Goal: Task Accomplishment & Management: Manage account settings

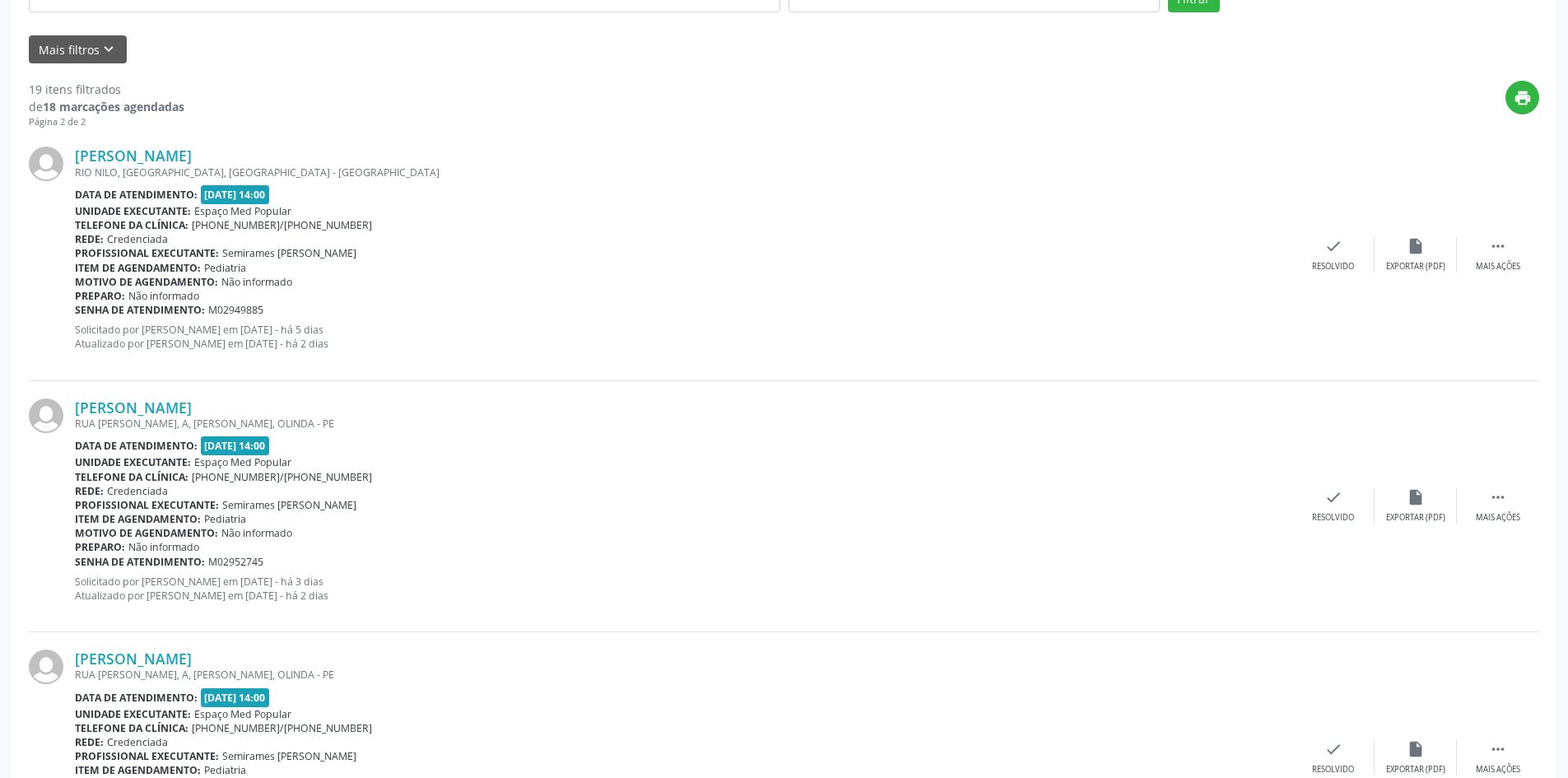
scroll to position [797, 0]
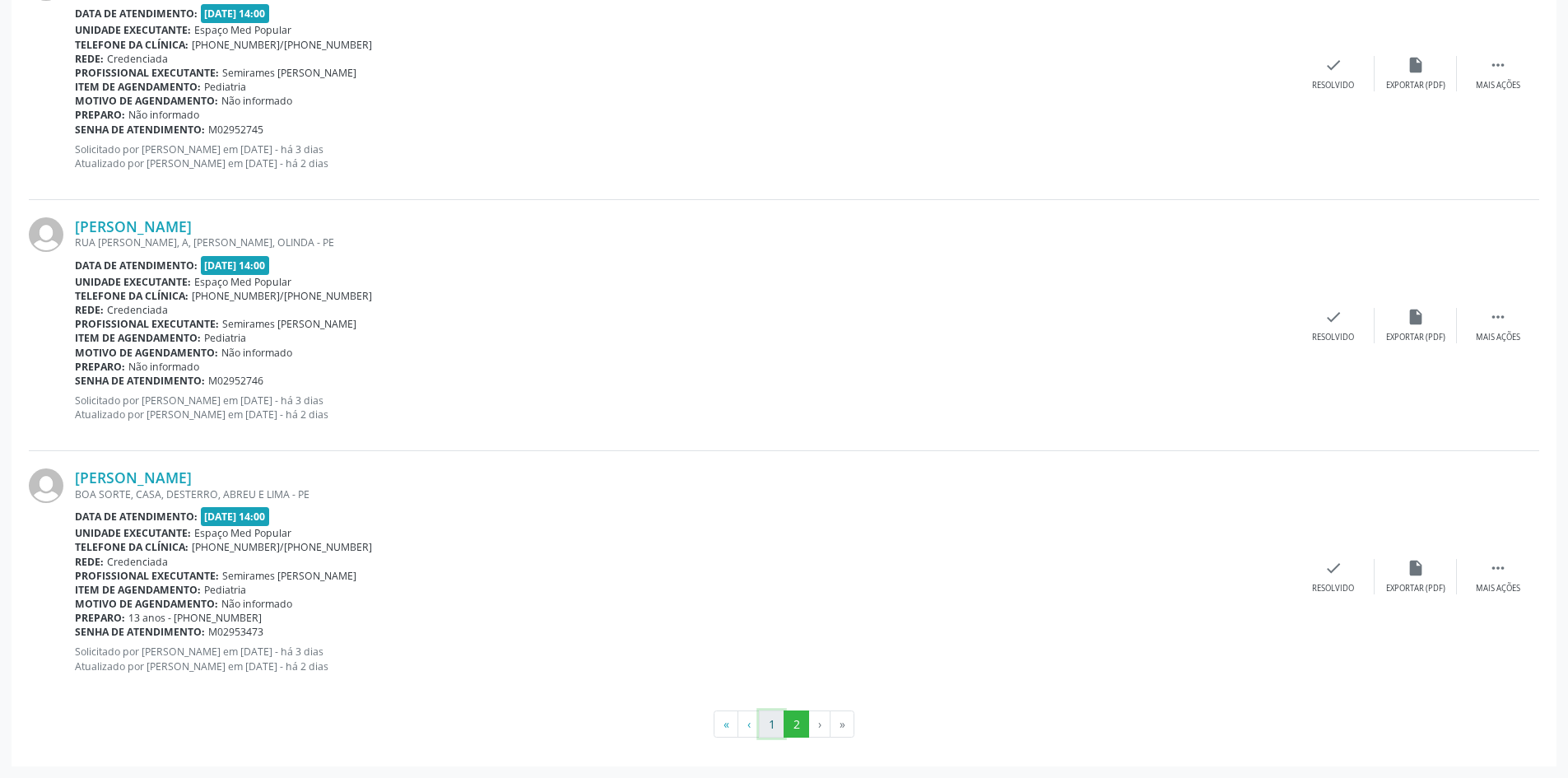
click at [779, 727] on button "1" at bounding box center [771, 724] width 25 height 28
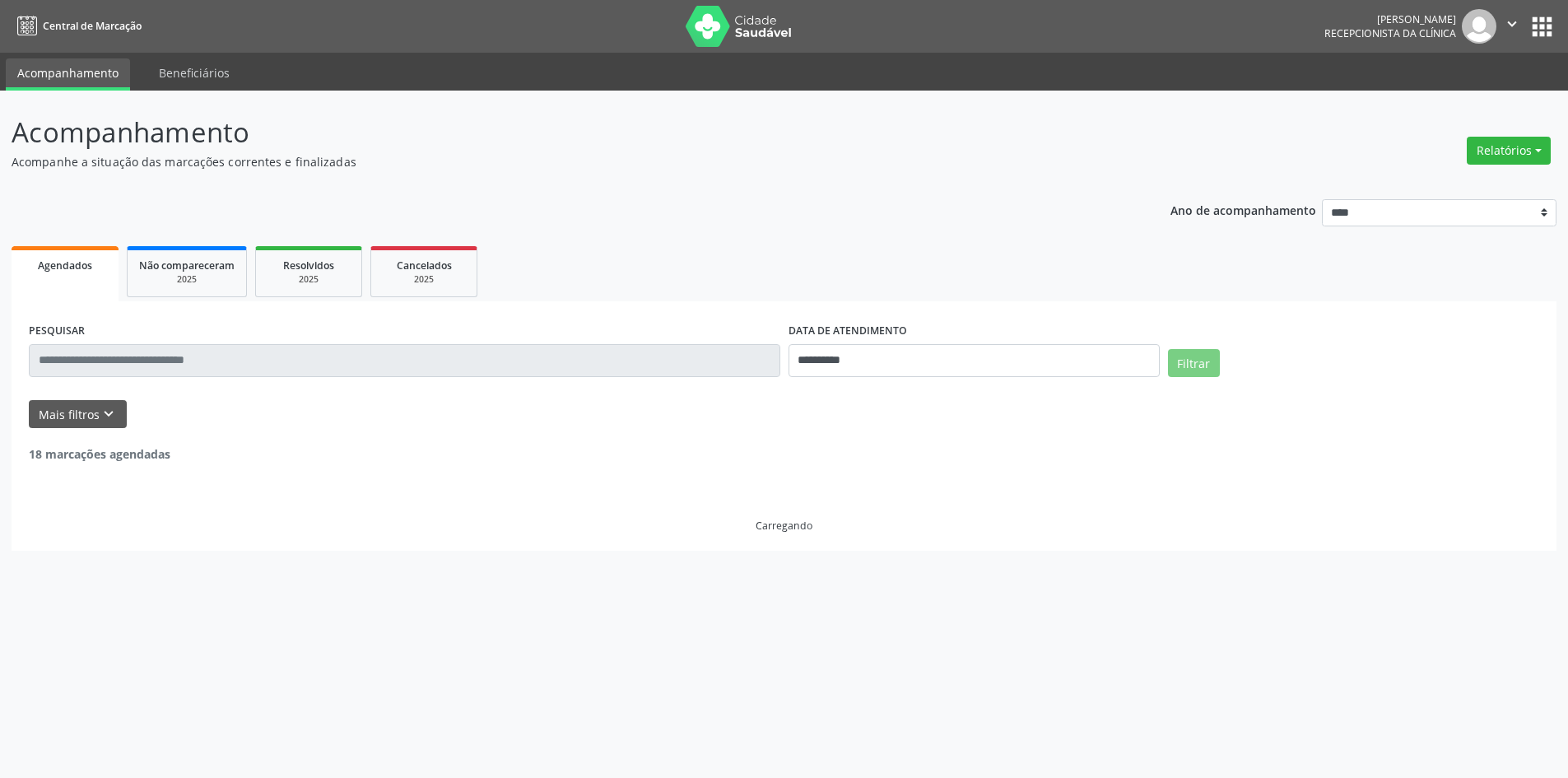
scroll to position [0, 0]
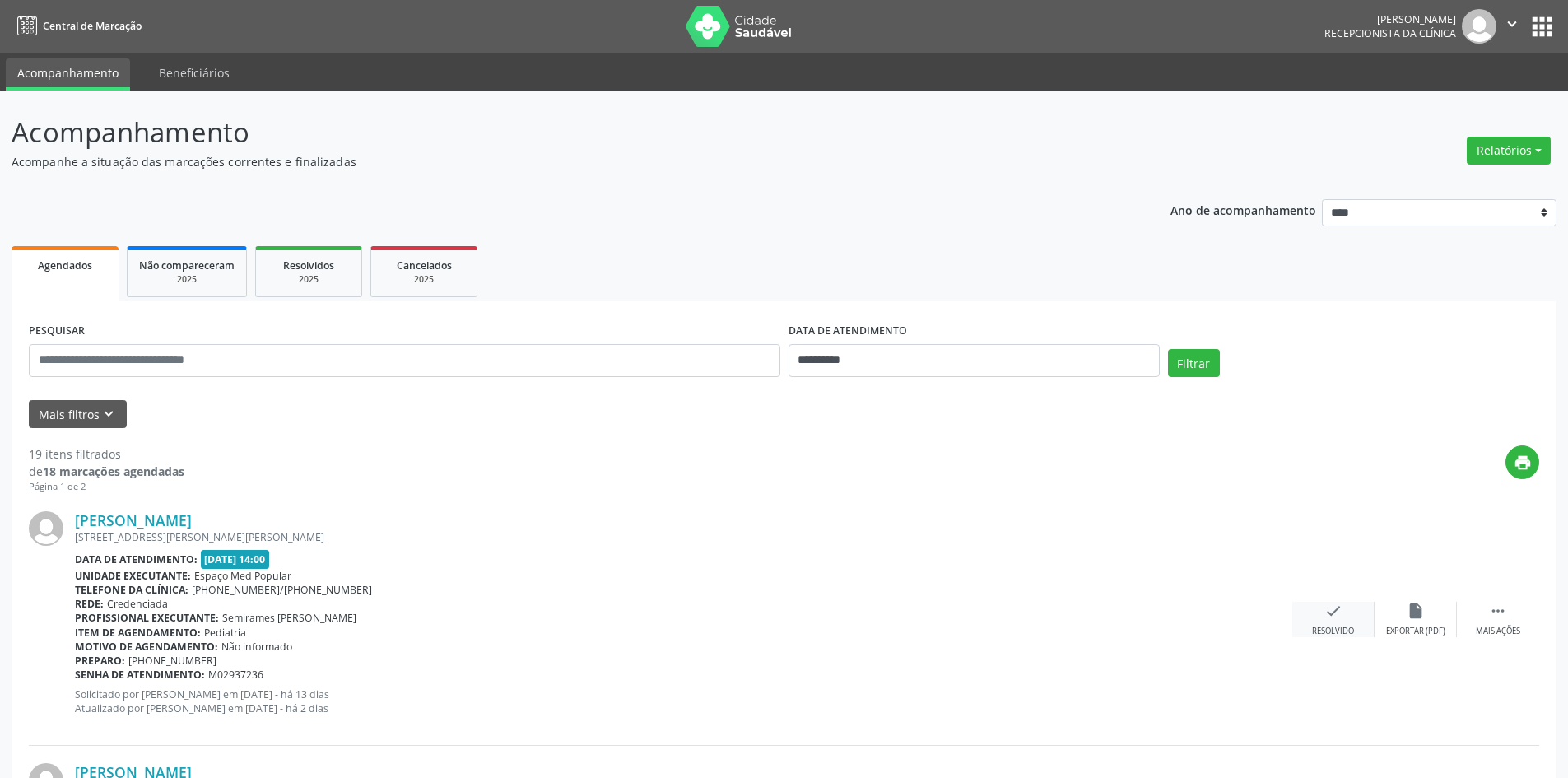
click at [1334, 619] on icon "check" at bounding box center [1333, 610] width 18 height 18
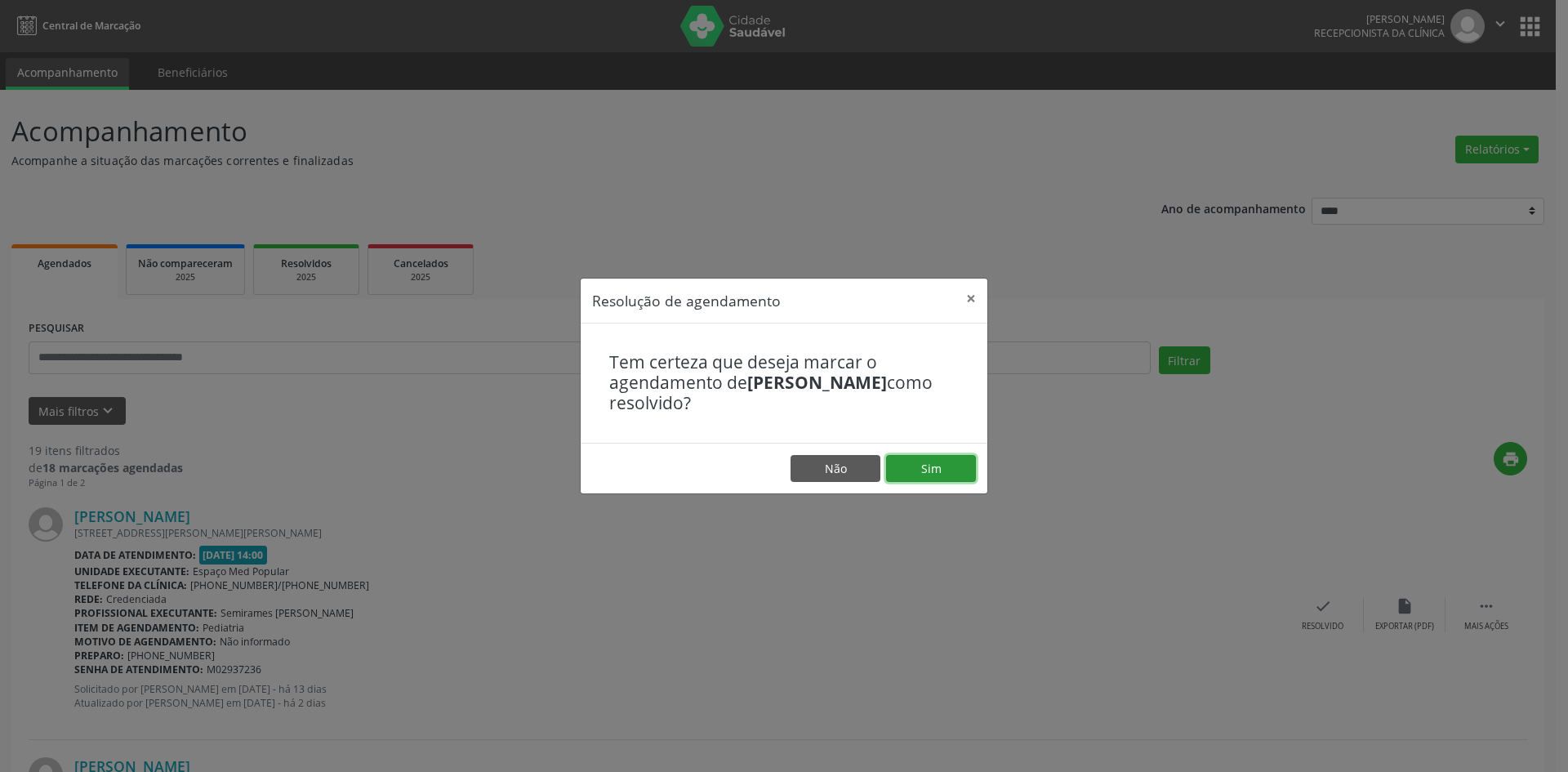
click at [949, 475] on button "Sim" at bounding box center [930, 468] width 90 height 28
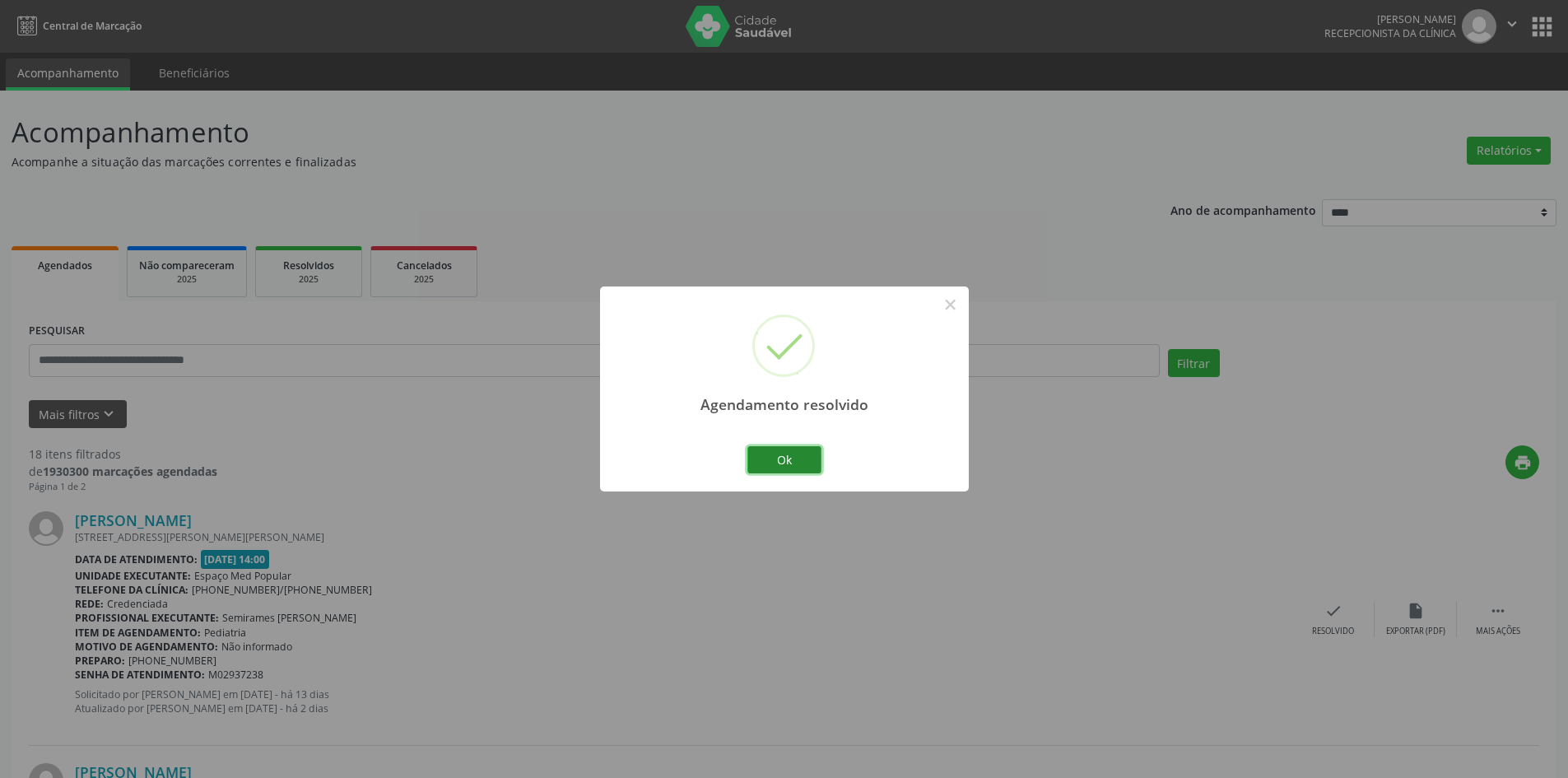
click at [791, 461] on button "Ok" at bounding box center [785, 460] width 74 height 28
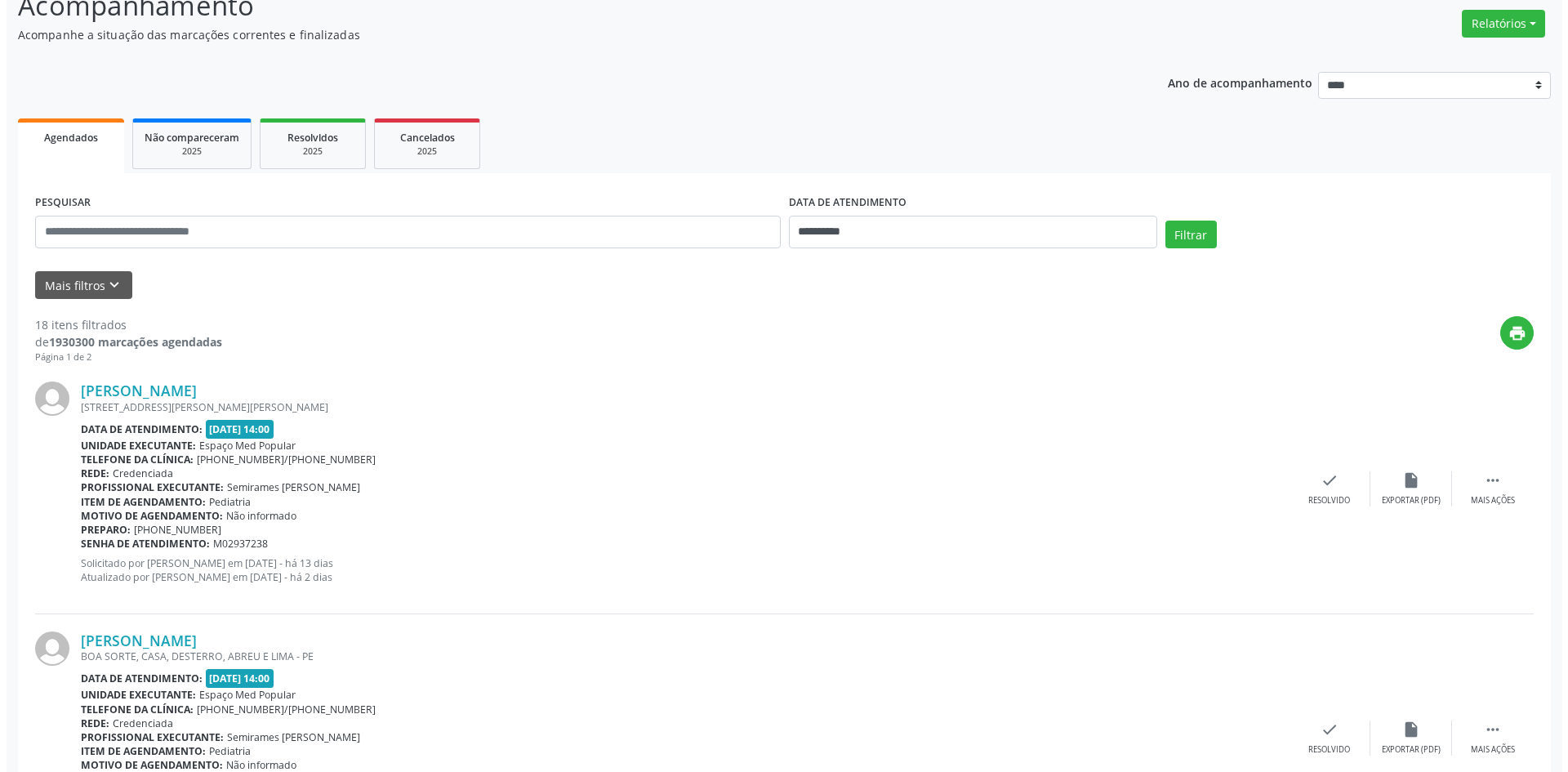
scroll to position [163, 0]
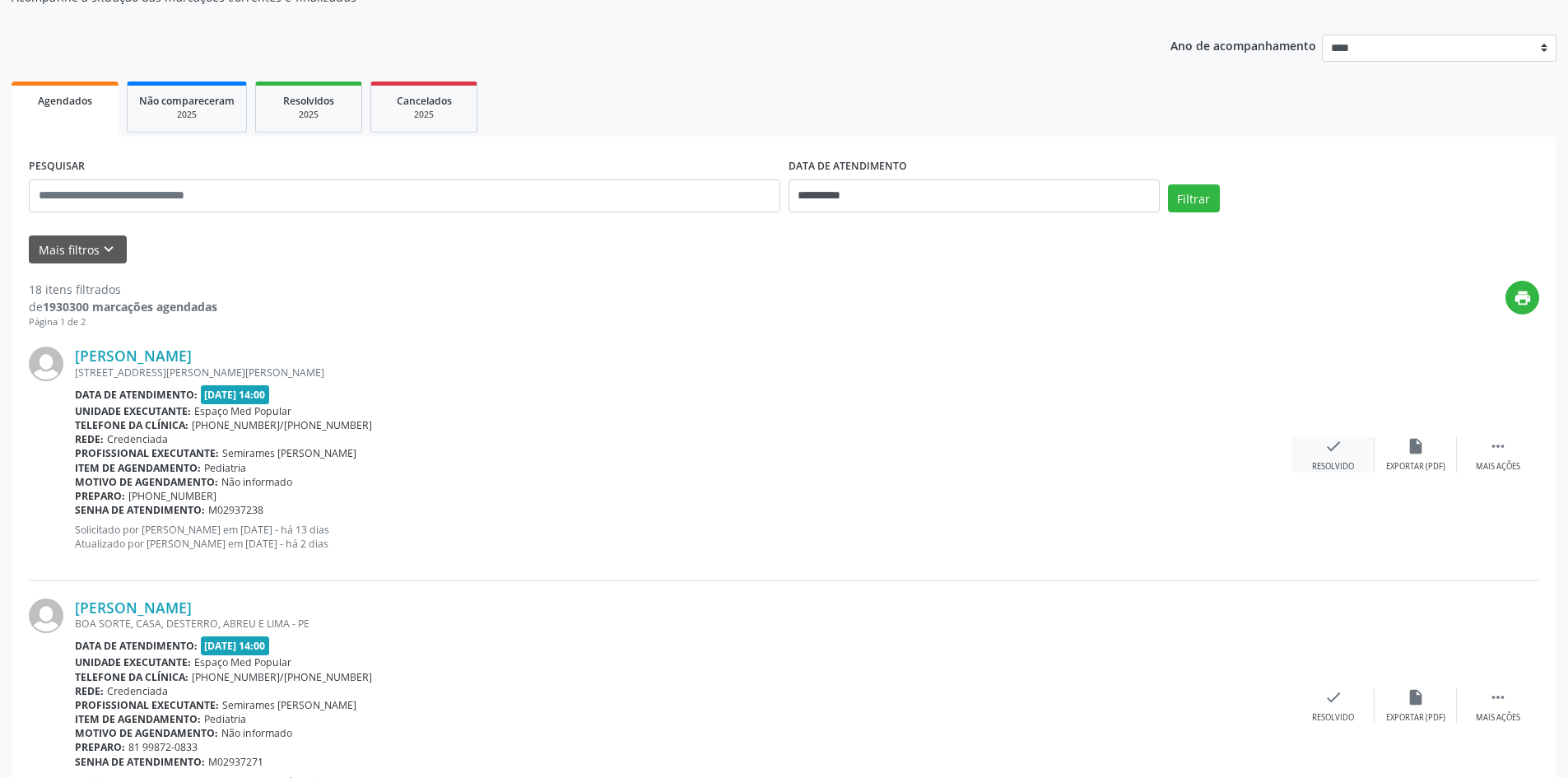
click at [1348, 461] on div "Resolvido" at bounding box center [1333, 467] width 42 height 12
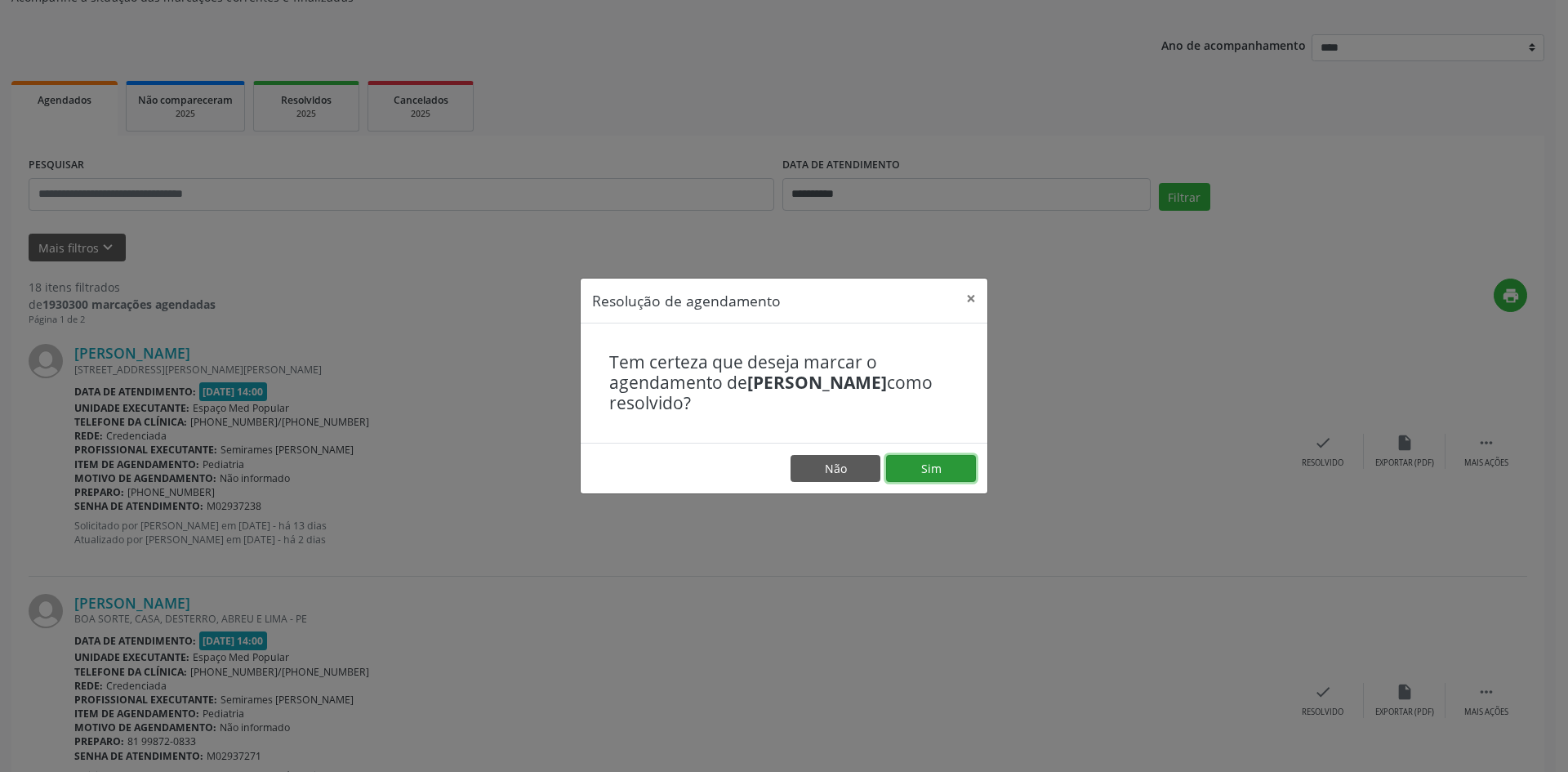
click at [916, 467] on button "Sim" at bounding box center [930, 468] width 90 height 28
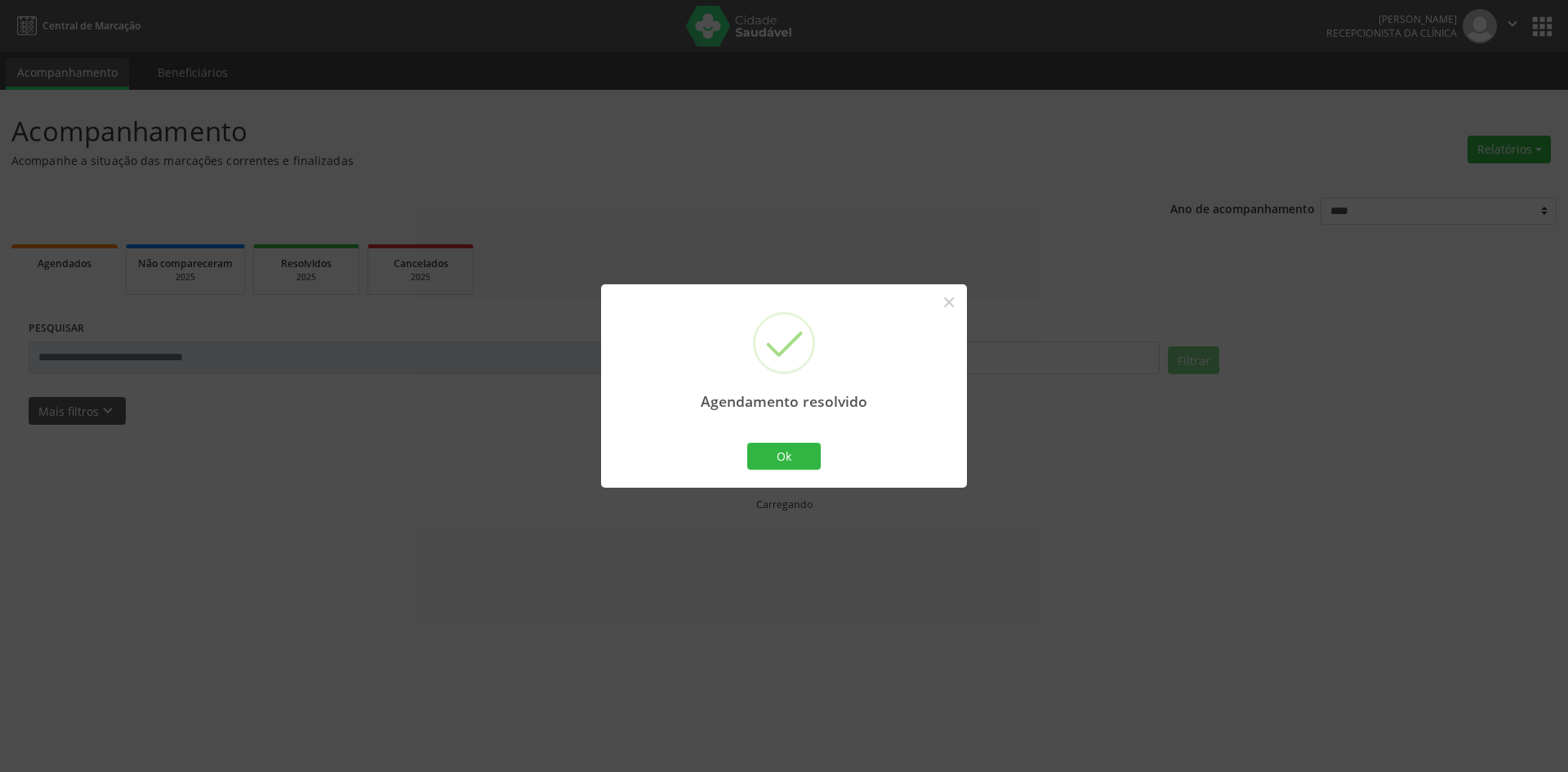
scroll to position [0, 0]
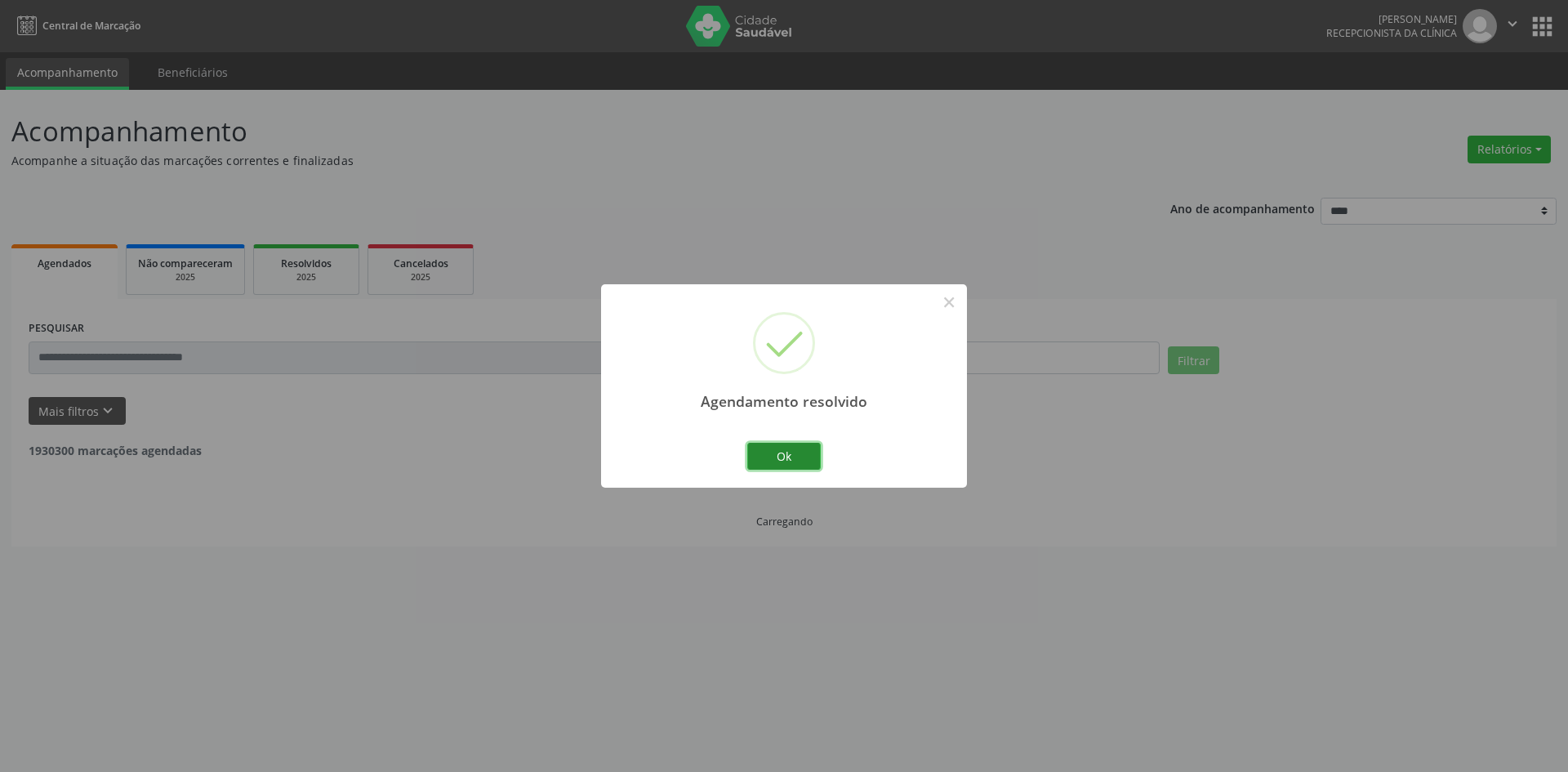
click at [798, 459] on button "Ok" at bounding box center [784, 456] width 74 height 28
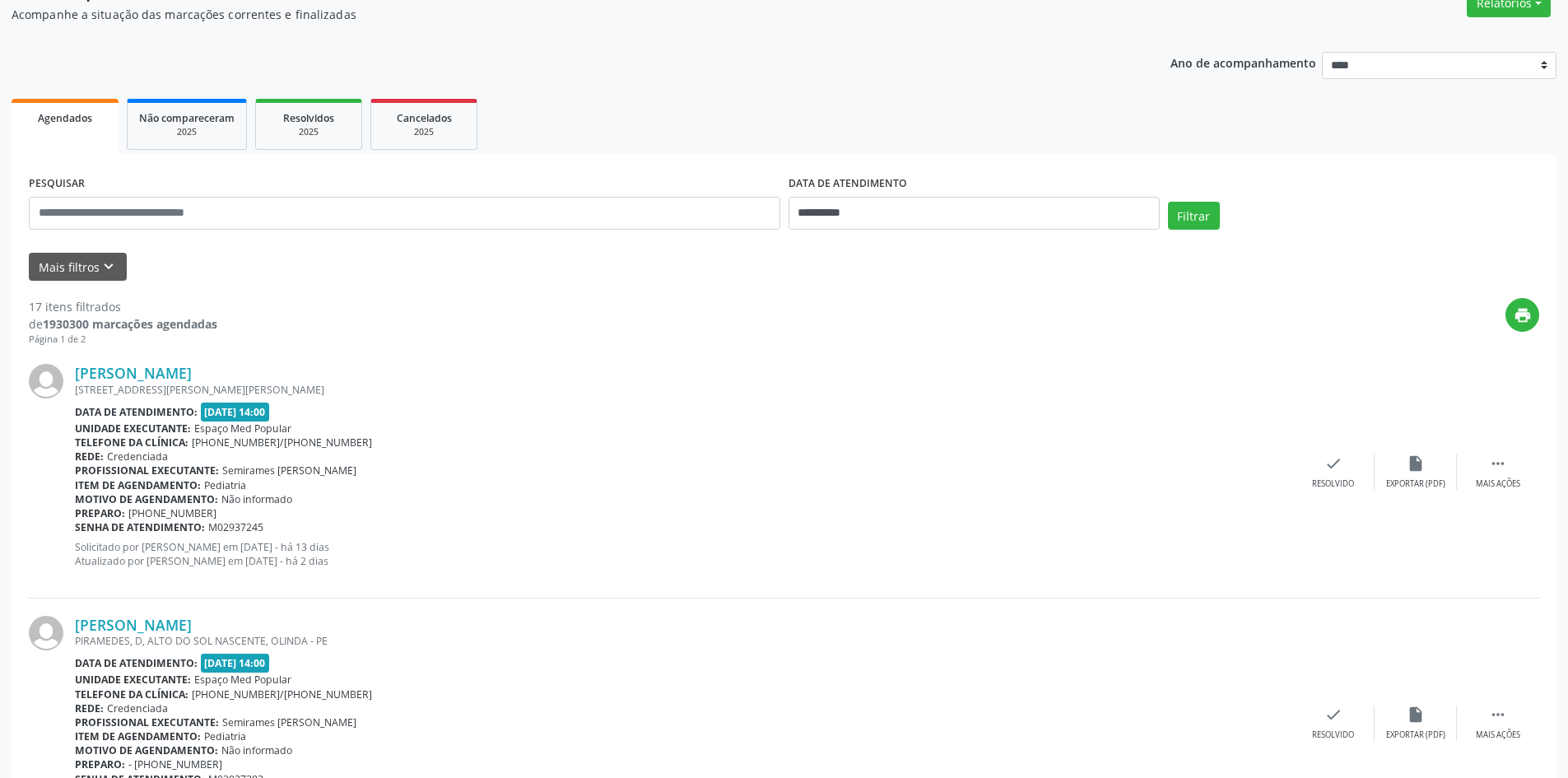
scroll to position [165, 0]
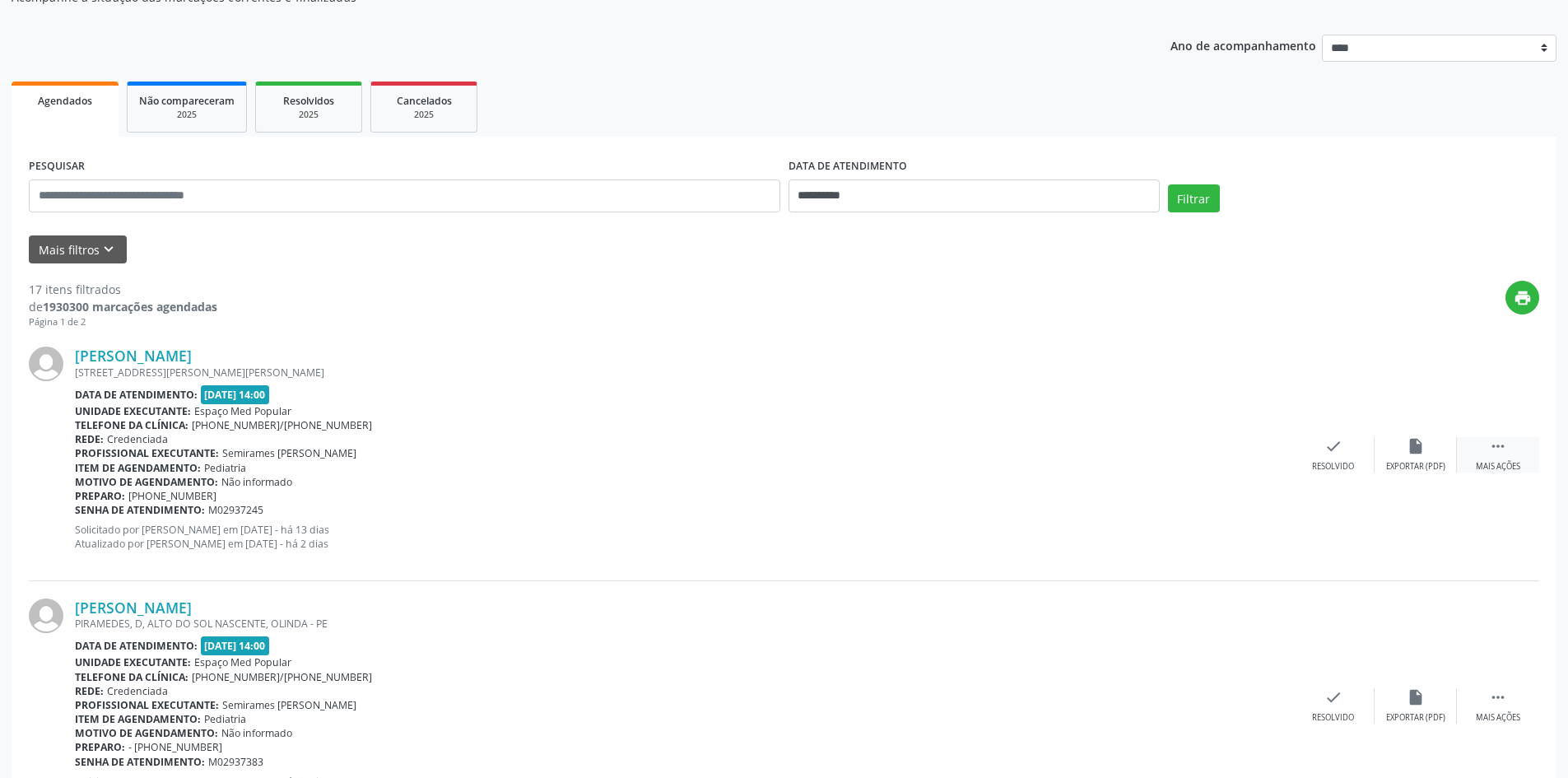
click at [1500, 452] on icon "" at bounding box center [1498, 446] width 18 height 18
click at [1389, 457] on div "alarm_off Não compareceu" at bounding box center [1416, 455] width 83 height 35
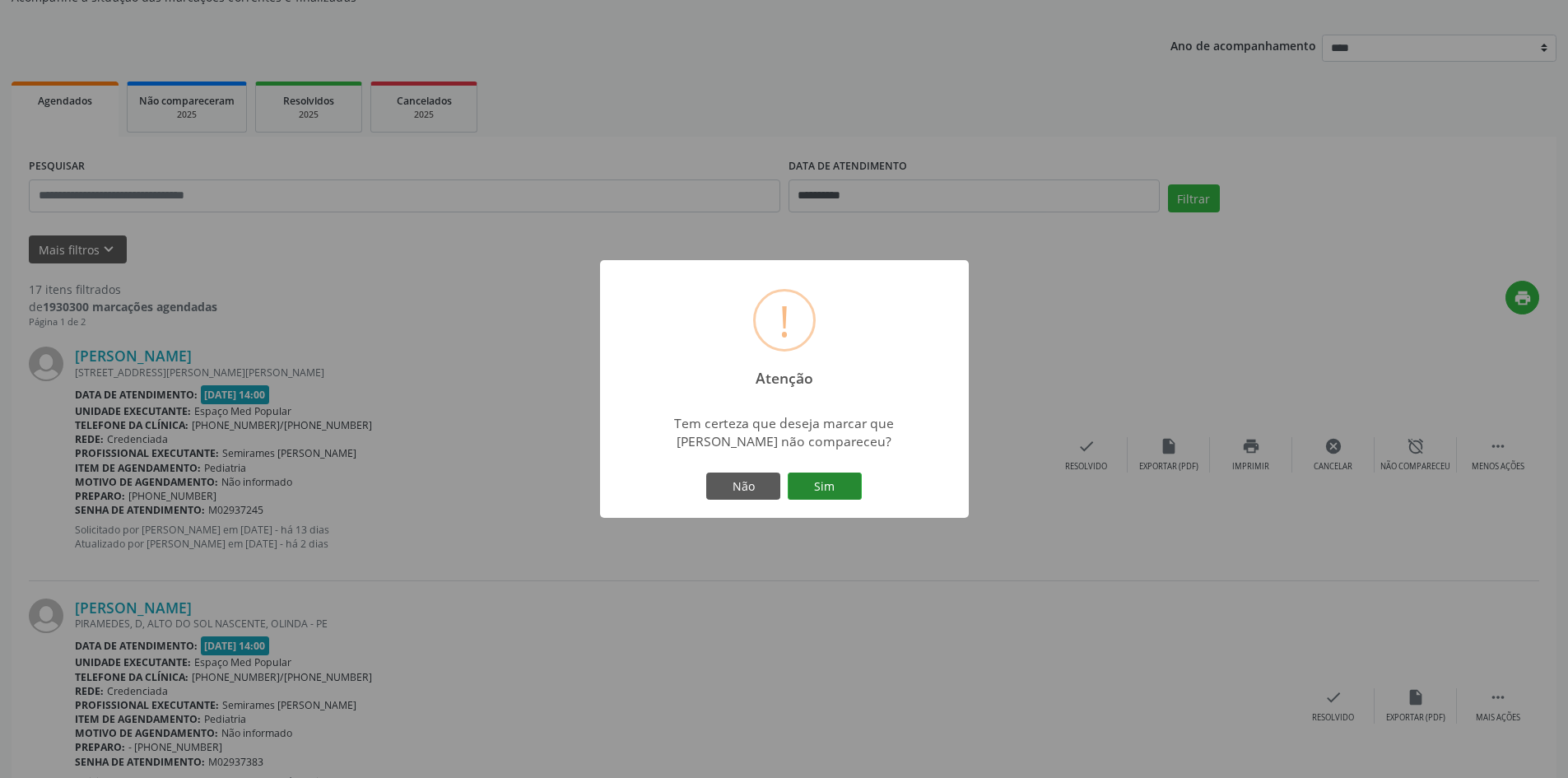
click at [834, 481] on button "Sim" at bounding box center [825, 486] width 74 height 28
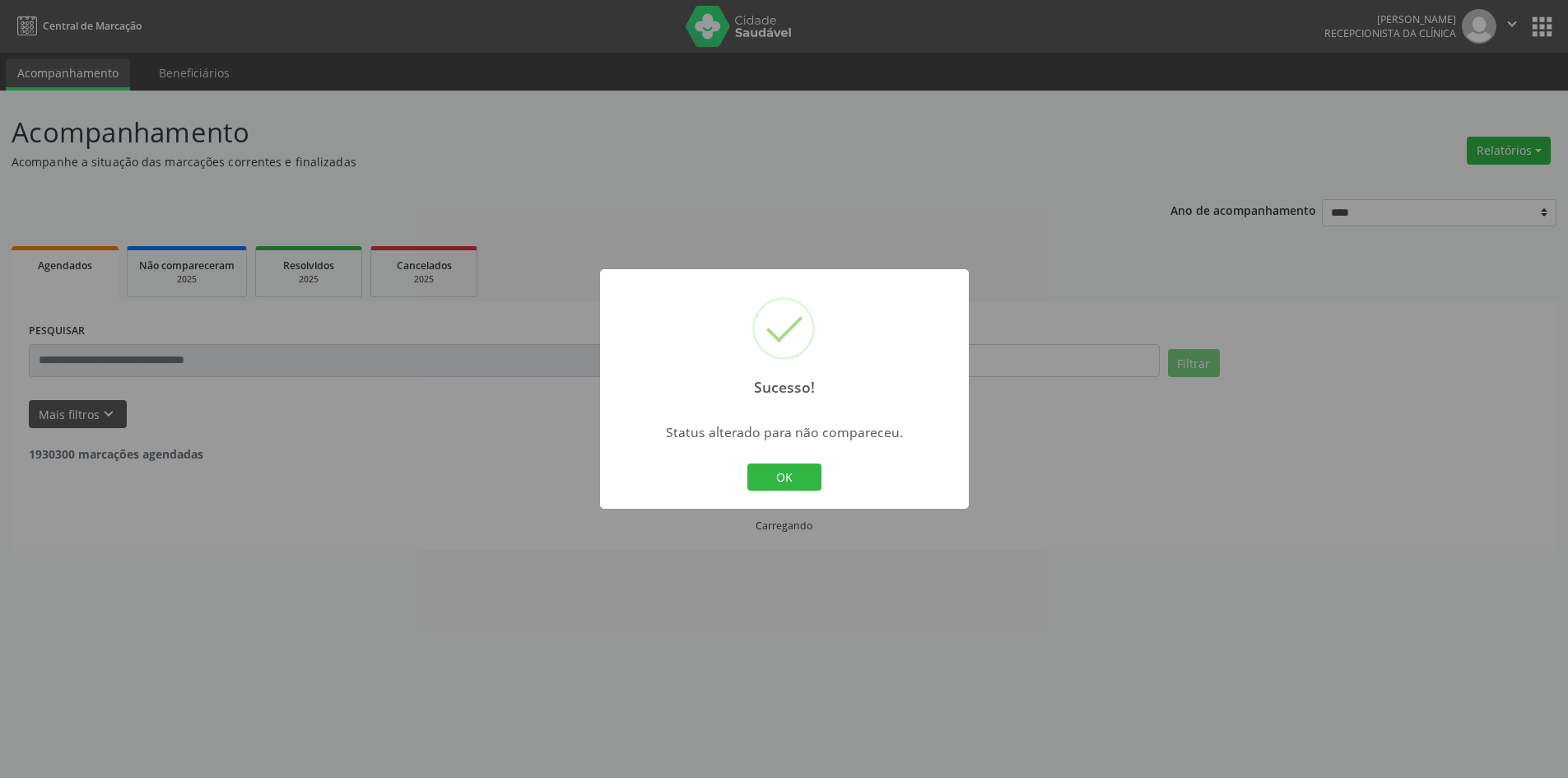
scroll to position [0, 0]
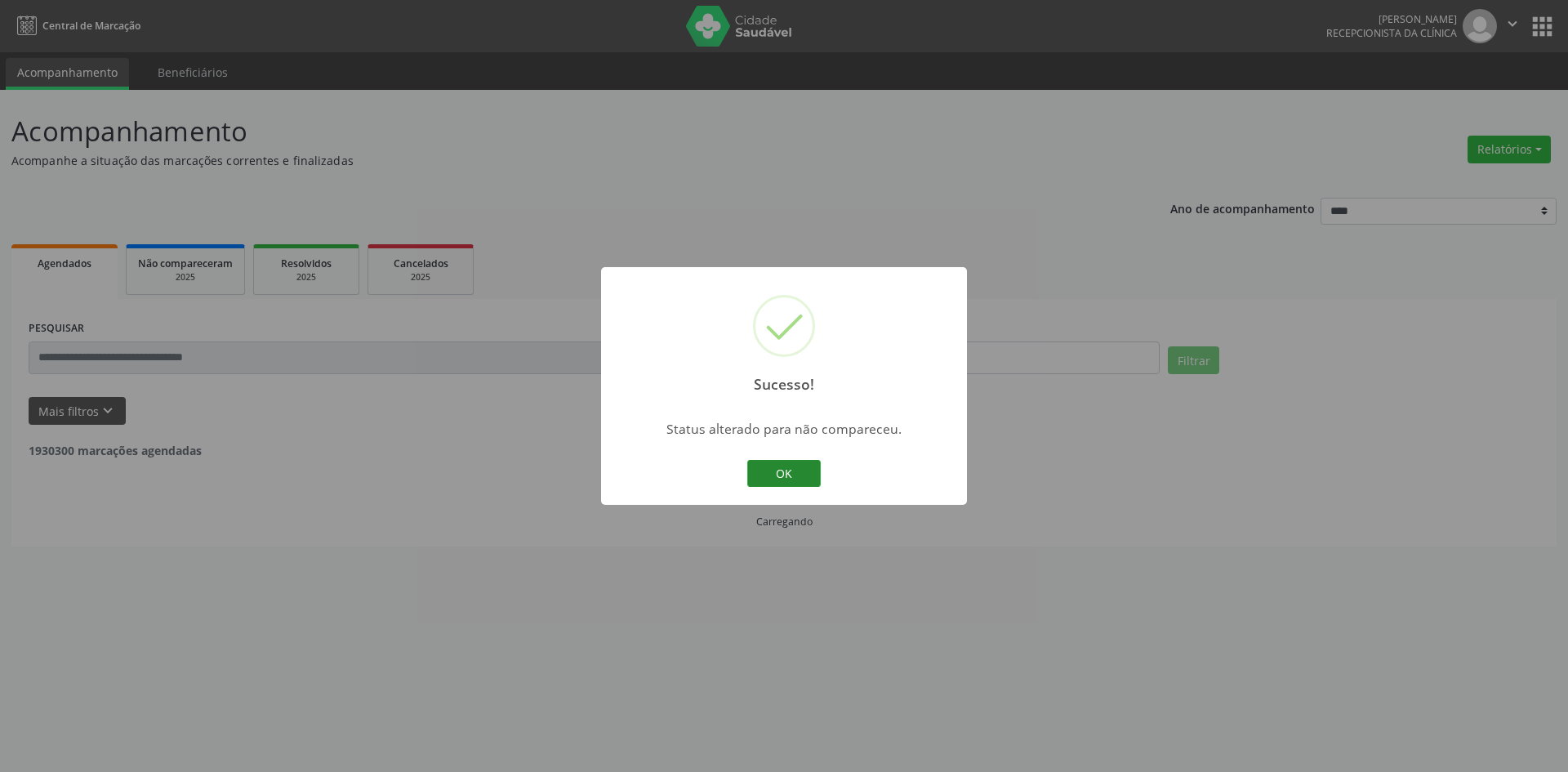
click at [782, 457] on div "OK Cancel" at bounding box center [784, 473] width 81 height 34
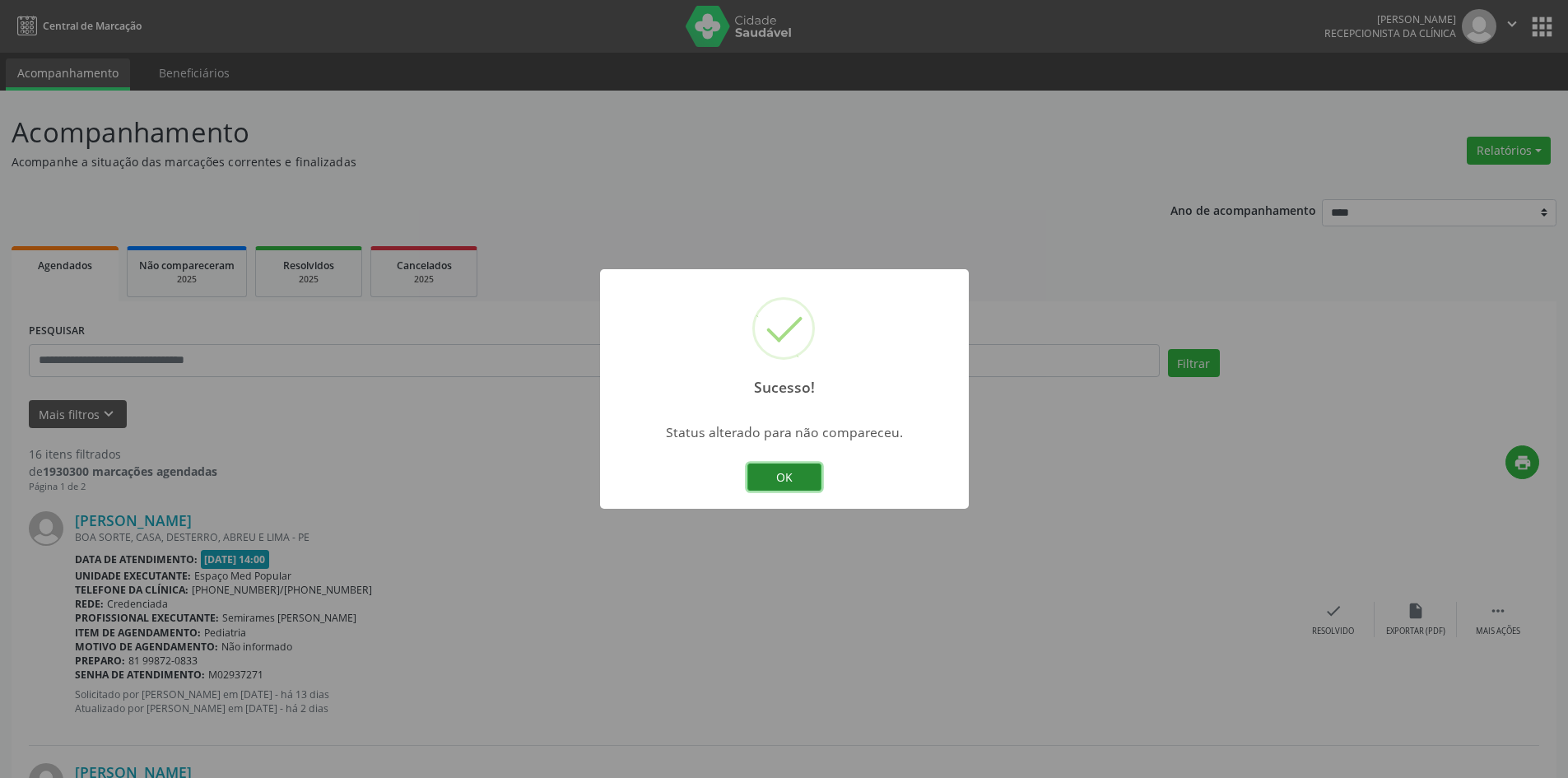
click at [786, 471] on button "OK" at bounding box center [785, 477] width 74 height 28
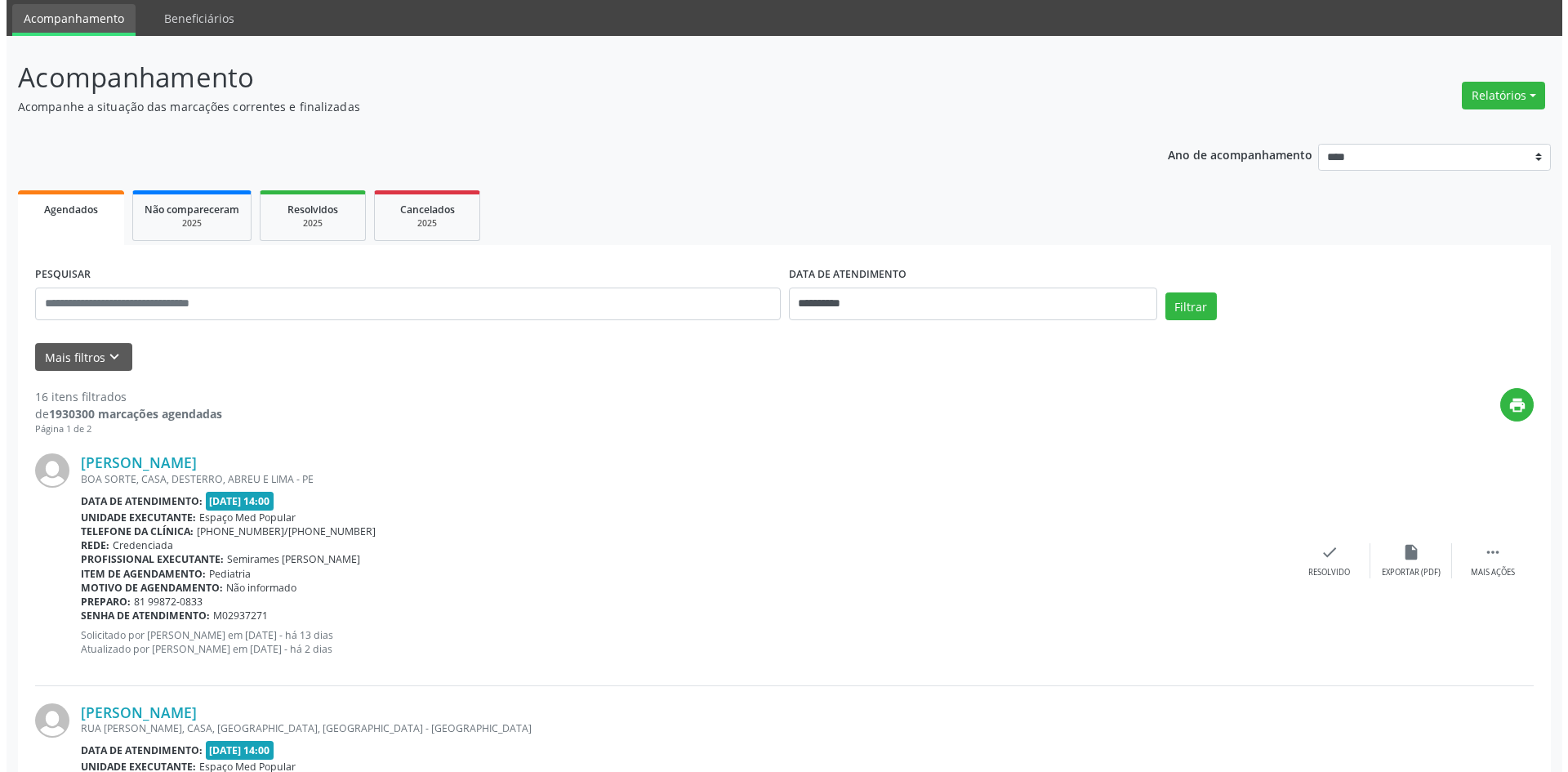
scroll to position [82, 0]
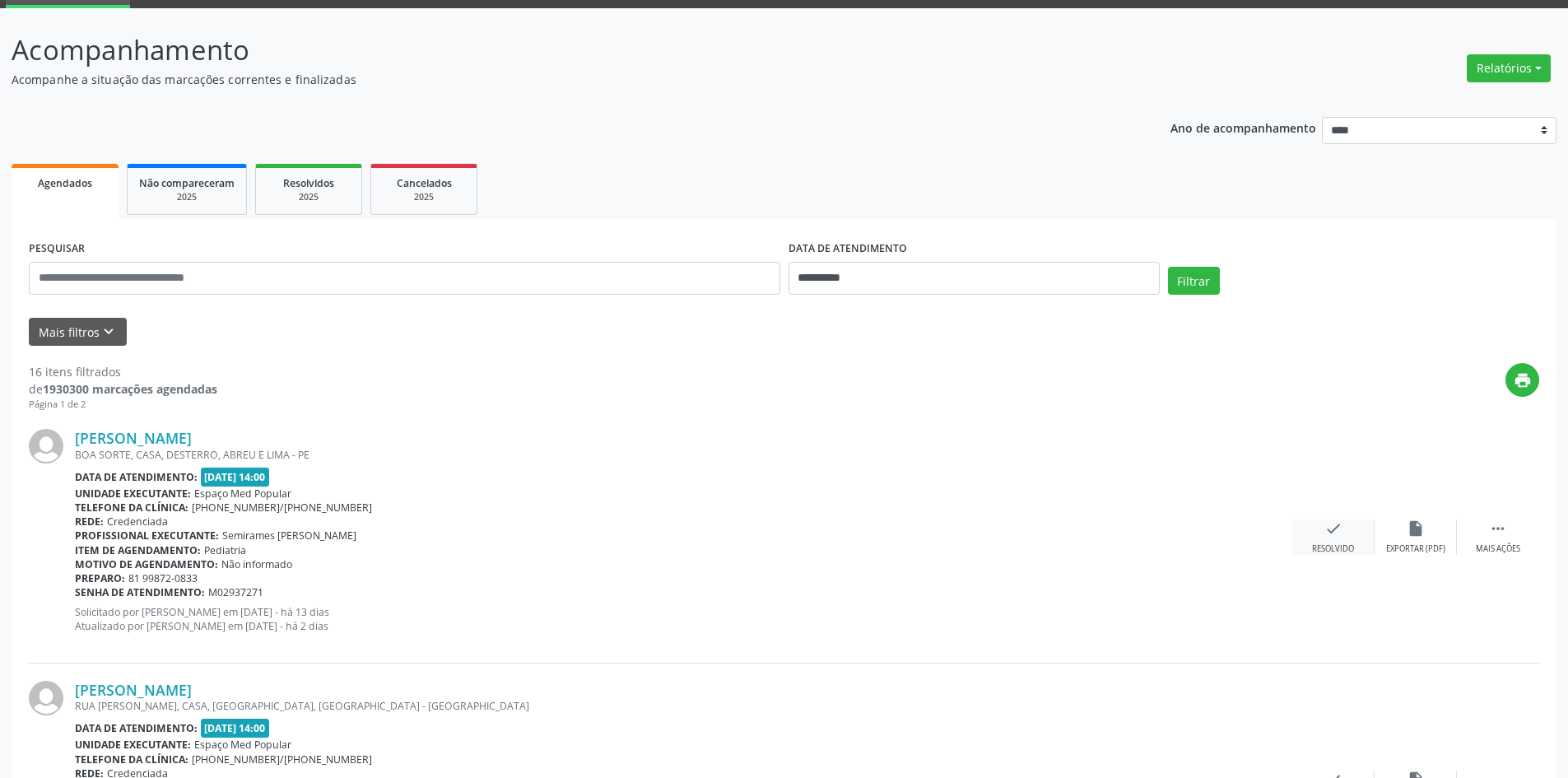
click at [1331, 529] on icon "check" at bounding box center [1333, 528] width 18 height 18
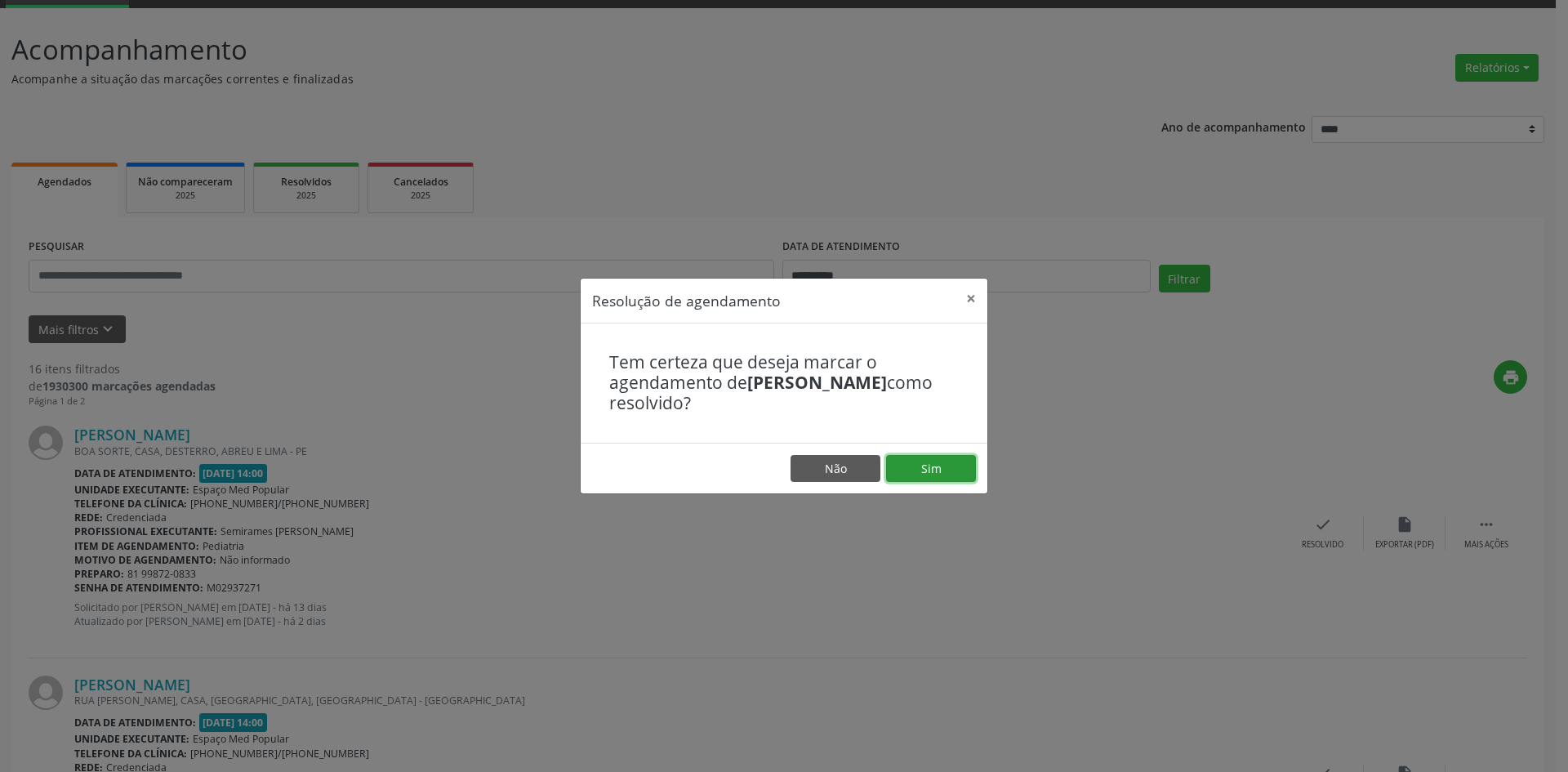
click at [929, 463] on button "Sim" at bounding box center [930, 468] width 90 height 28
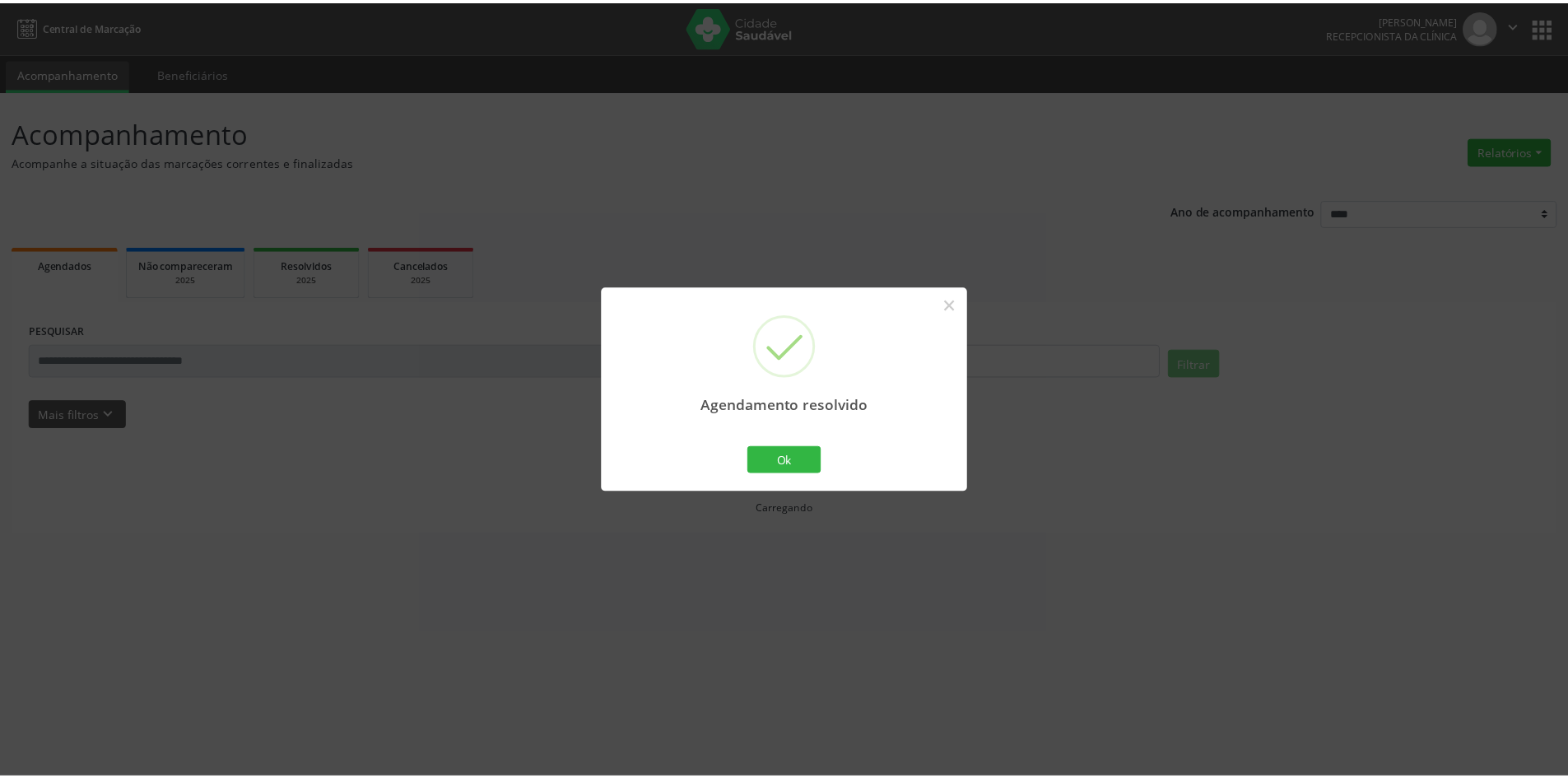
scroll to position [0, 0]
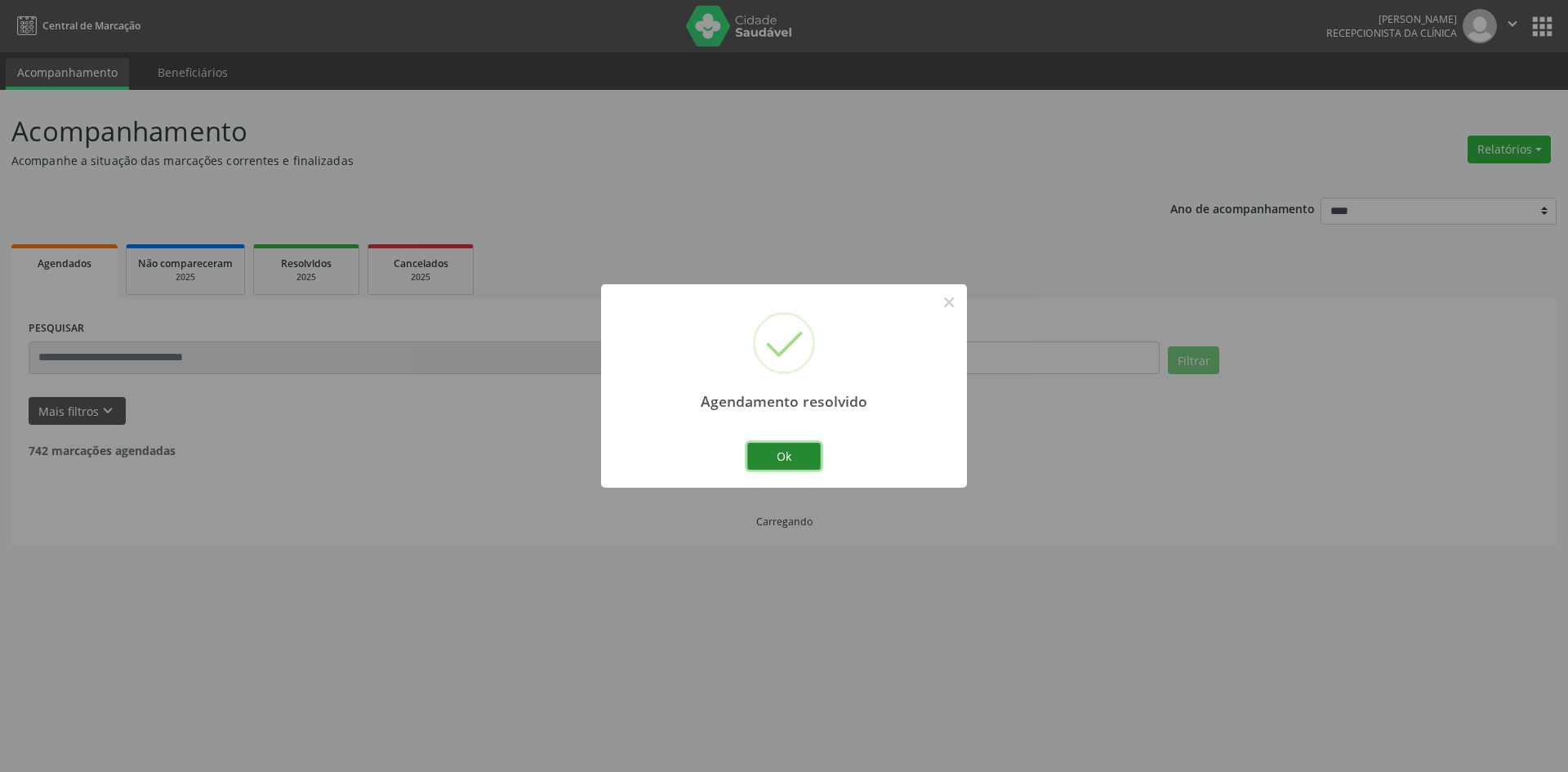
click at [805, 466] on button "Ok" at bounding box center [784, 456] width 74 height 28
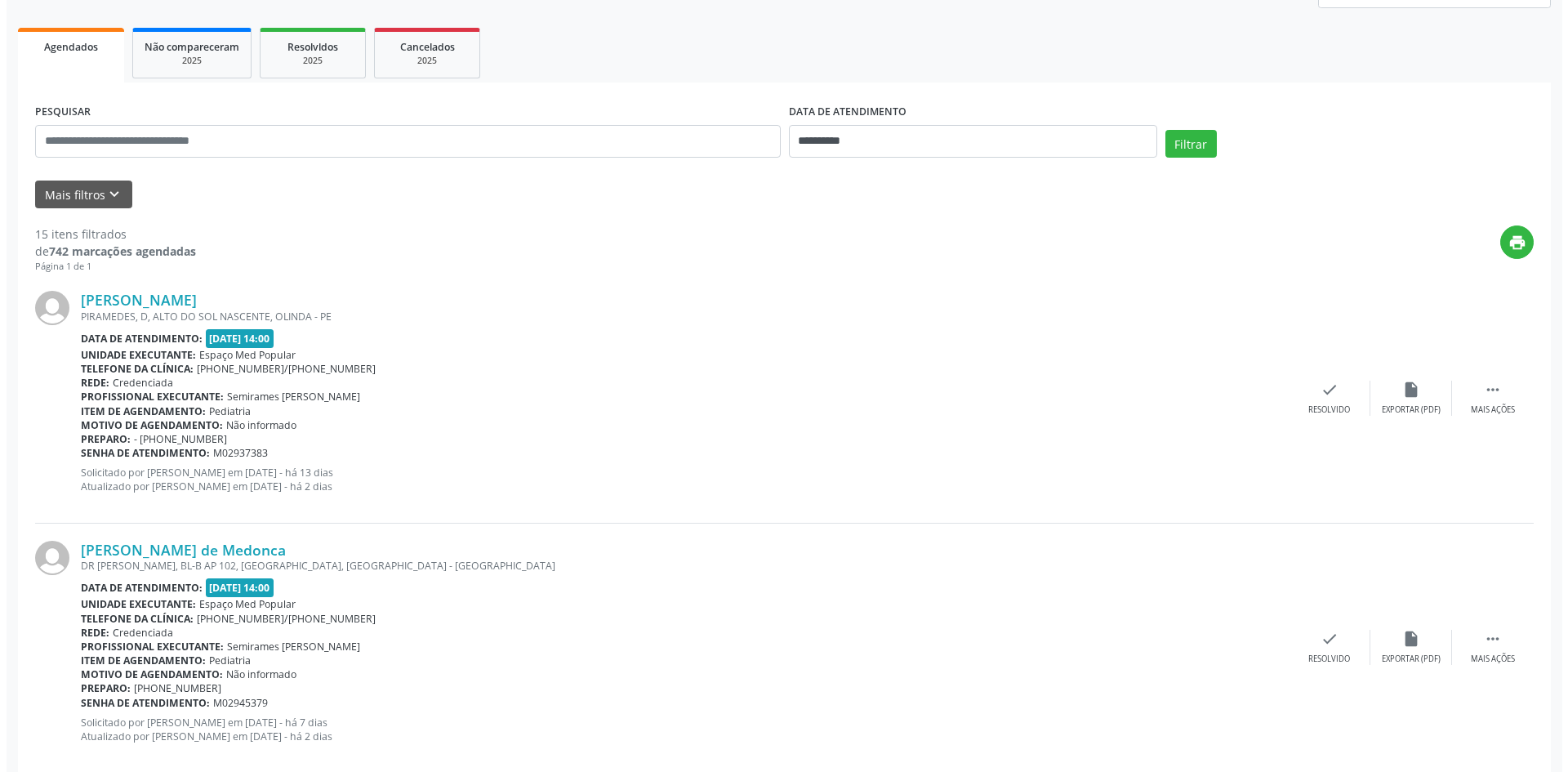
scroll to position [245, 0]
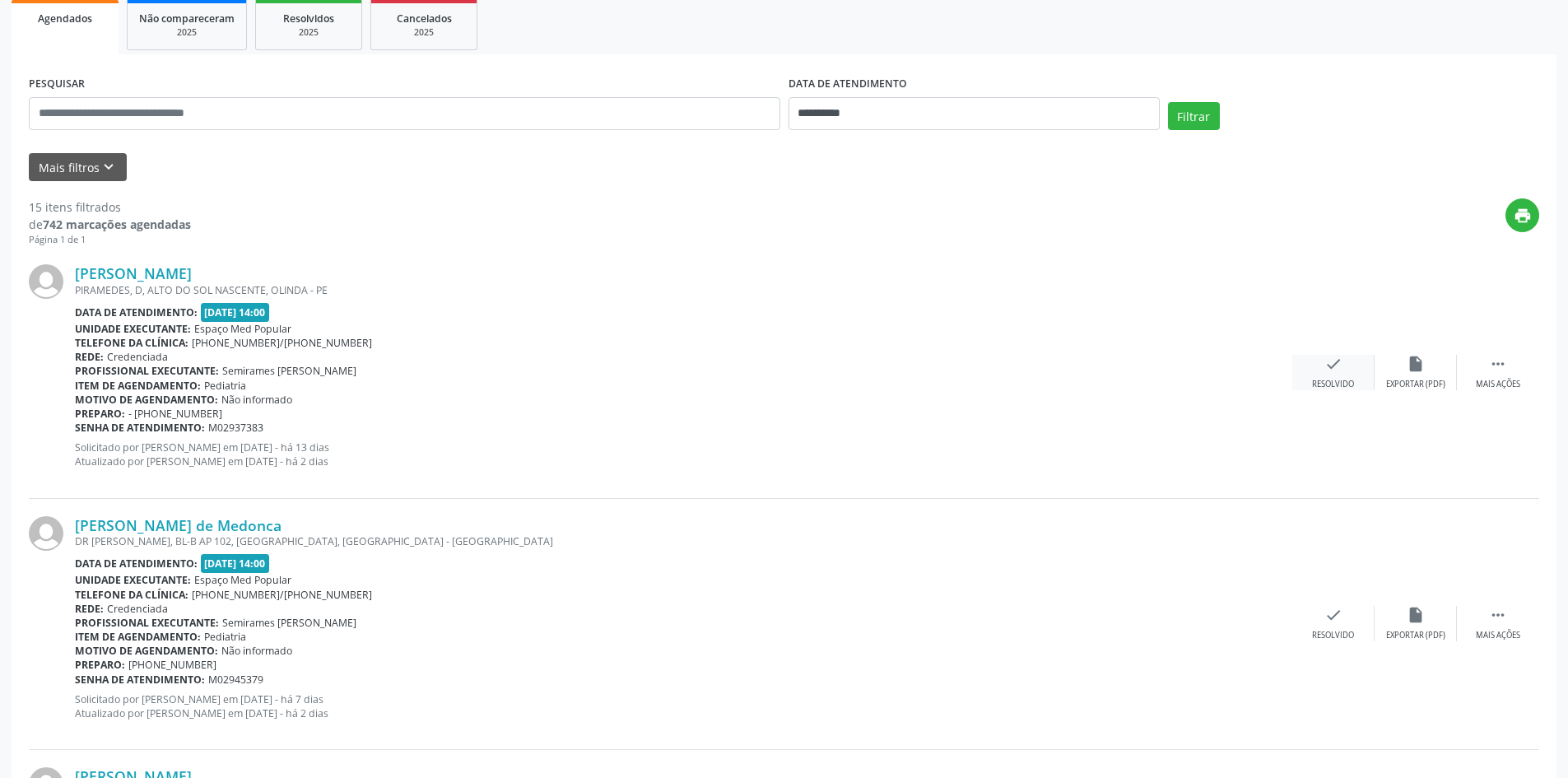
click at [1339, 376] on div "check Resolvido" at bounding box center [1334, 372] width 83 height 35
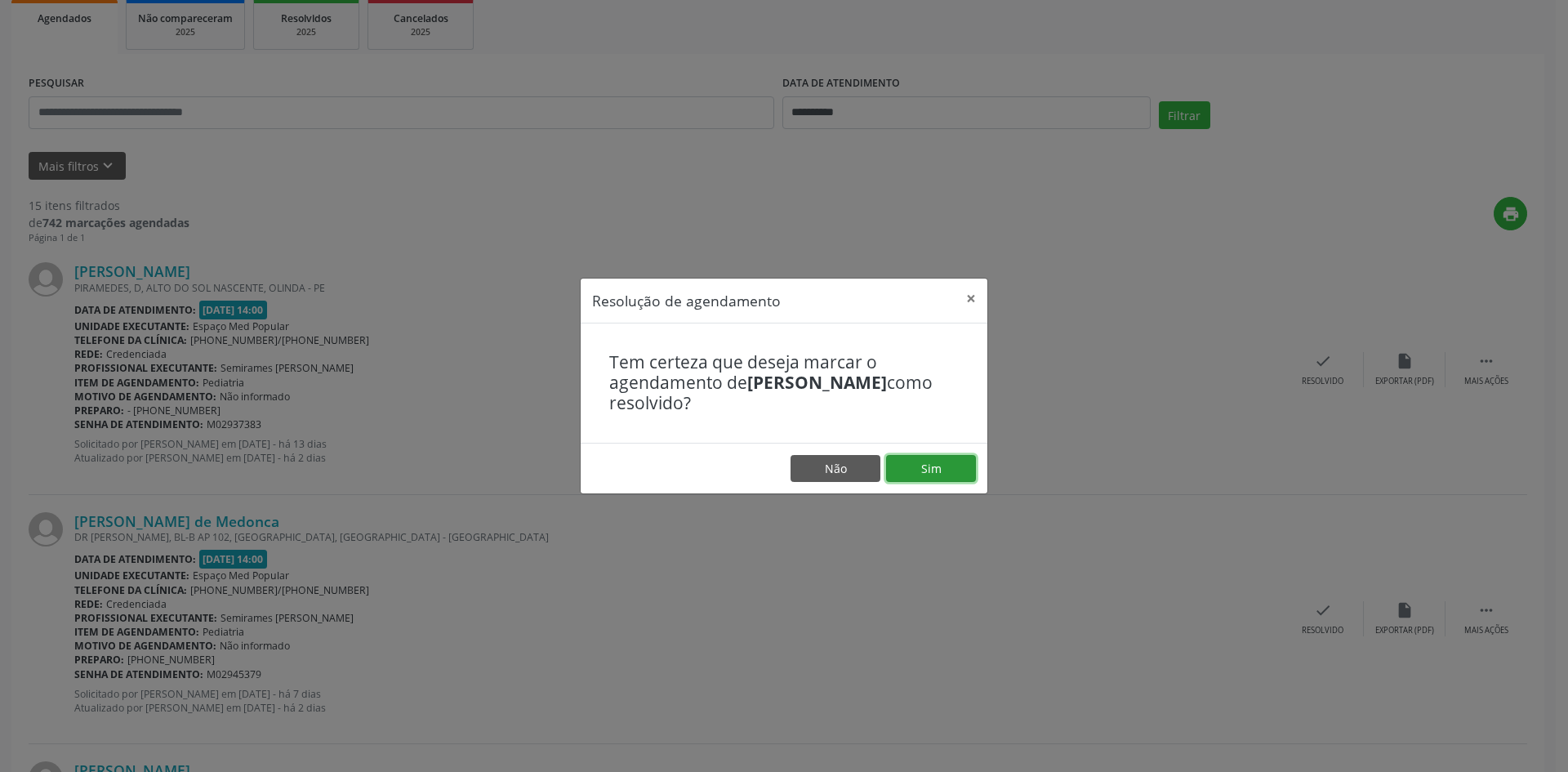
click at [909, 465] on button "Sim" at bounding box center [930, 468] width 90 height 28
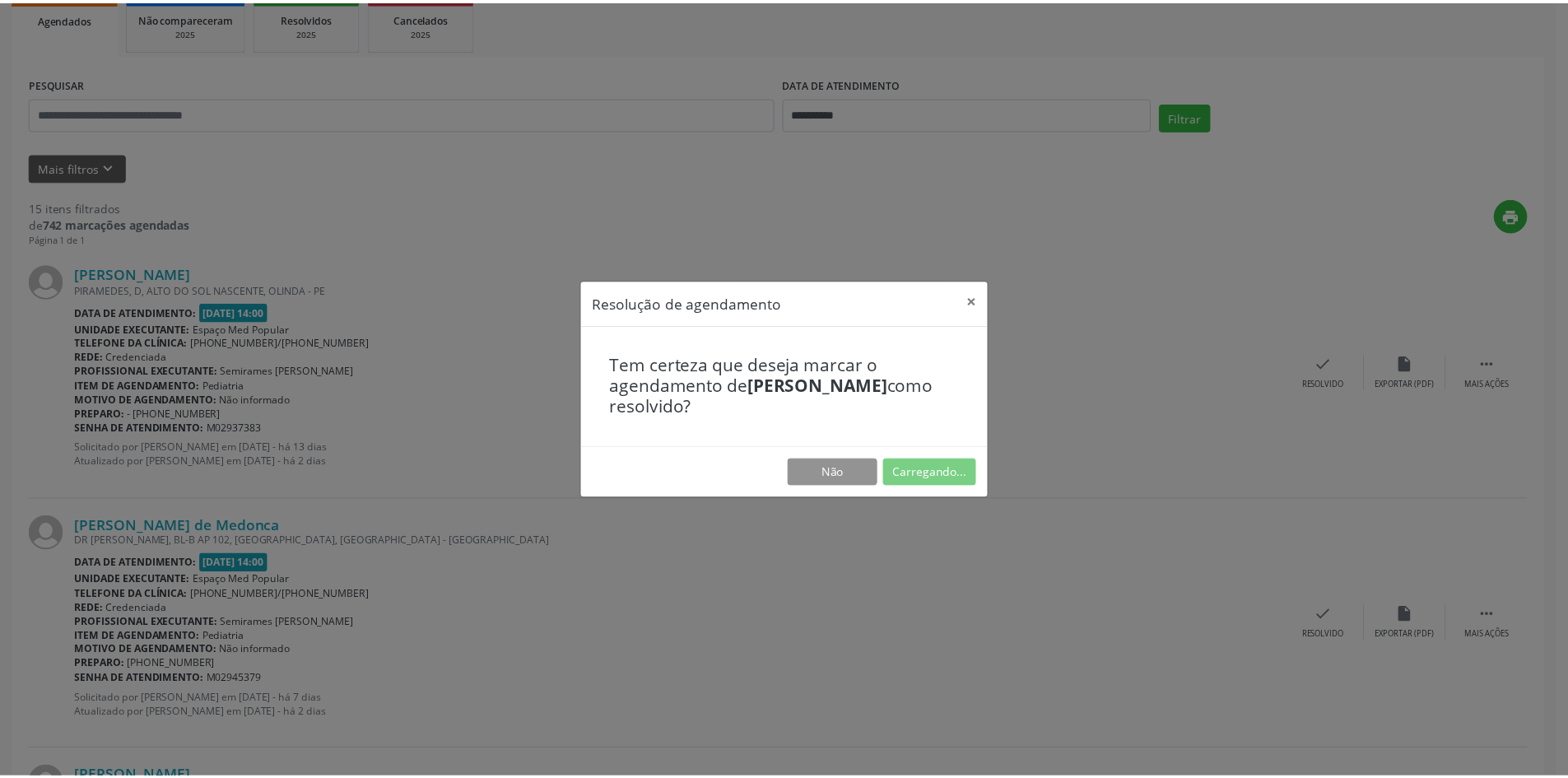
scroll to position [0, 0]
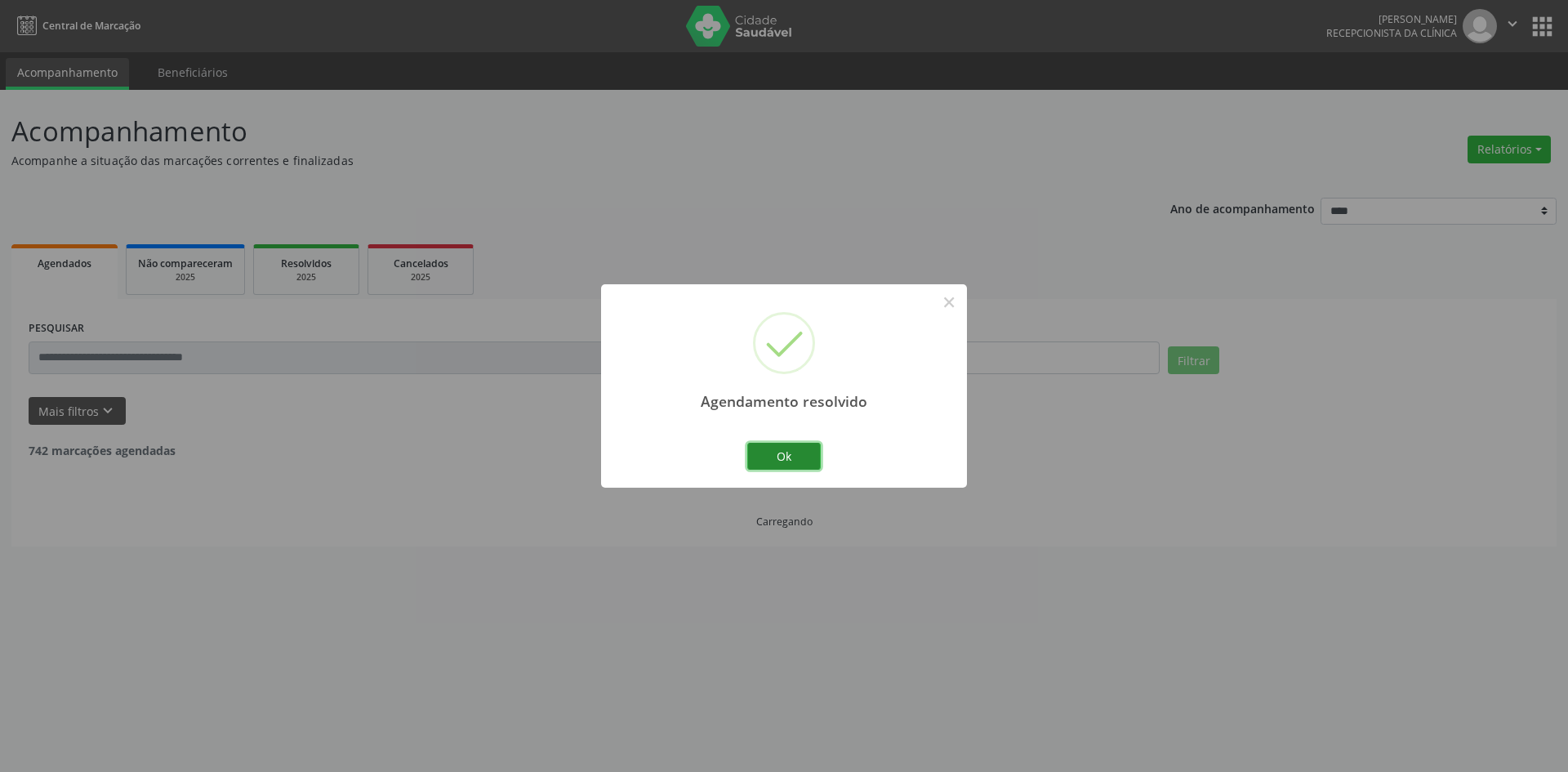
click at [794, 457] on button "Ok" at bounding box center [784, 456] width 74 height 28
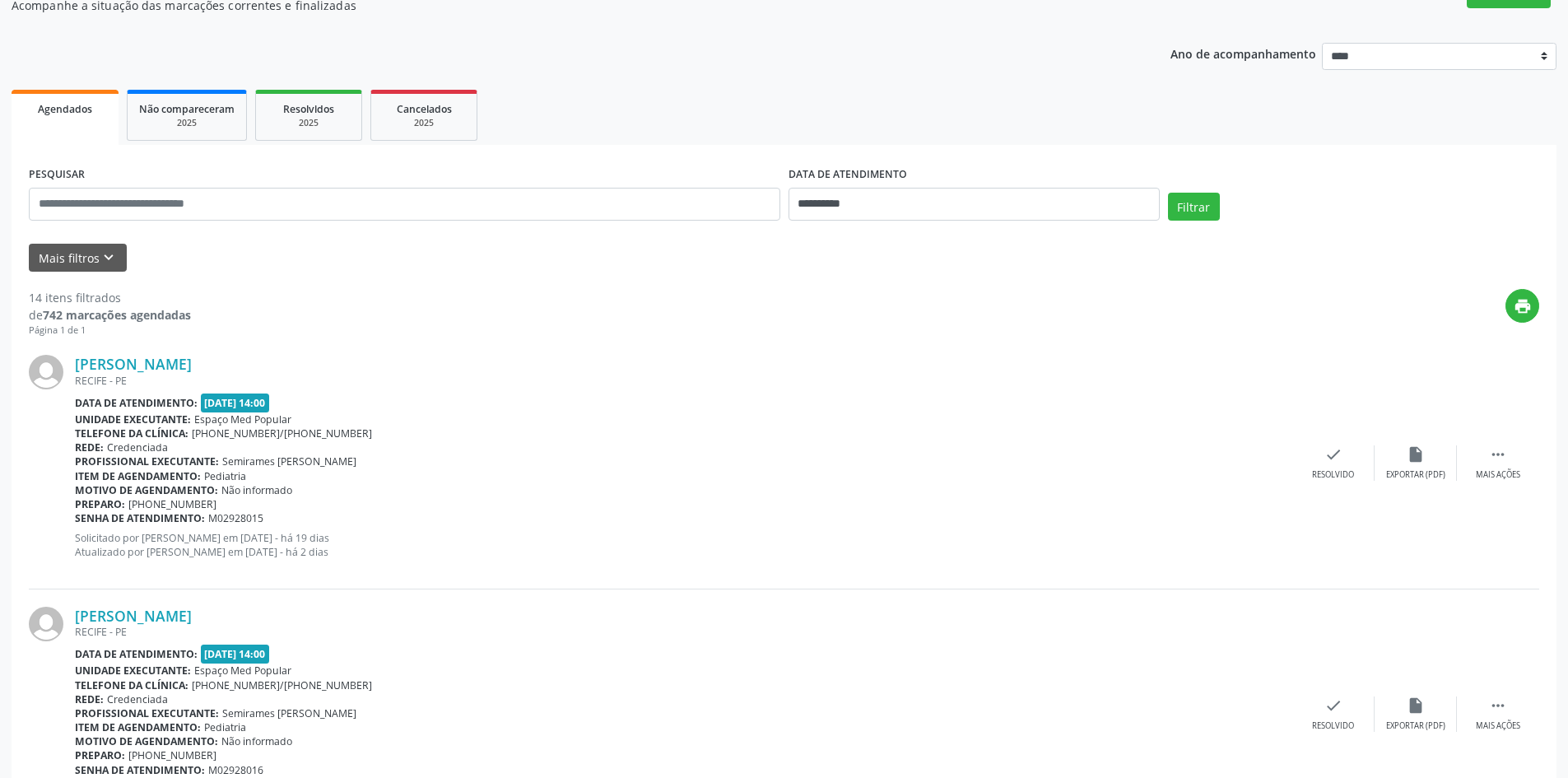
scroll to position [329, 0]
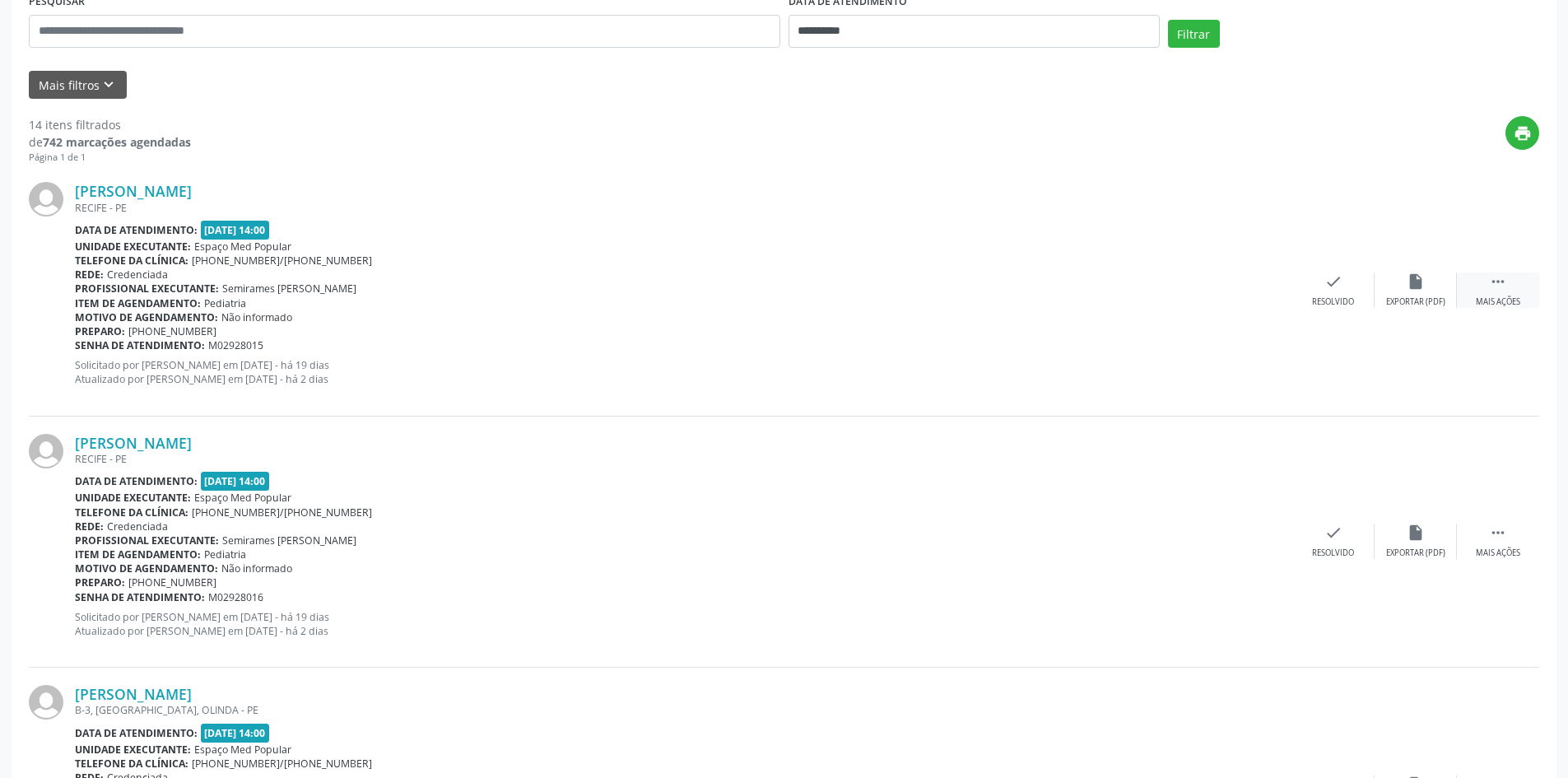
click at [1482, 289] on div " Mais ações" at bounding box center [1499, 290] width 83 height 35
click at [1409, 307] on div "Não compareceu" at bounding box center [1415, 302] width 70 height 12
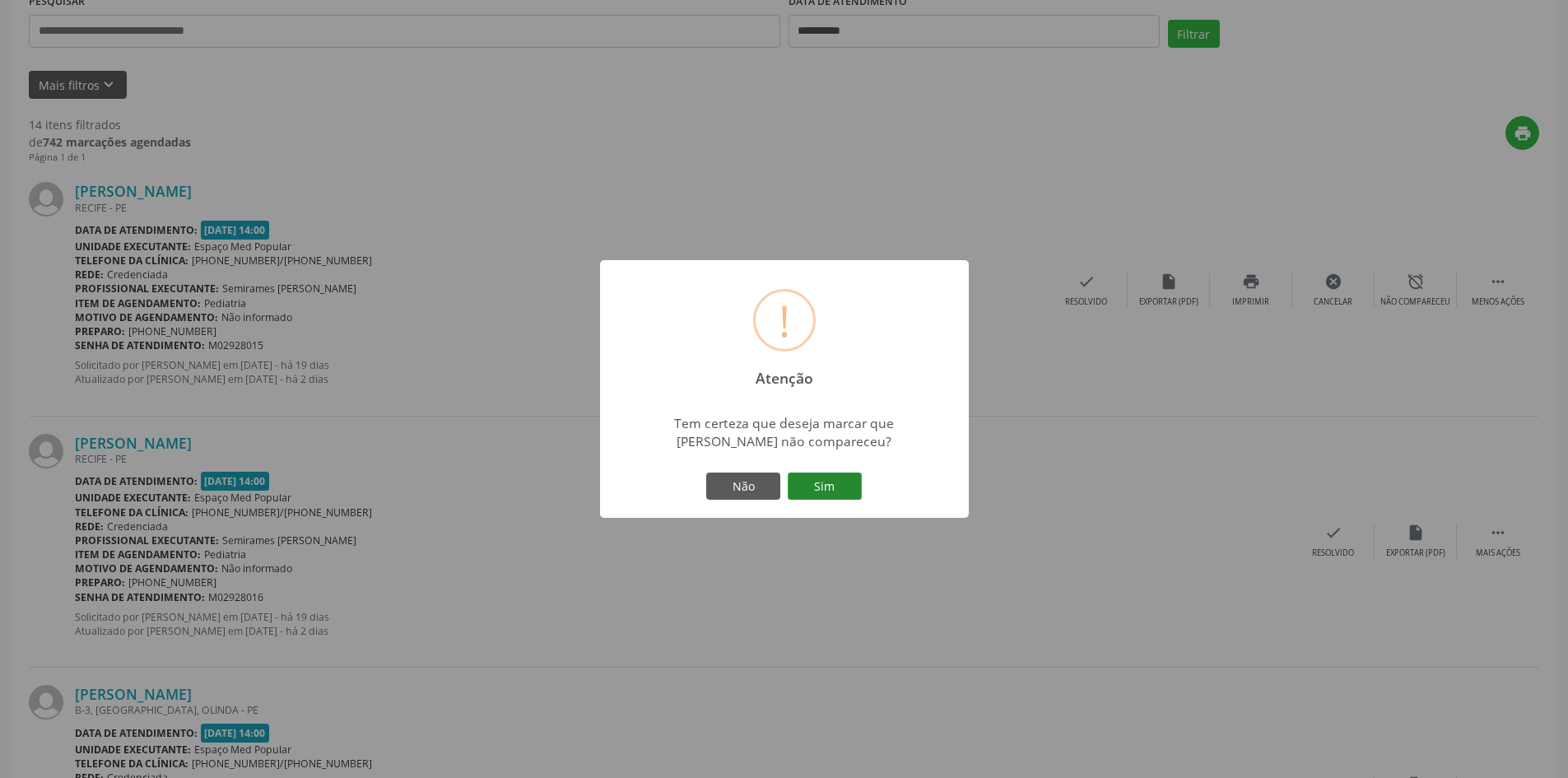
click at [828, 487] on button "Sim" at bounding box center [825, 486] width 74 height 28
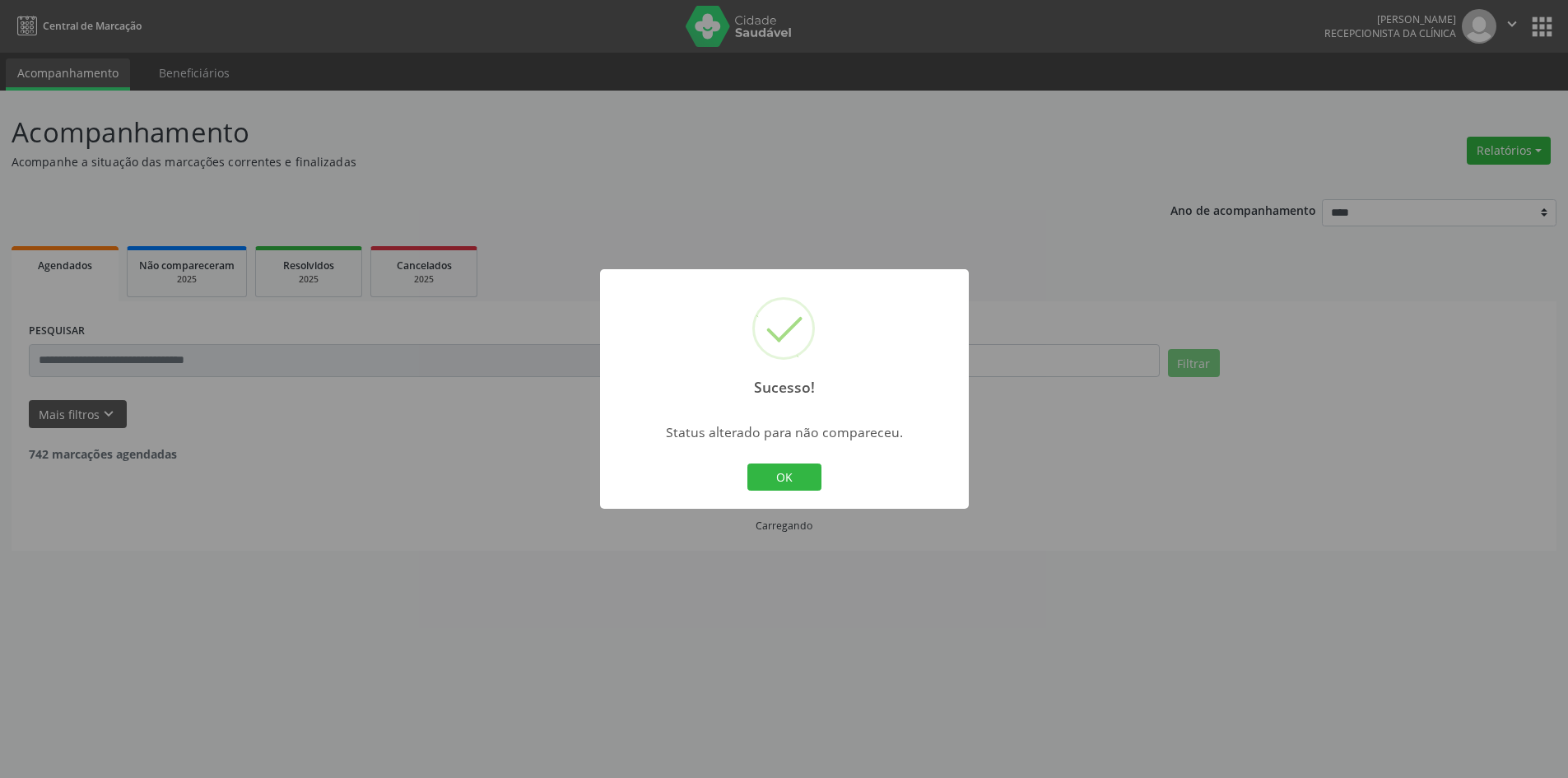
scroll to position [0, 0]
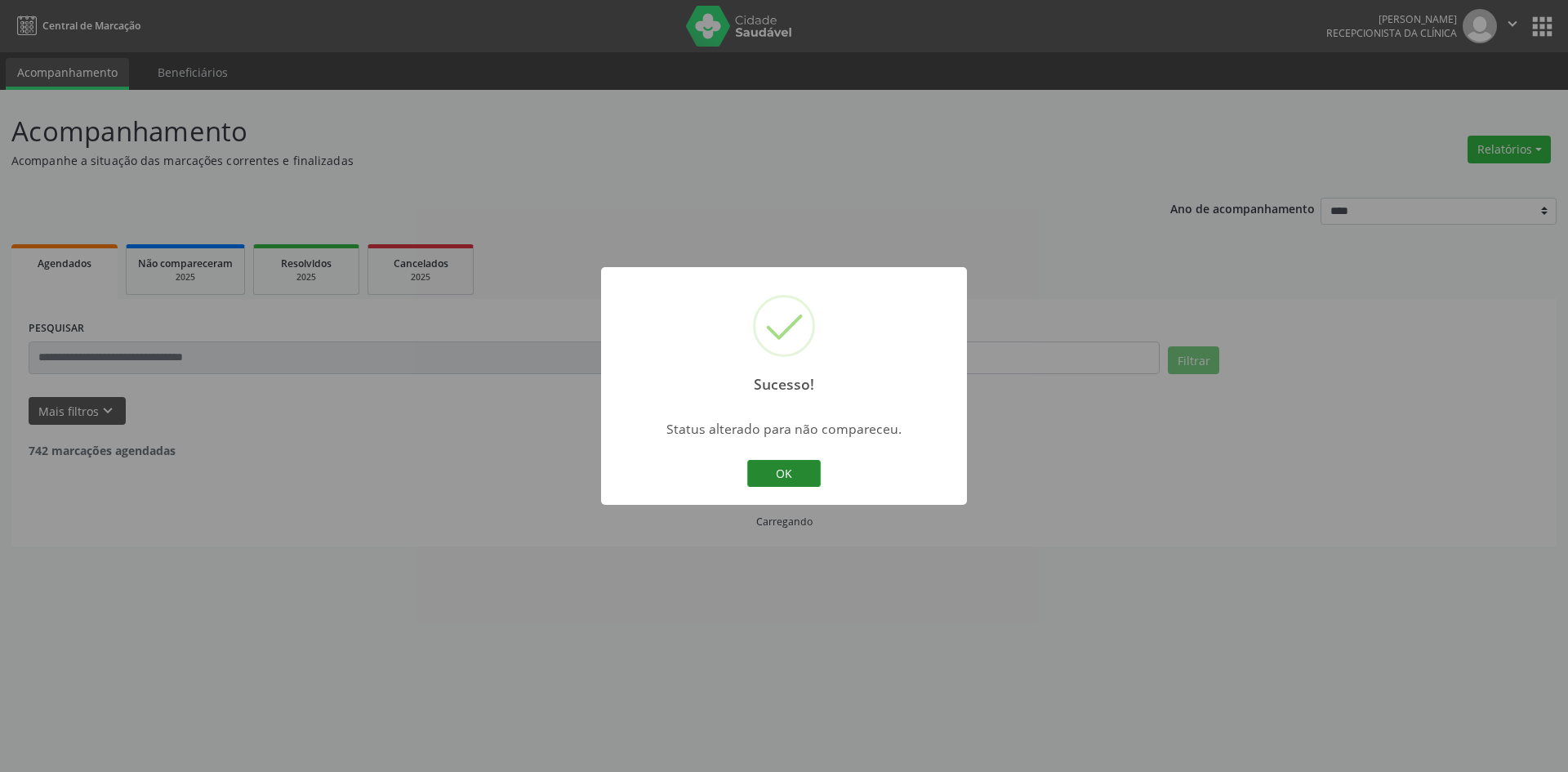
click at [804, 476] on button "OK" at bounding box center [784, 473] width 74 height 28
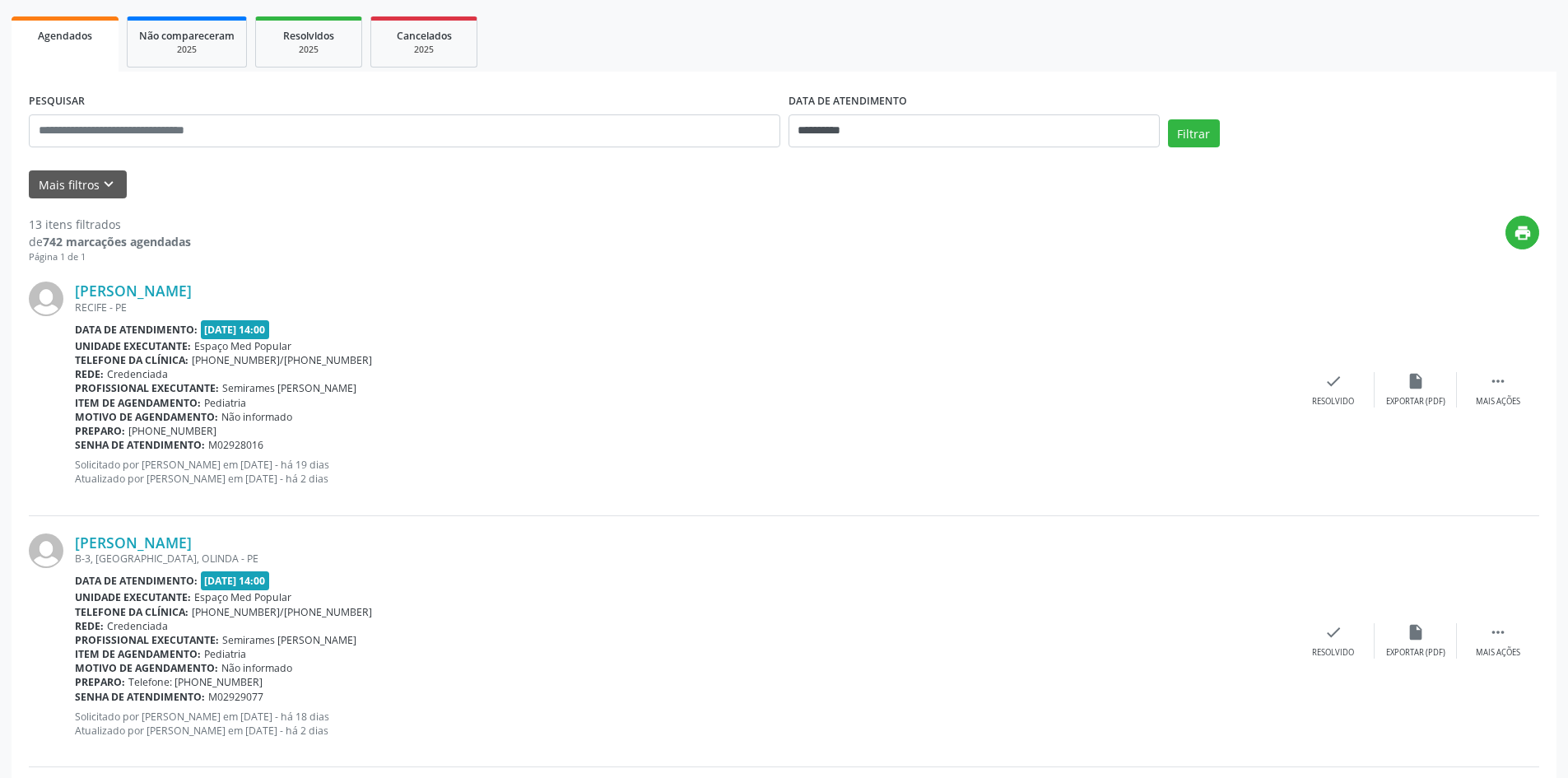
scroll to position [247, 0]
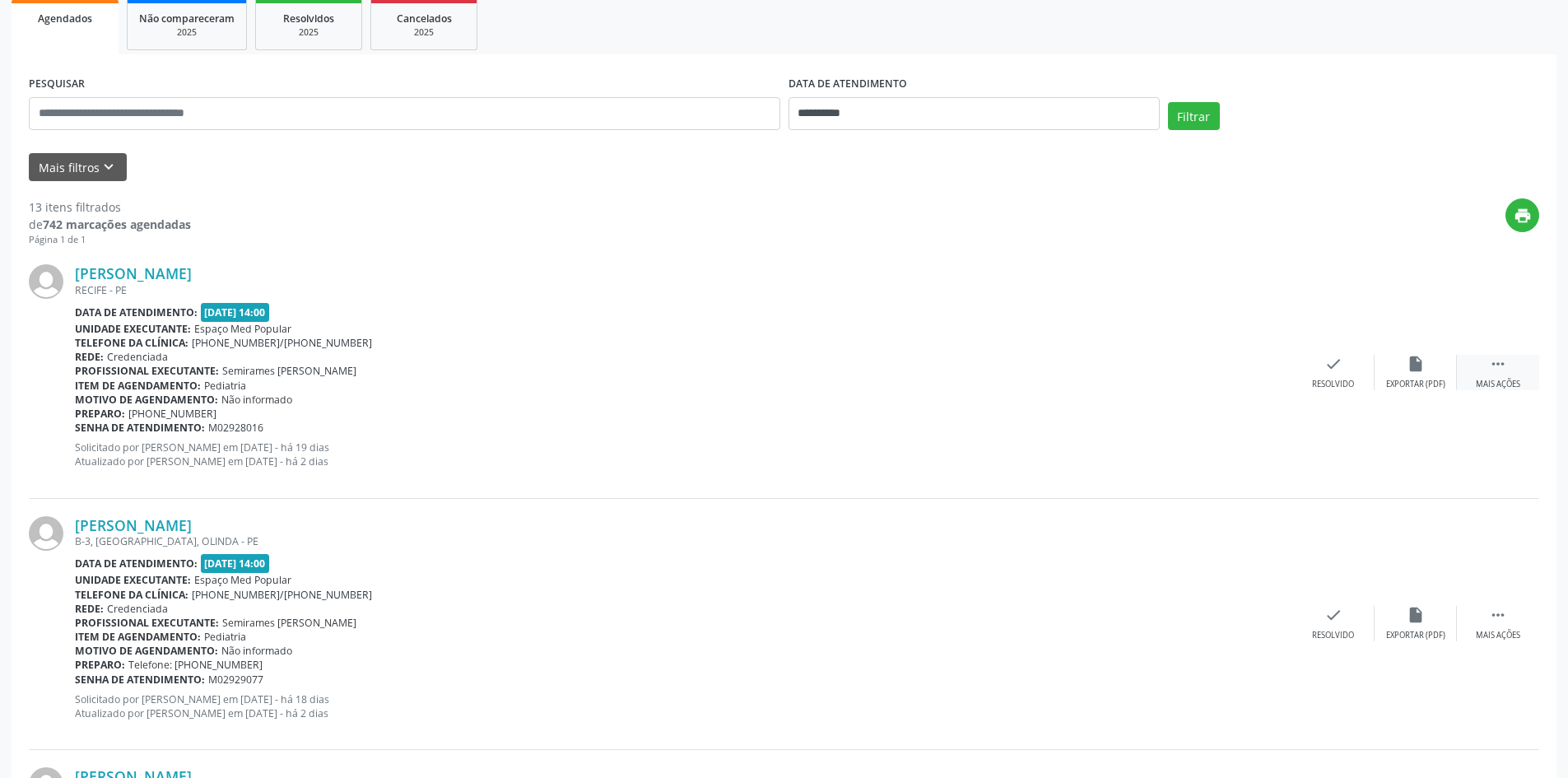
click at [1493, 369] on icon "" at bounding box center [1498, 363] width 18 height 18
click at [1429, 376] on div "alarm_off Não compareceu" at bounding box center [1416, 372] width 83 height 35
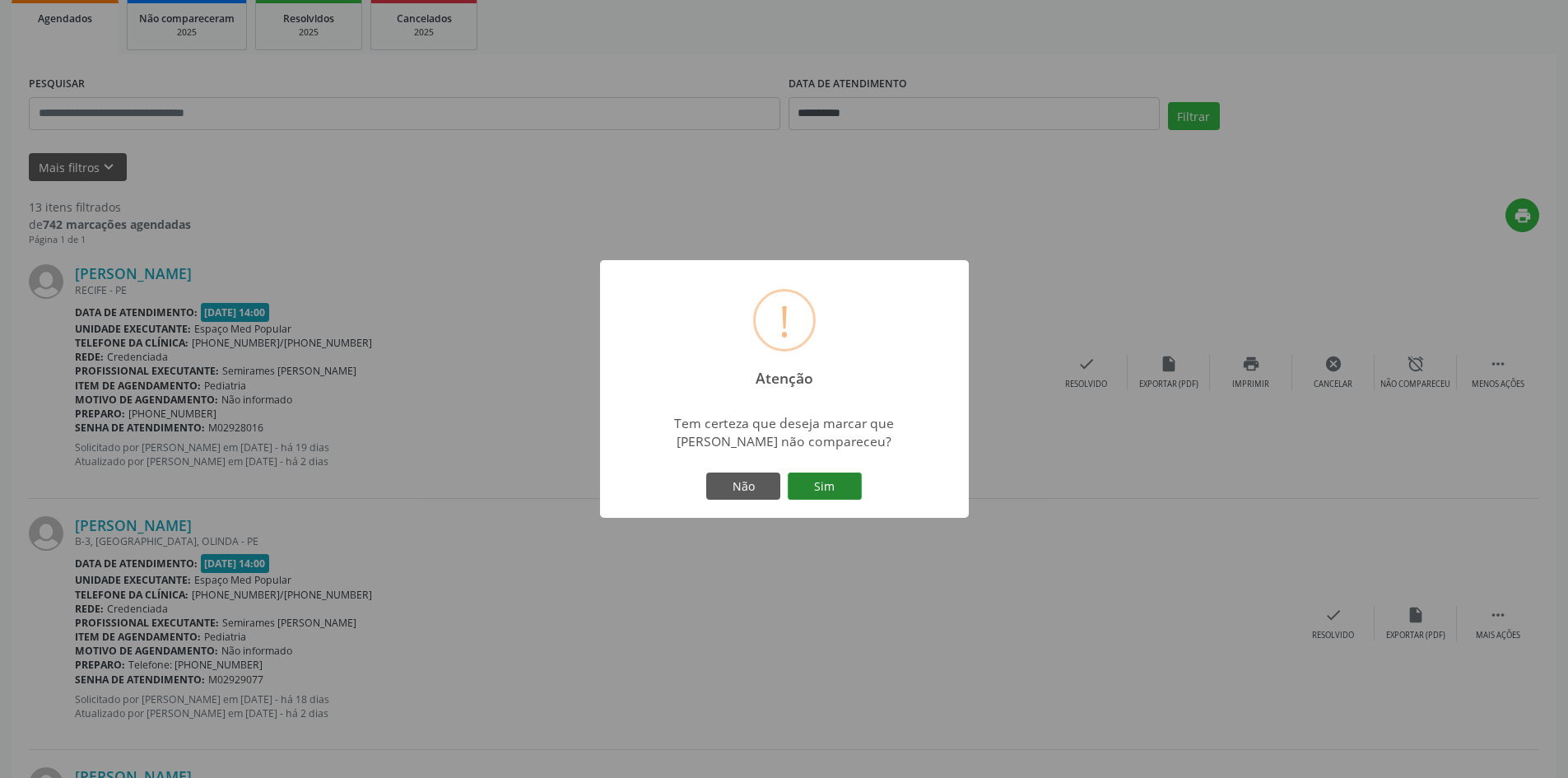
click at [835, 486] on button "Sim" at bounding box center [825, 486] width 74 height 28
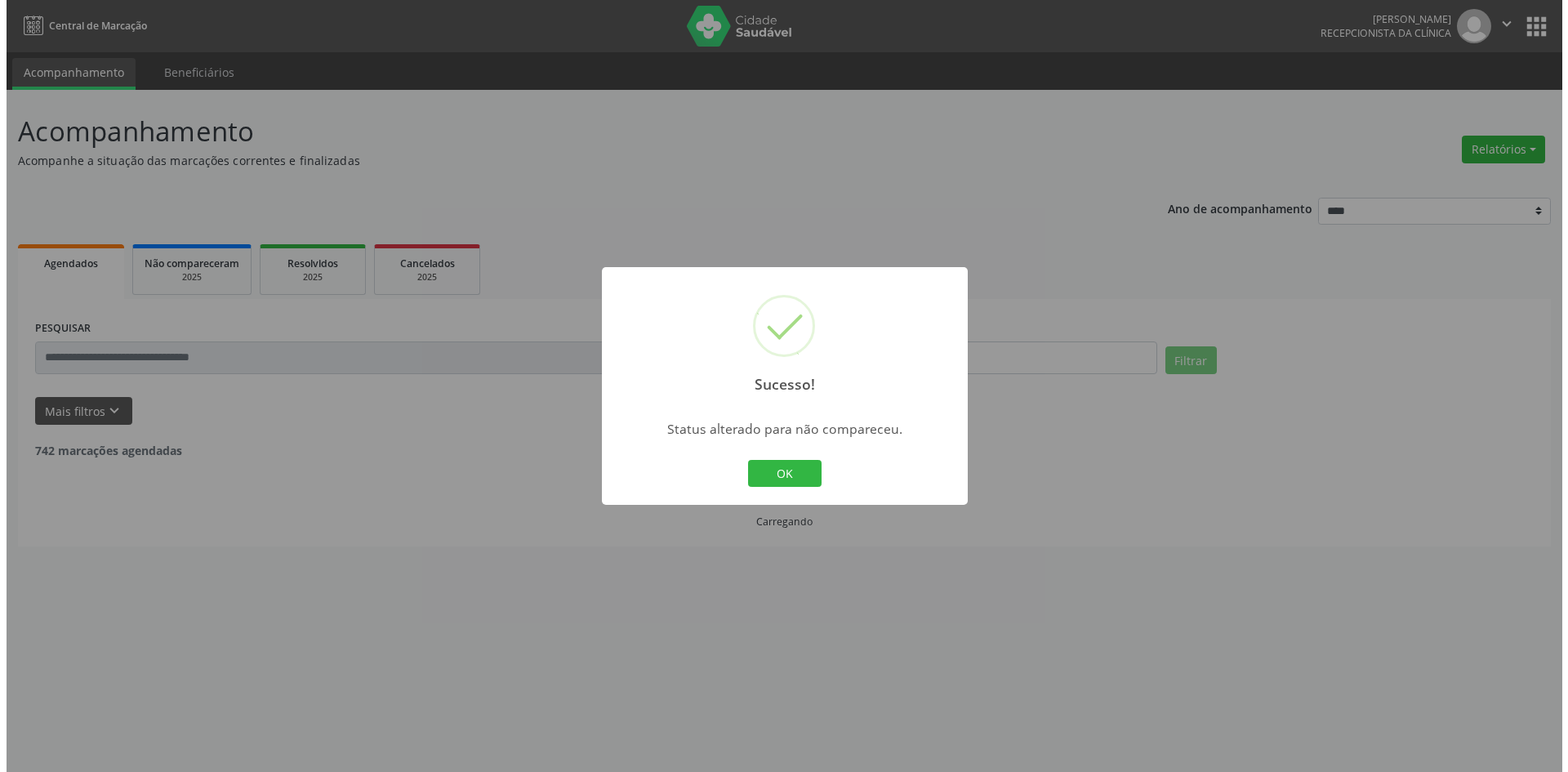
scroll to position [0, 0]
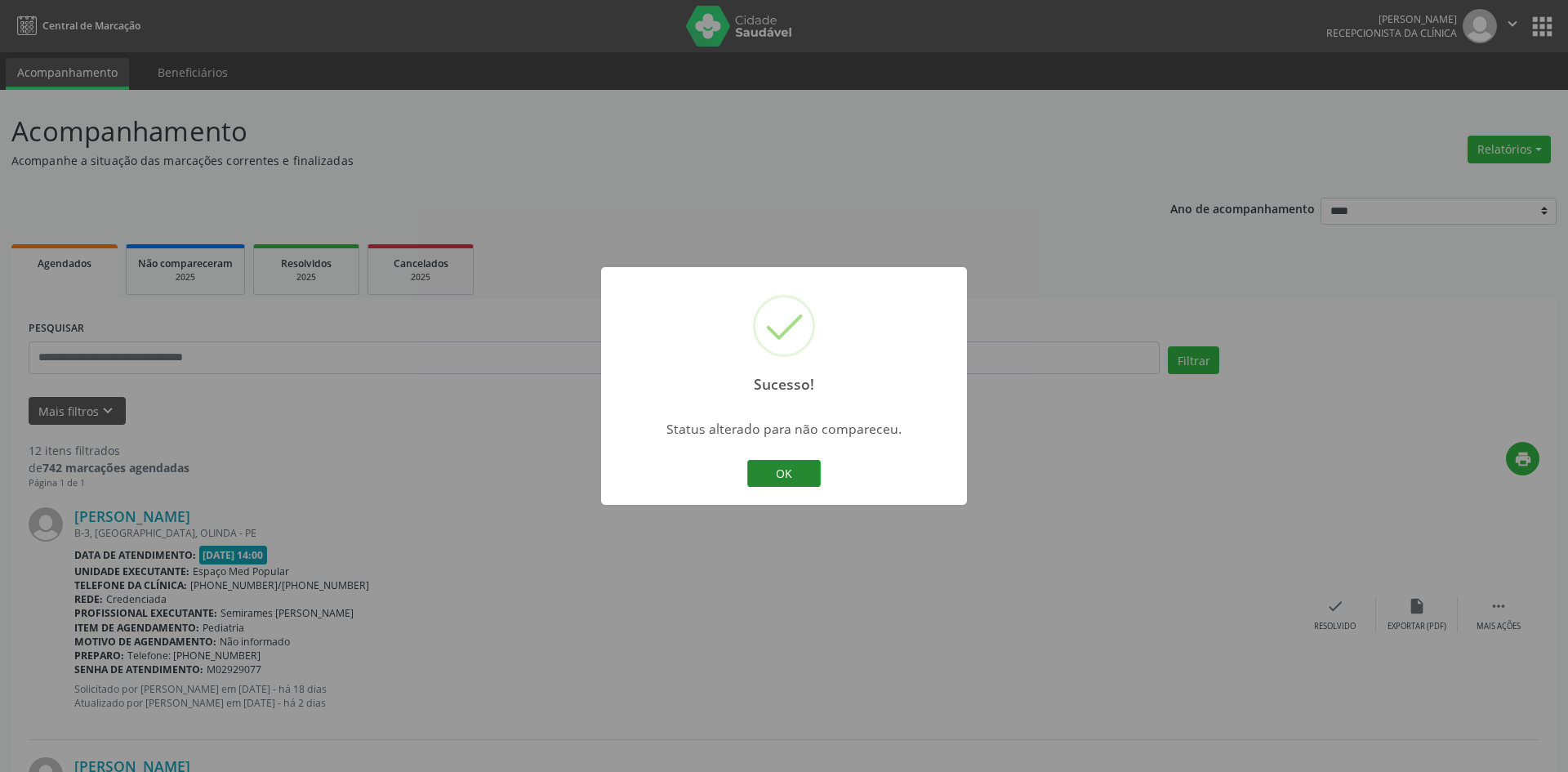
click at [805, 474] on button "OK" at bounding box center [784, 473] width 74 height 28
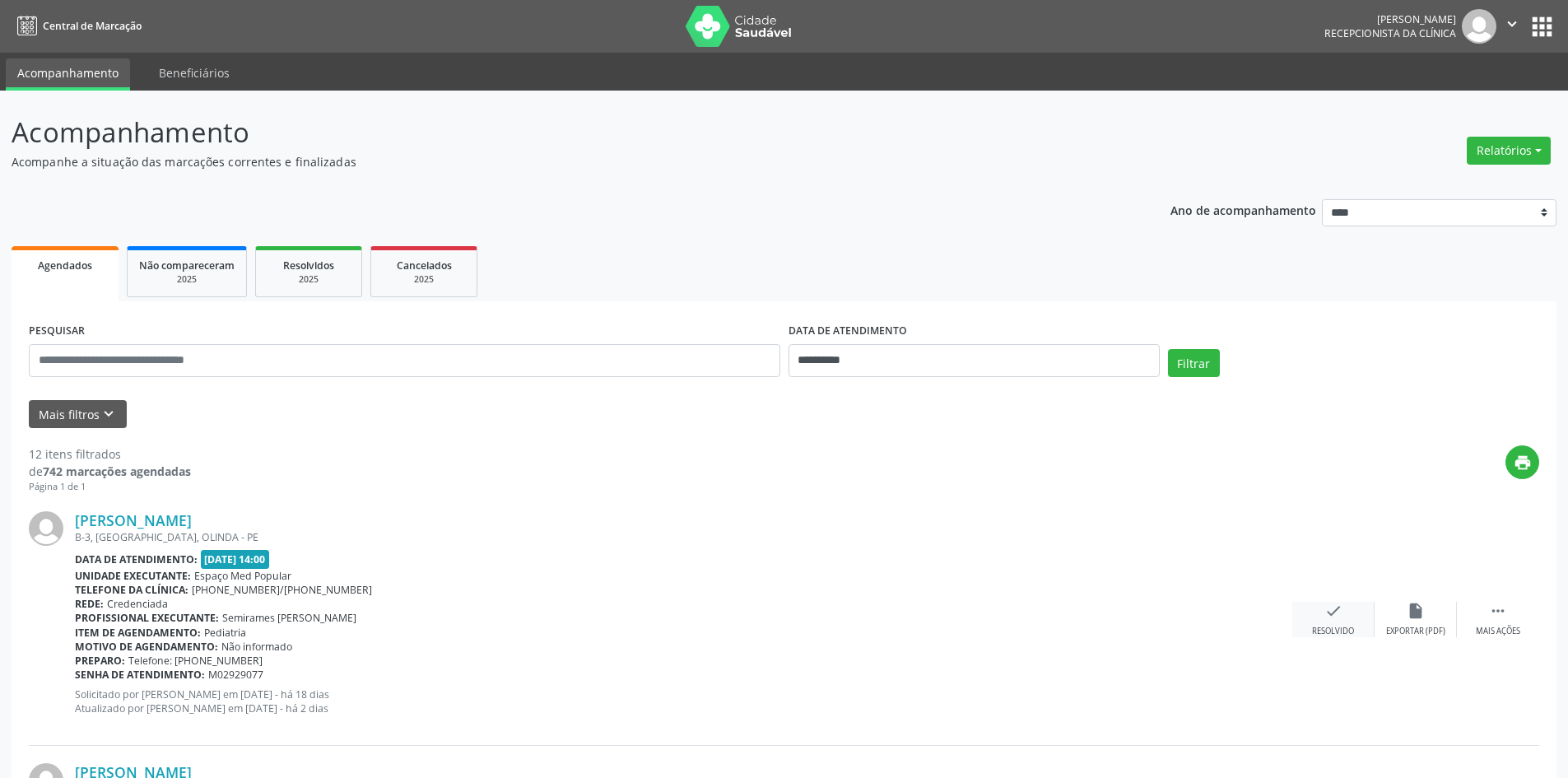
click at [1324, 620] on div "check Resolvido" at bounding box center [1334, 619] width 83 height 35
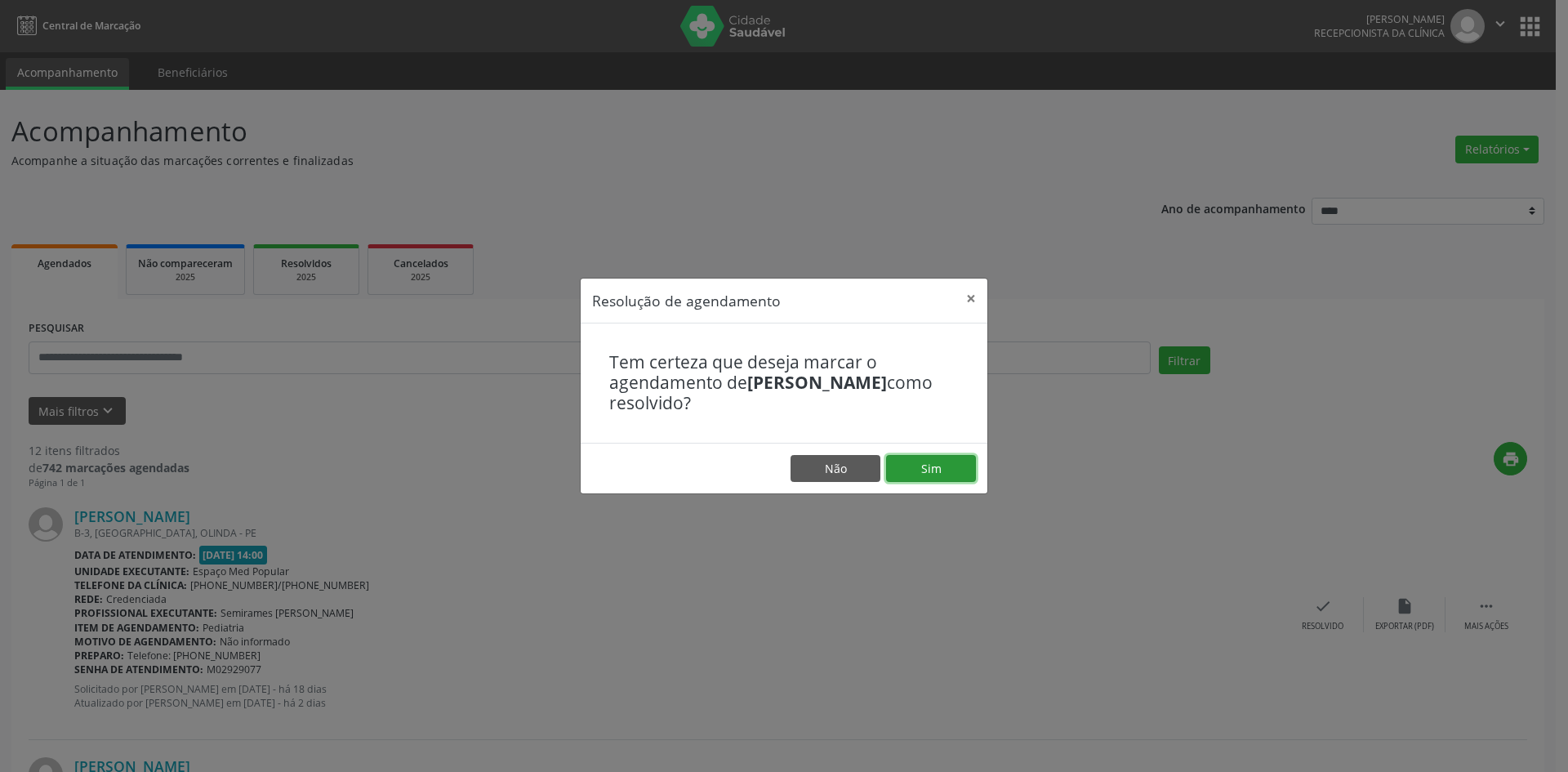
click at [942, 471] on button "Sim" at bounding box center [930, 468] width 90 height 28
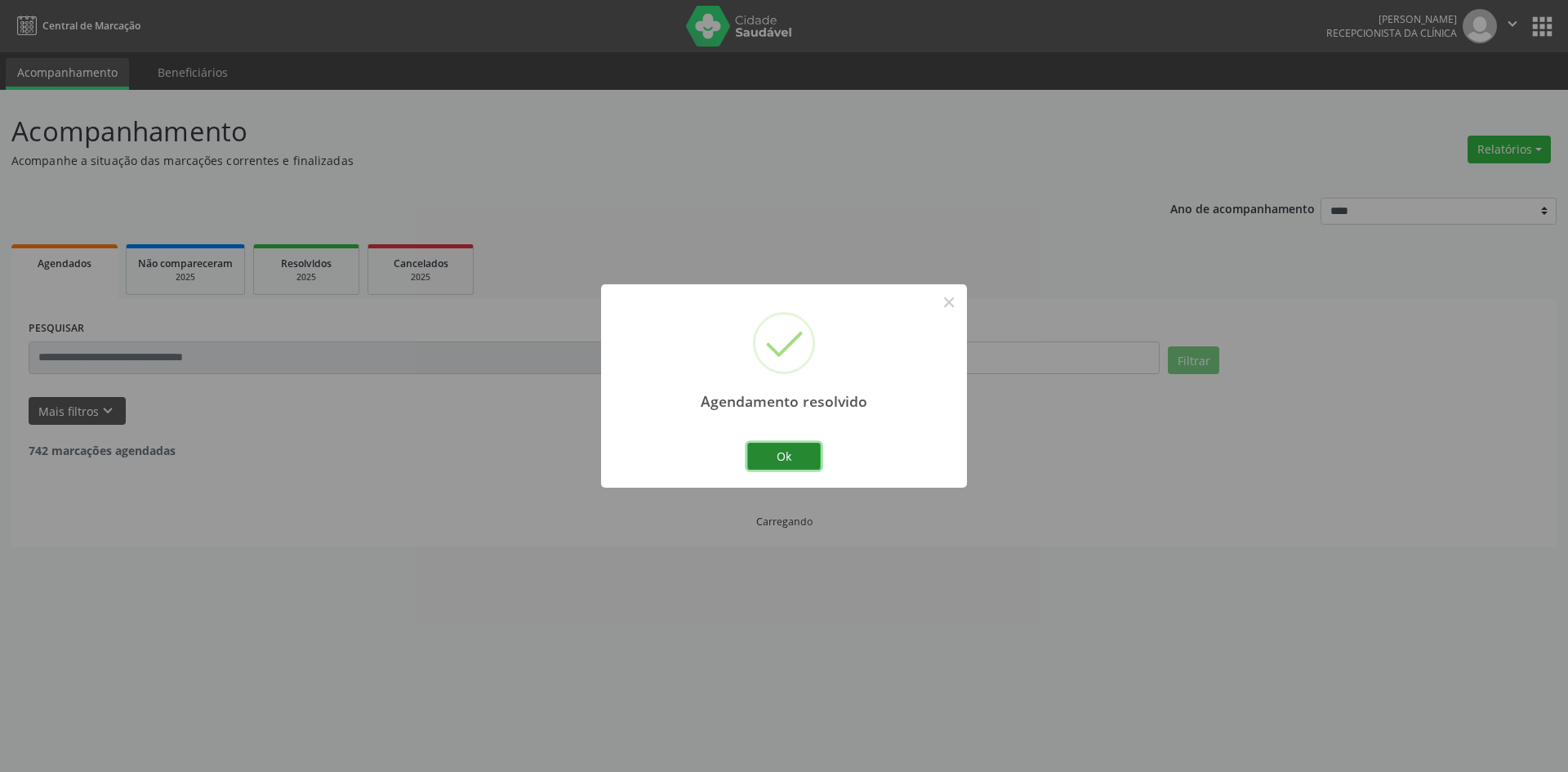
click at [796, 461] on button "Ok" at bounding box center [784, 456] width 74 height 28
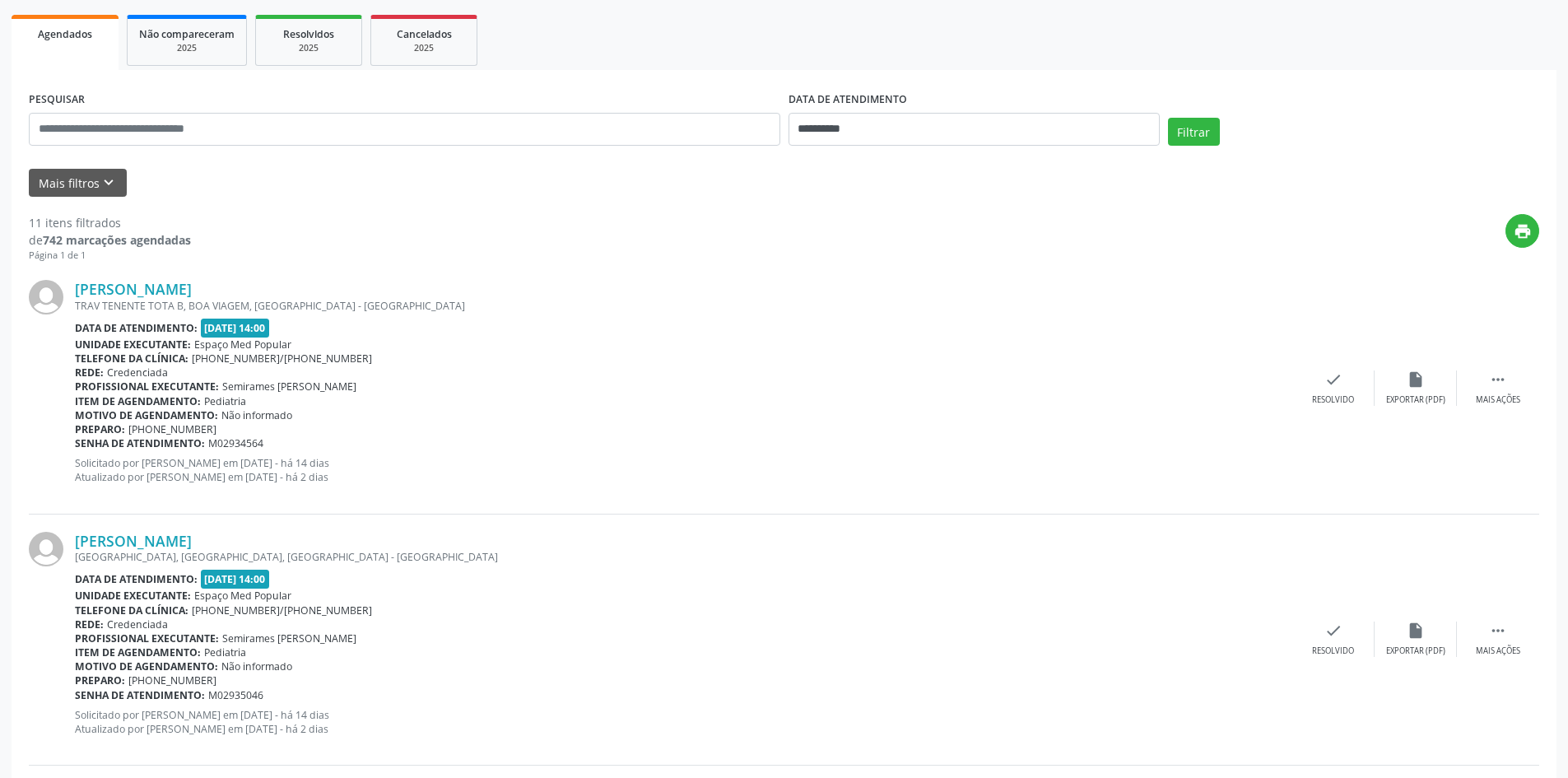
scroll to position [247, 0]
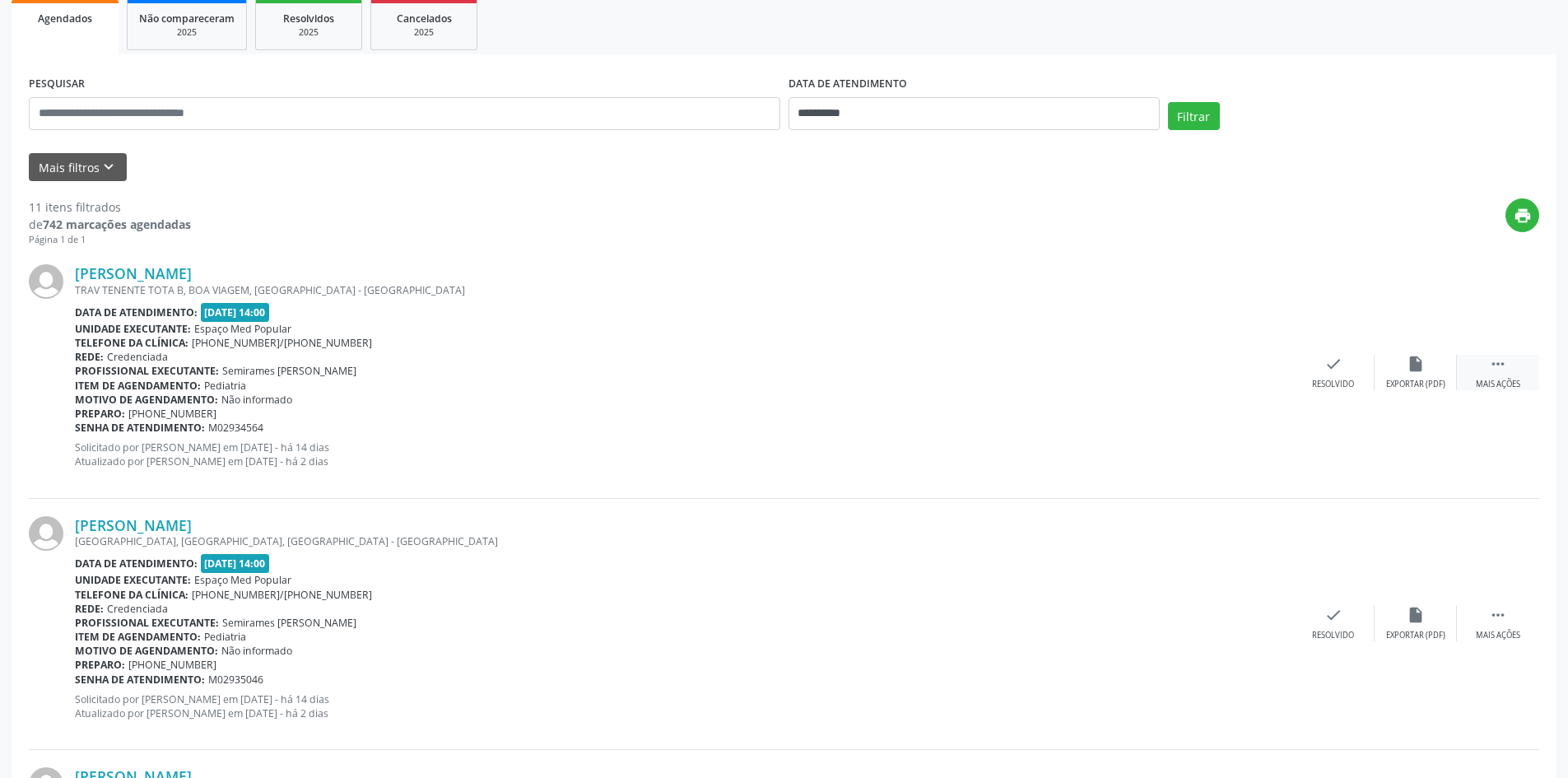
click at [1491, 370] on icon "" at bounding box center [1498, 363] width 18 height 18
click at [1409, 373] on div "alarm_off Não compareceu" at bounding box center [1416, 372] width 83 height 35
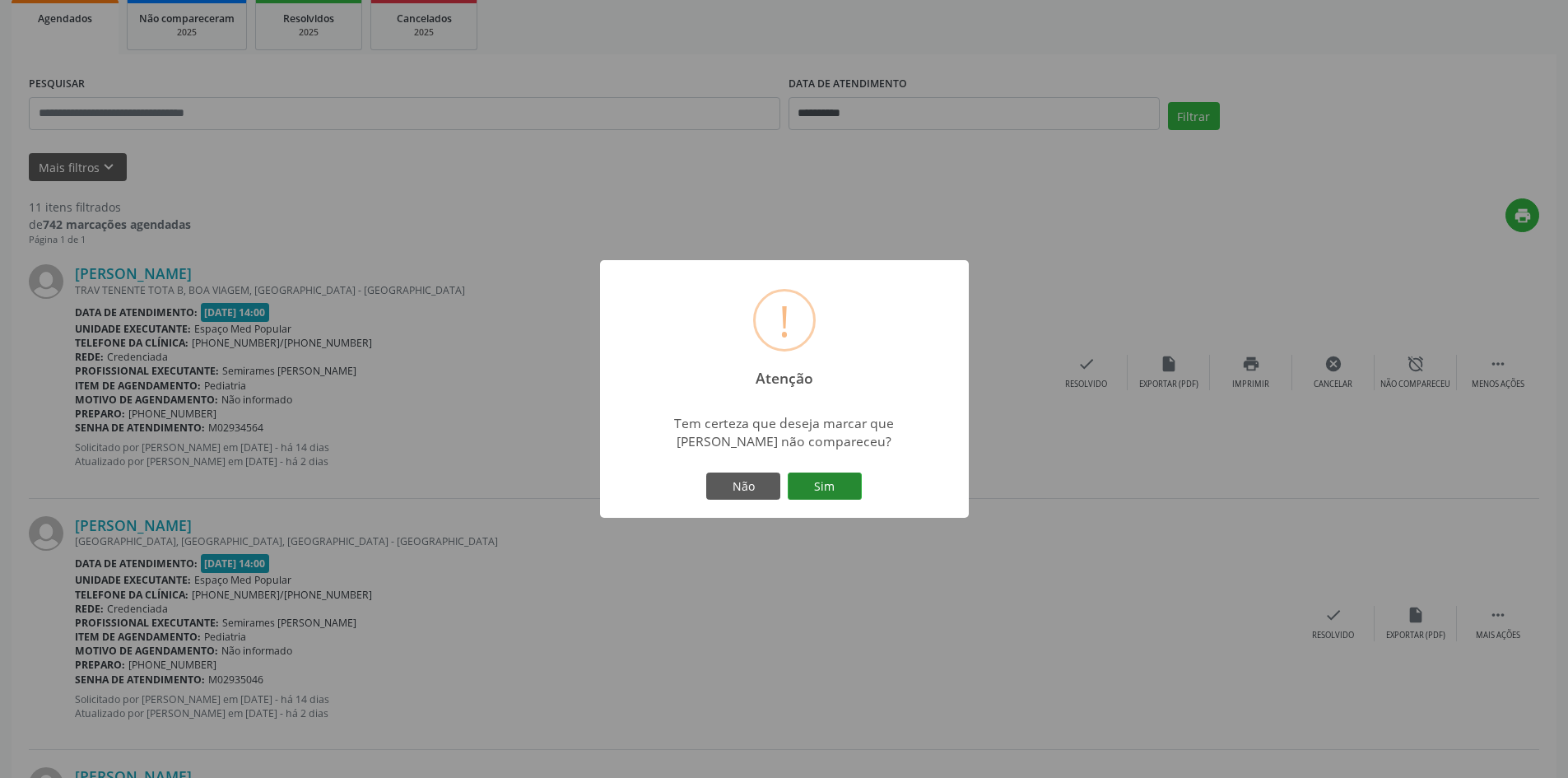
click at [845, 489] on button "Sim" at bounding box center [825, 486] width 74 height 28
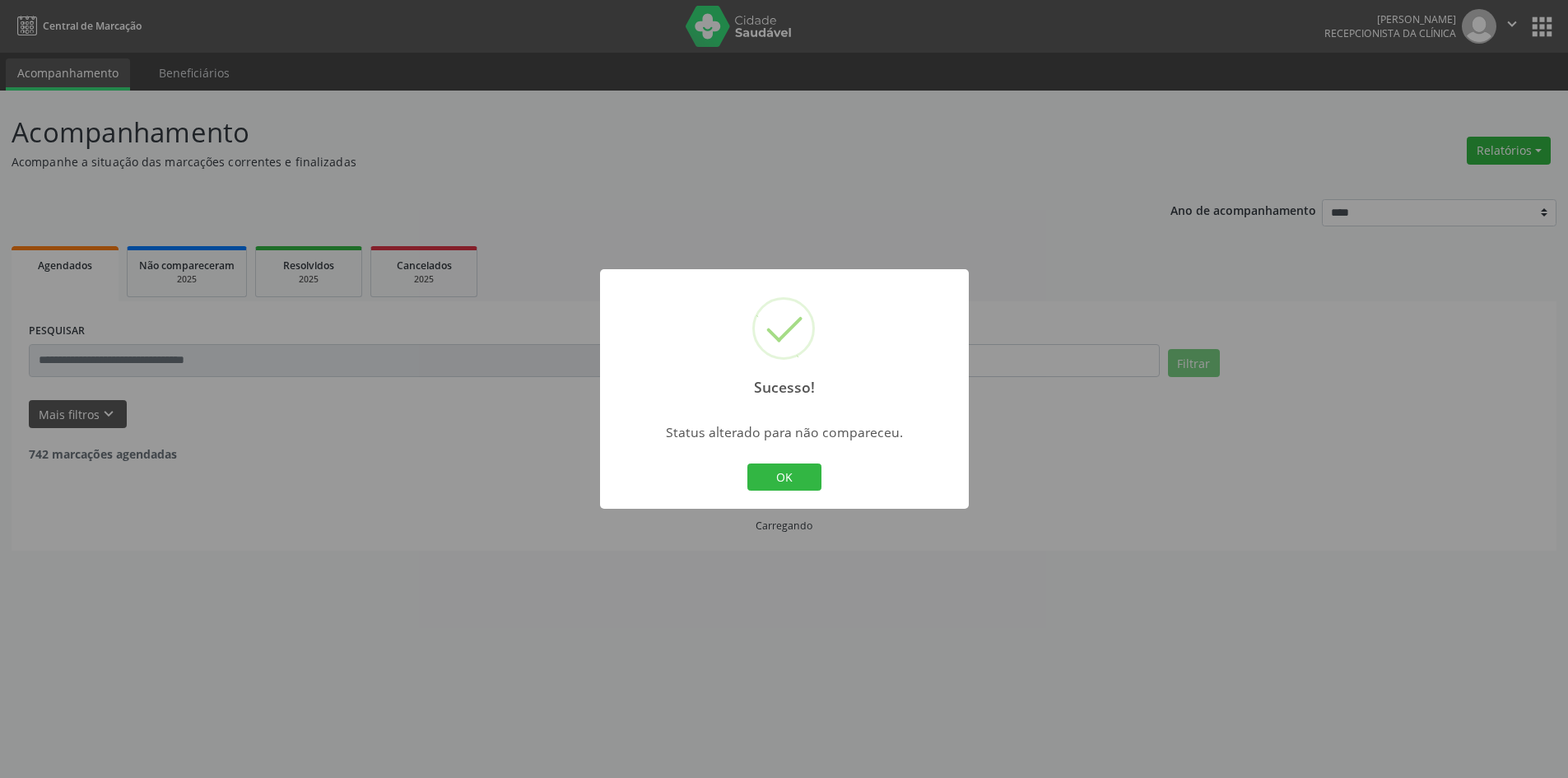
scroll to position [0, 0]
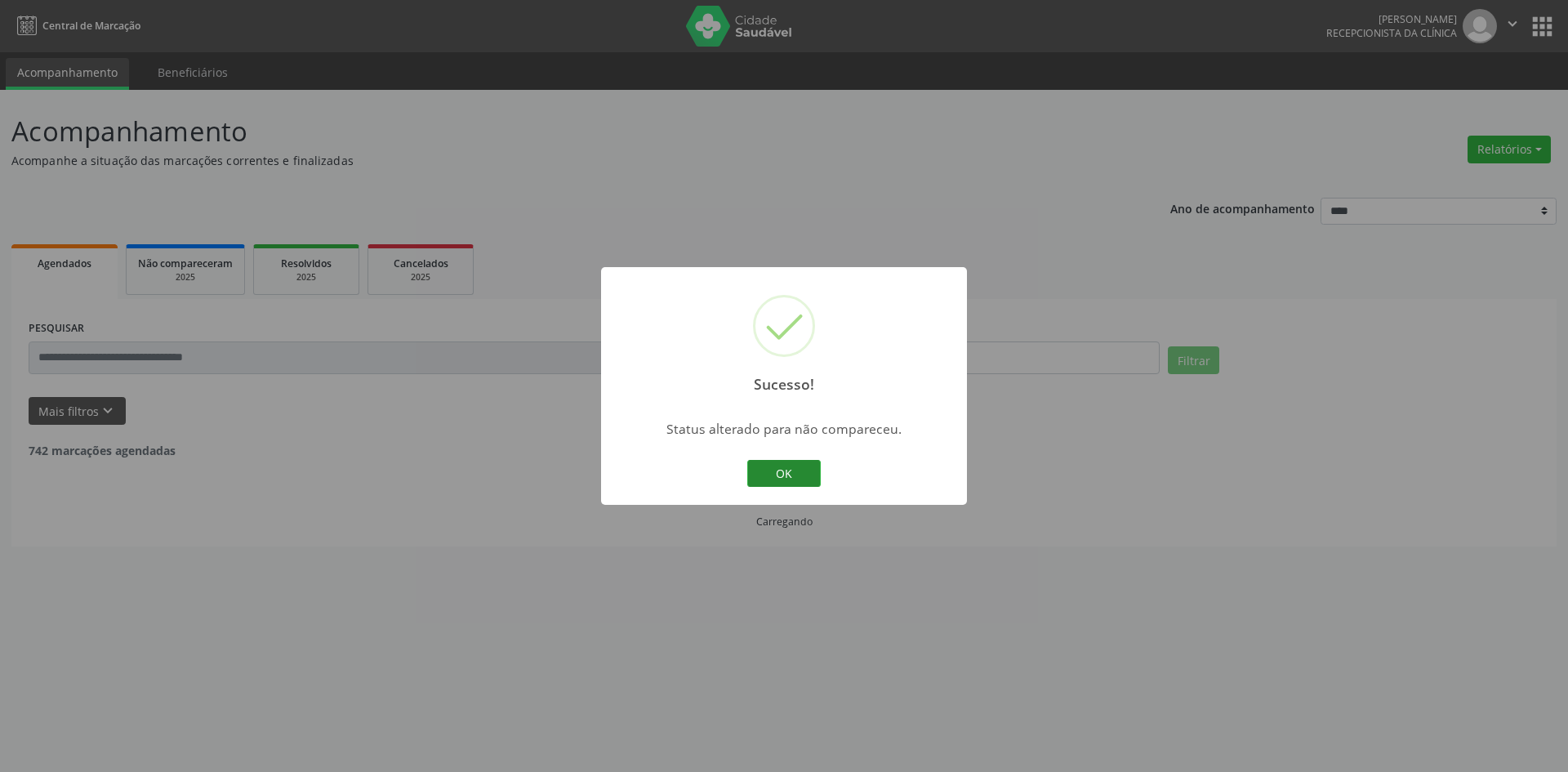
click at [795, 483] on button "OK" at bounding box center [784, 473] width 74 height 28
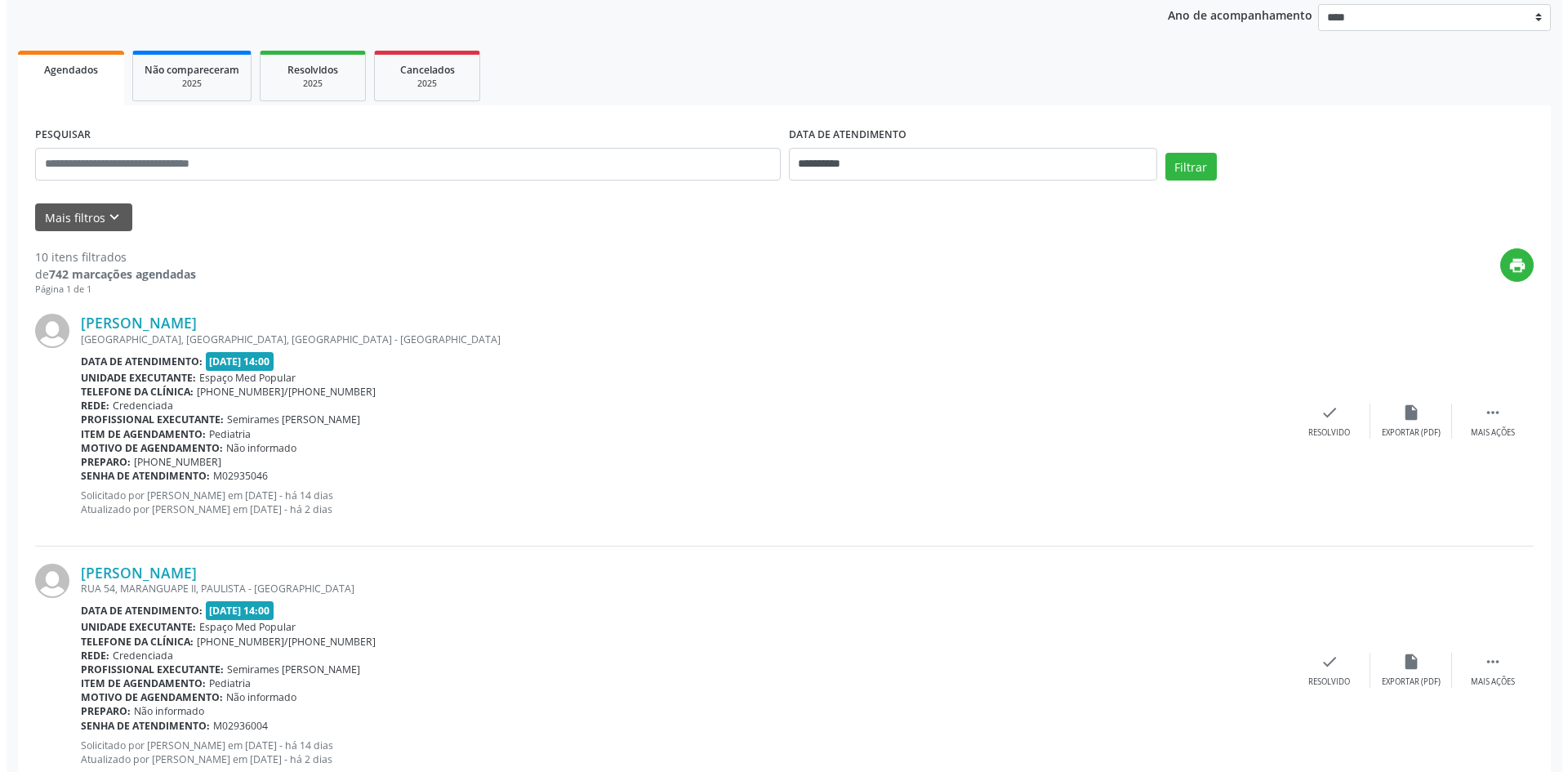
scroll to position [245, 0]
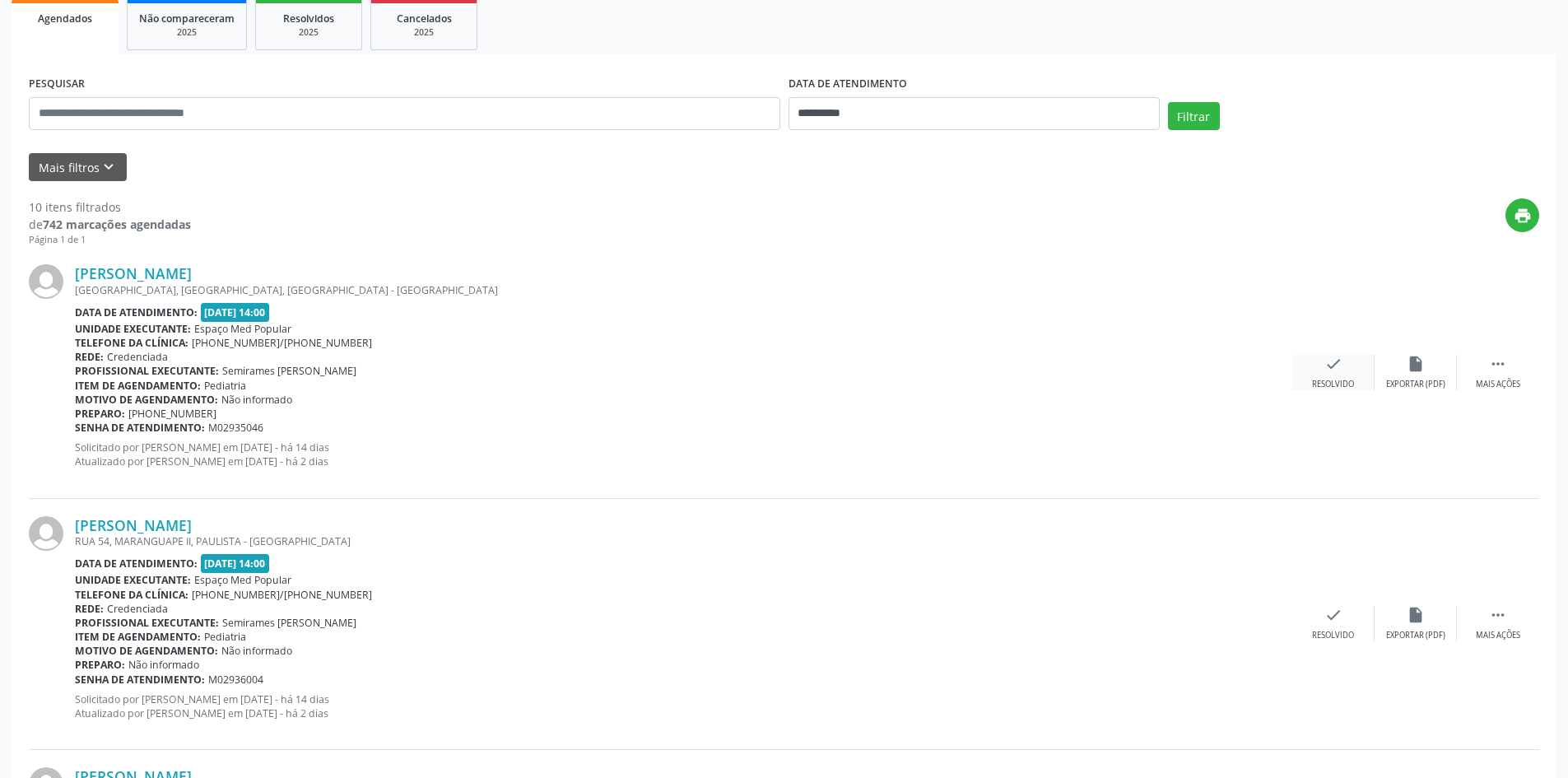
click at [1327, 375] on div "check Resolvido" at bounding box center [1334, 372] width 83 height 35
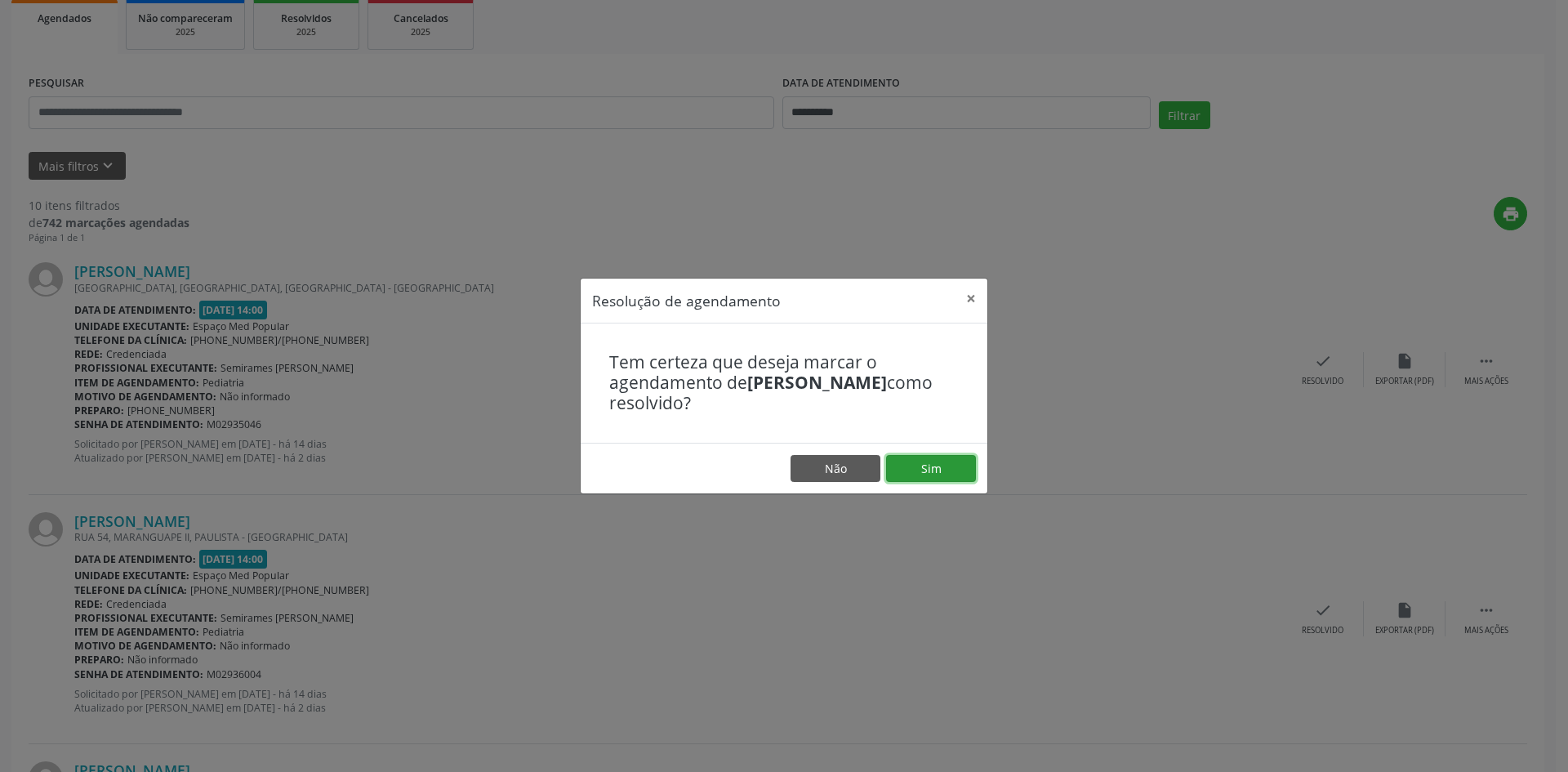
click at [901, 467] on button "Sim" at bounding box center [930, 468] width 90 height 28
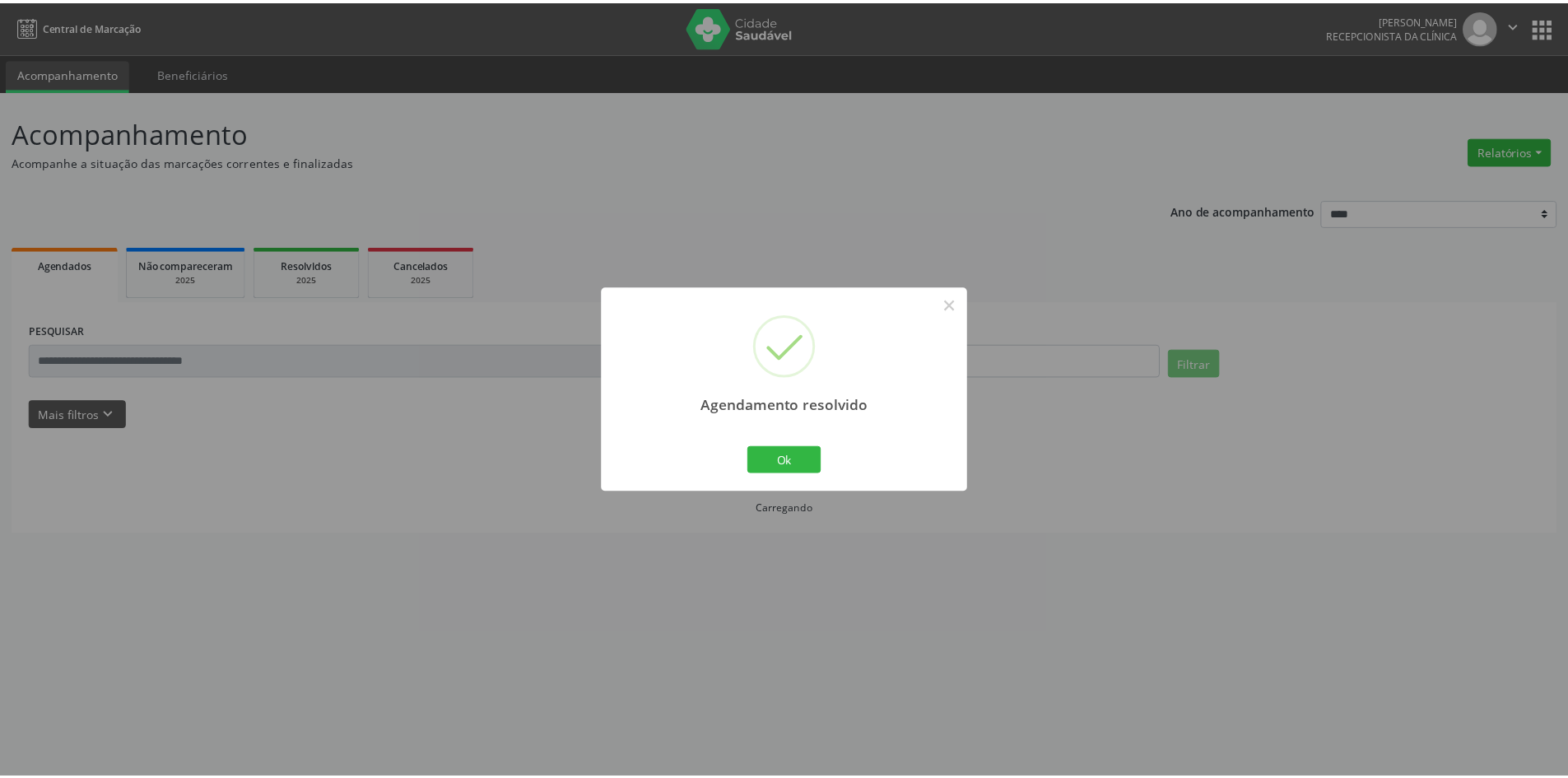
scroll to position [0, 0]
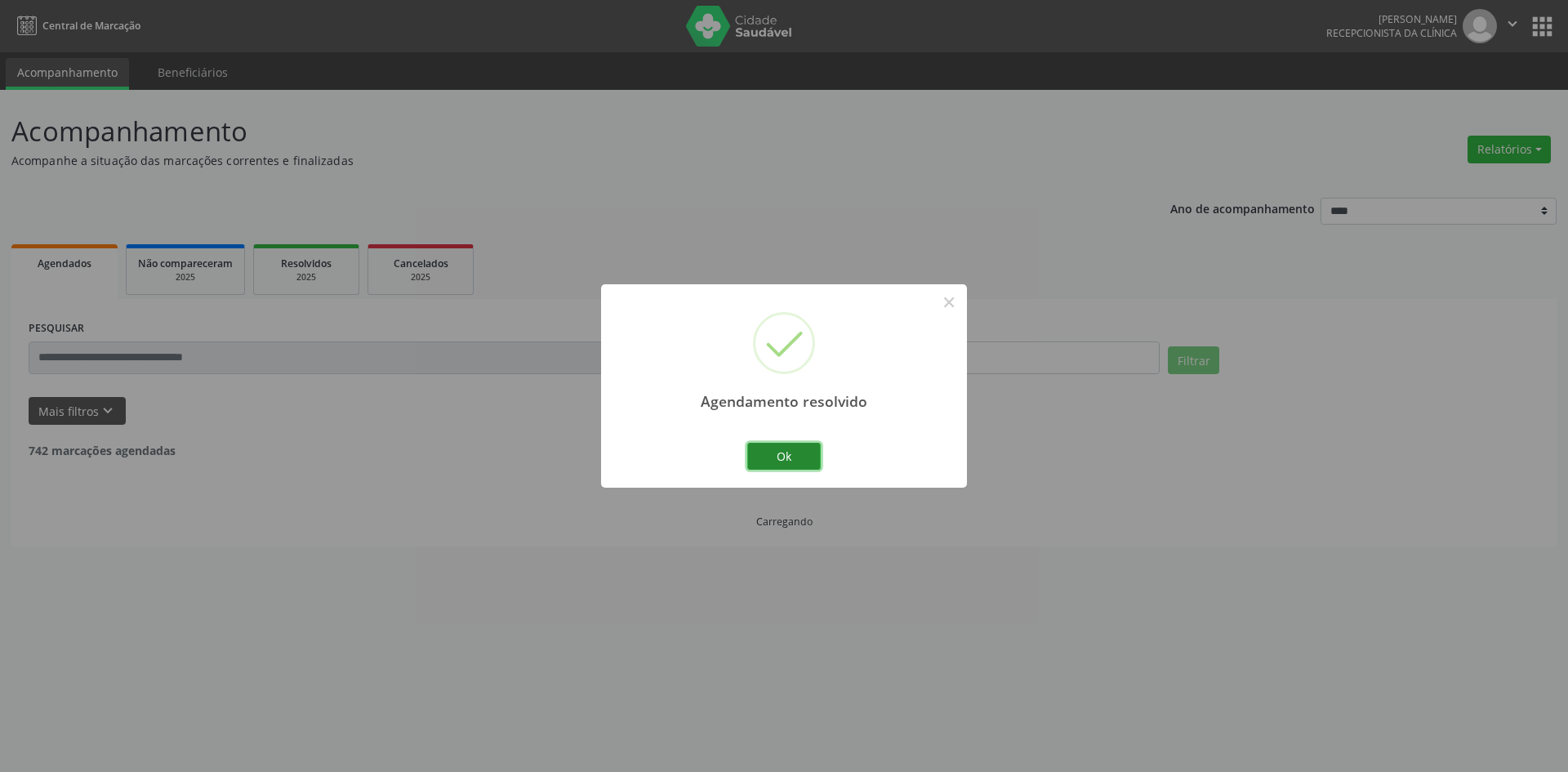
click at [799, 450] on button "Ok" at bounding box center [784, 456] width 74 height 28
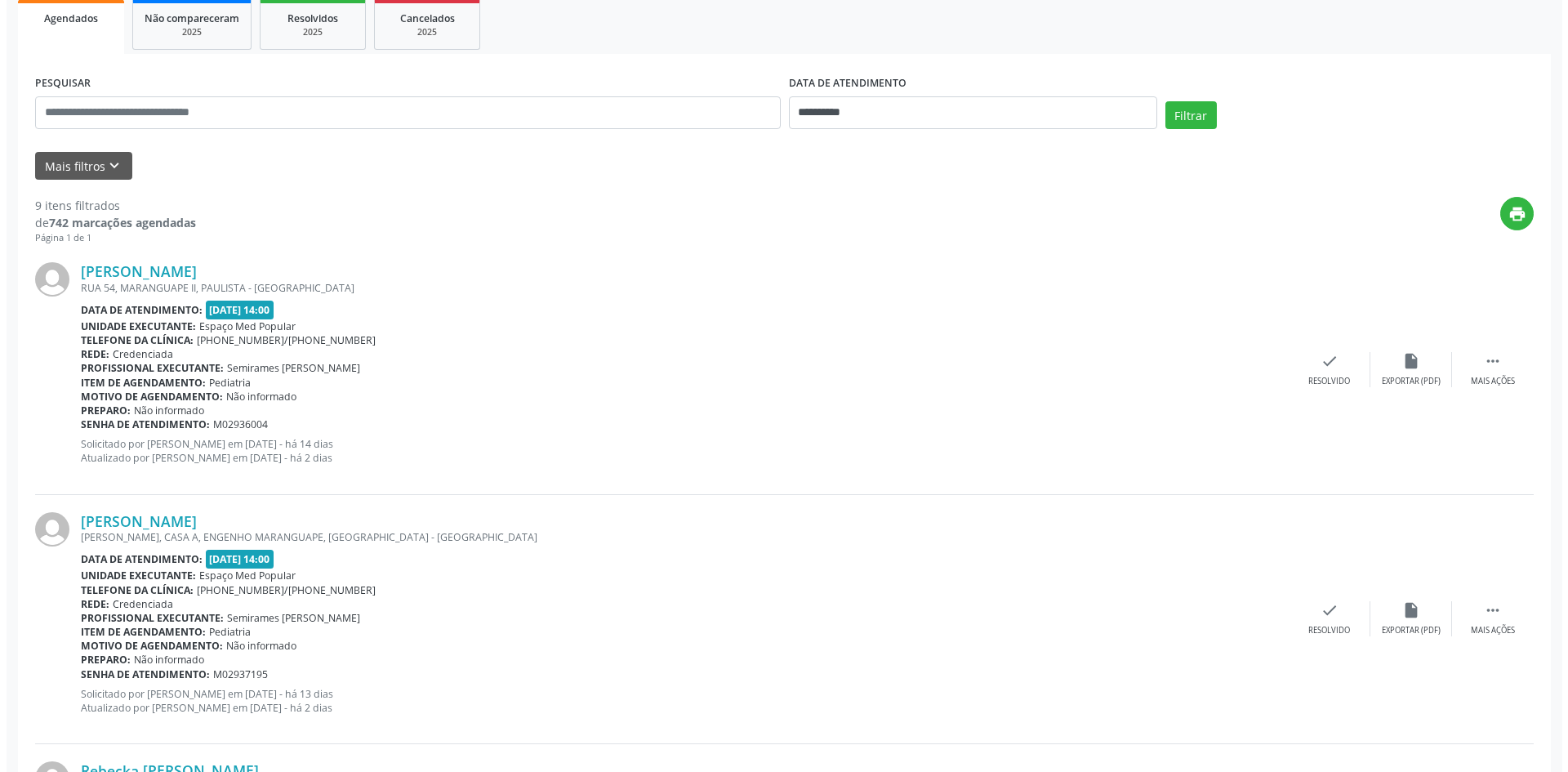
scroll to position [327, 0]
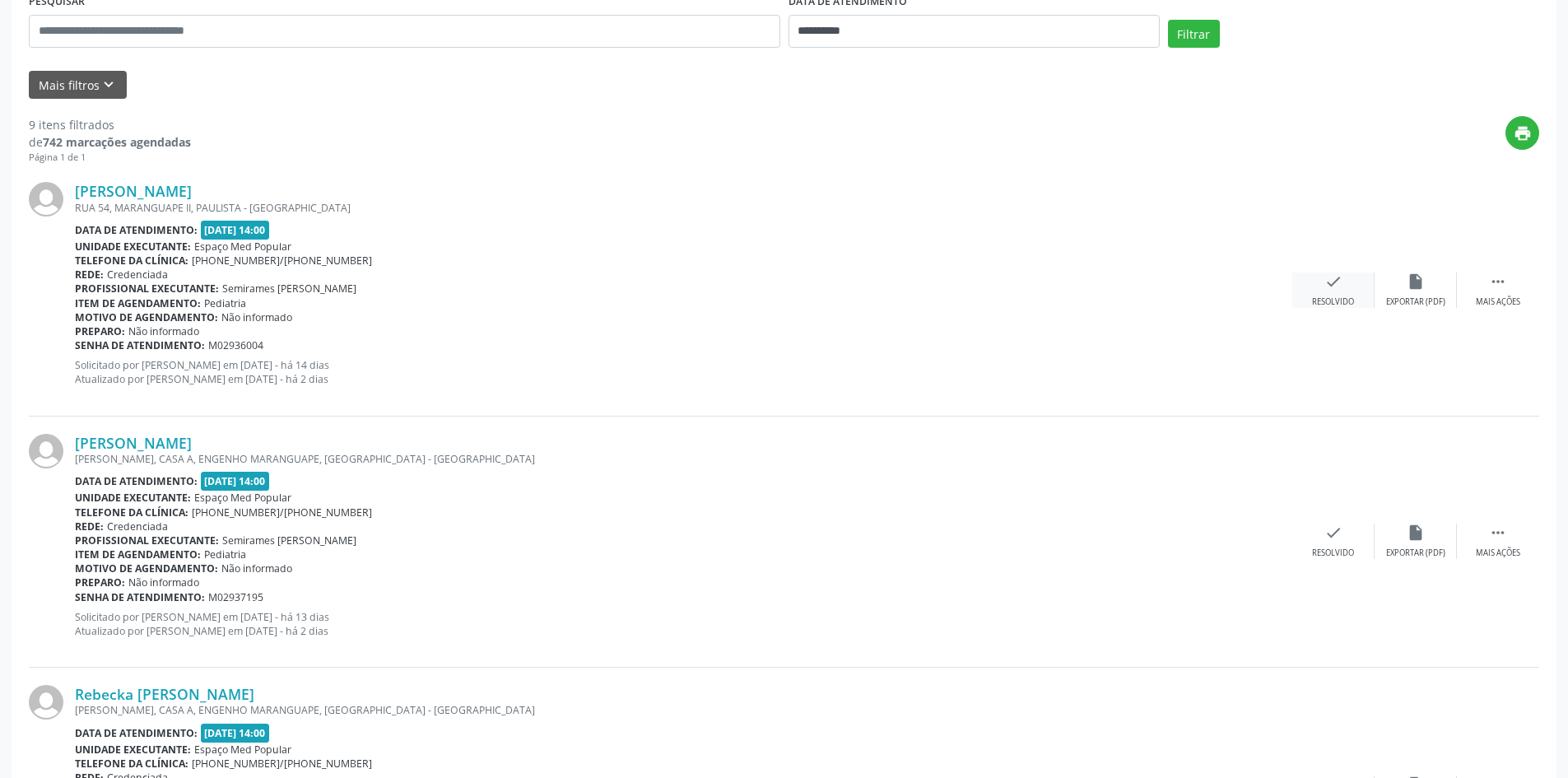
click at [1317, 282] on div "check Resolvido" at bounding box center [1334, 290] width 83 height 35
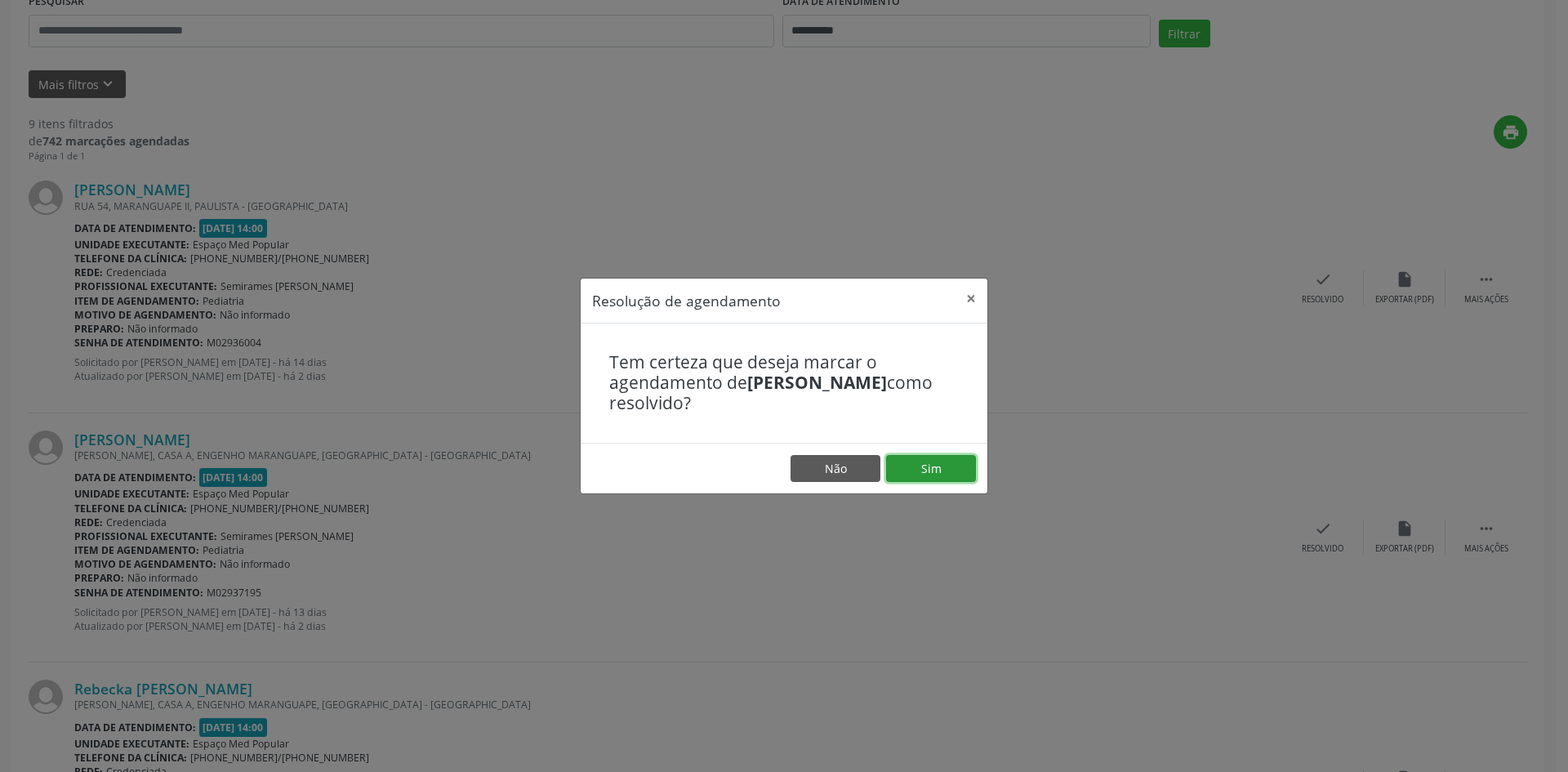
click at [918, 461] on button "Sim" at bounding box center [930, 468] width 90 height 28
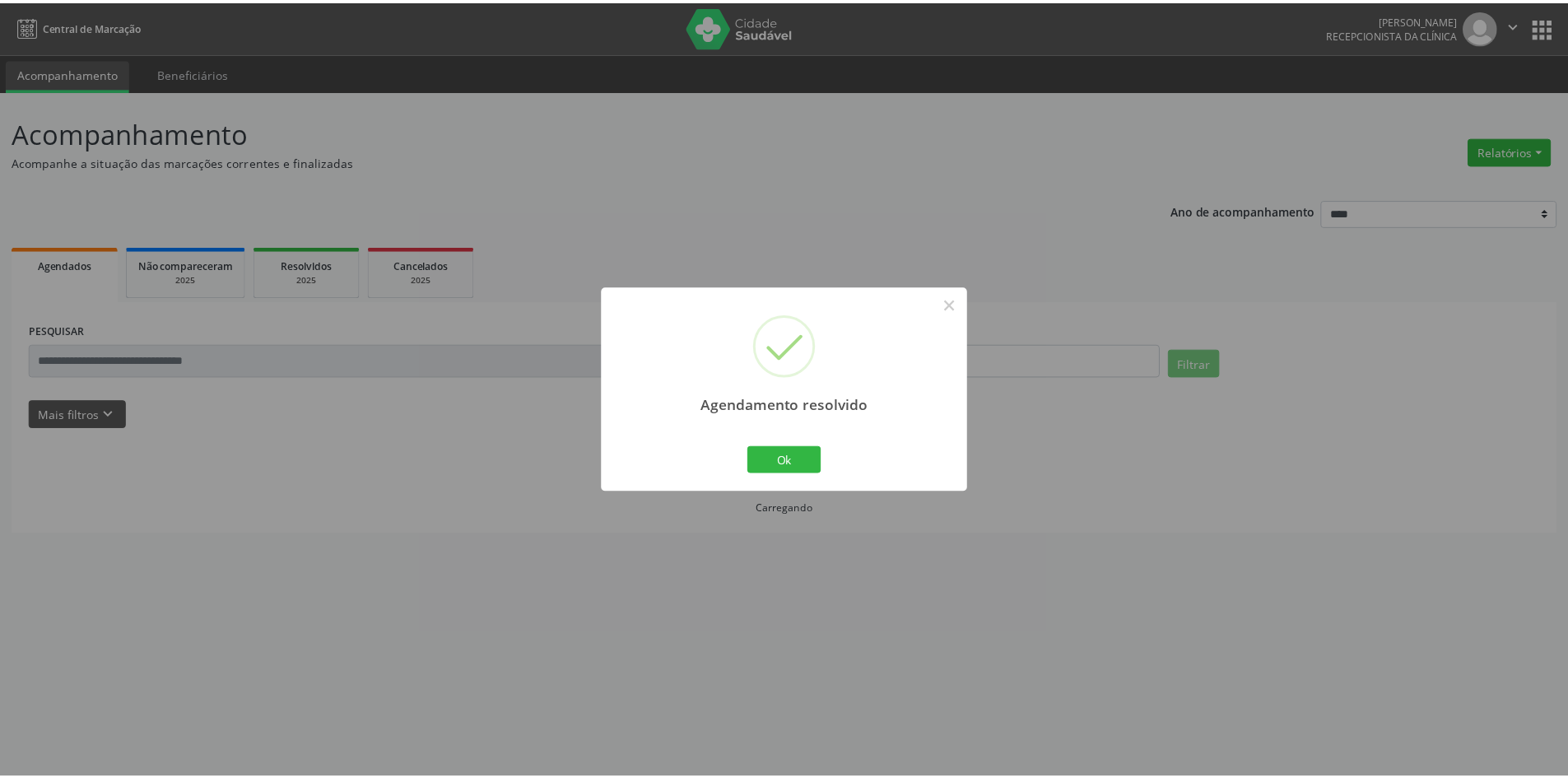
scroll to position [0, 0]
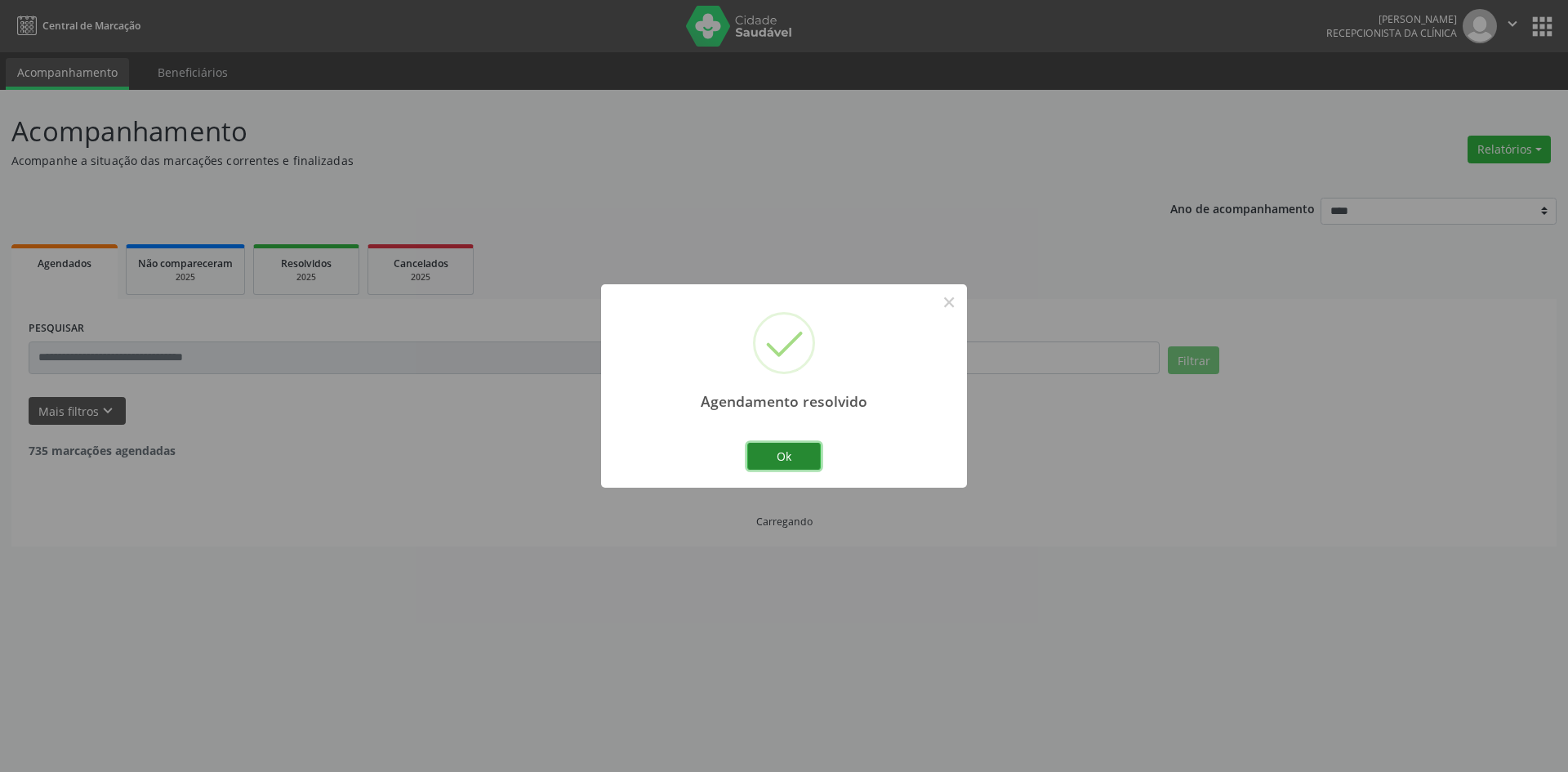
click at [792, 450] on button "Ok" at bounding box center [784, 456] width 74 height 28
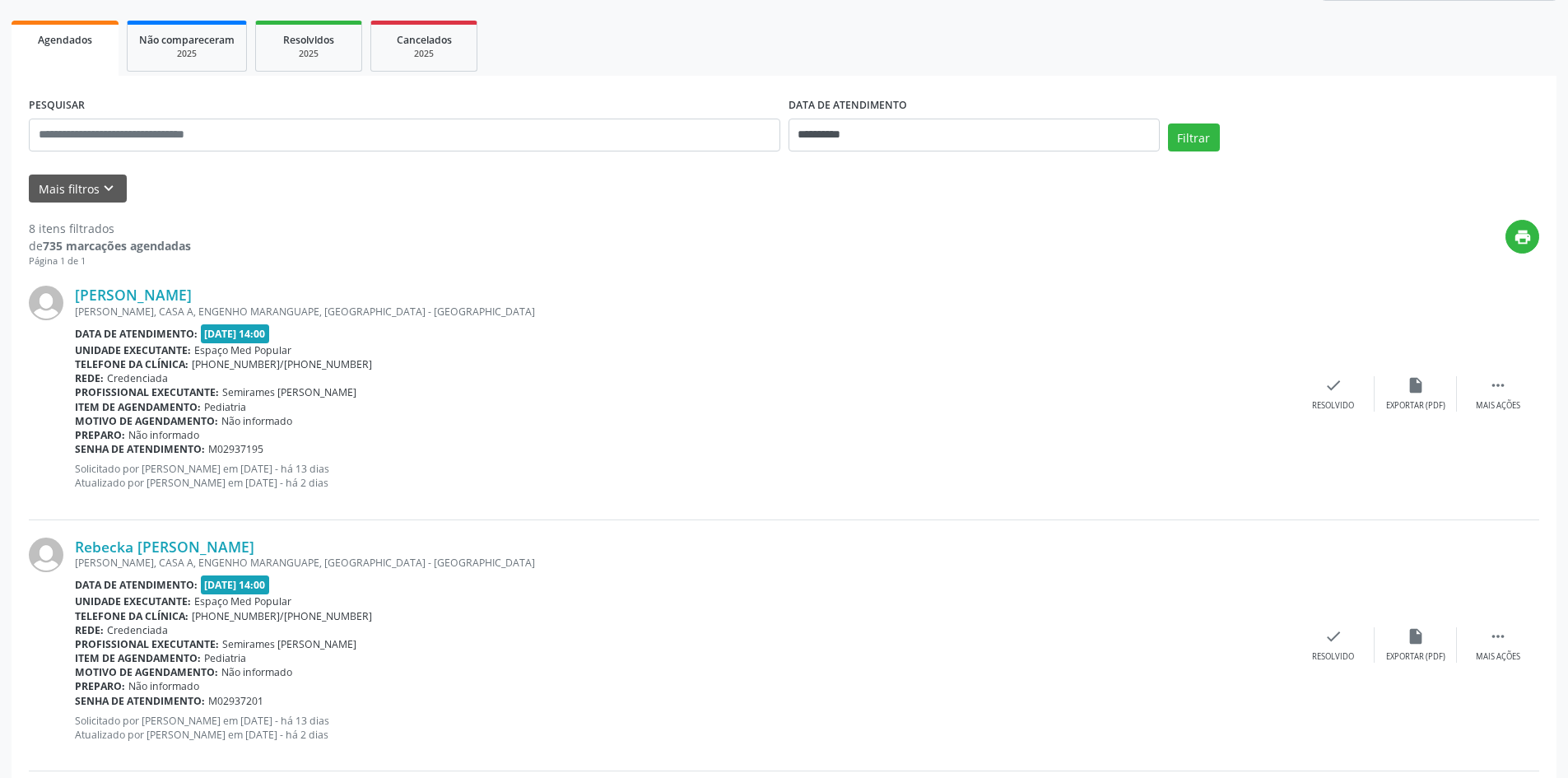
scroll to position [247, 0]
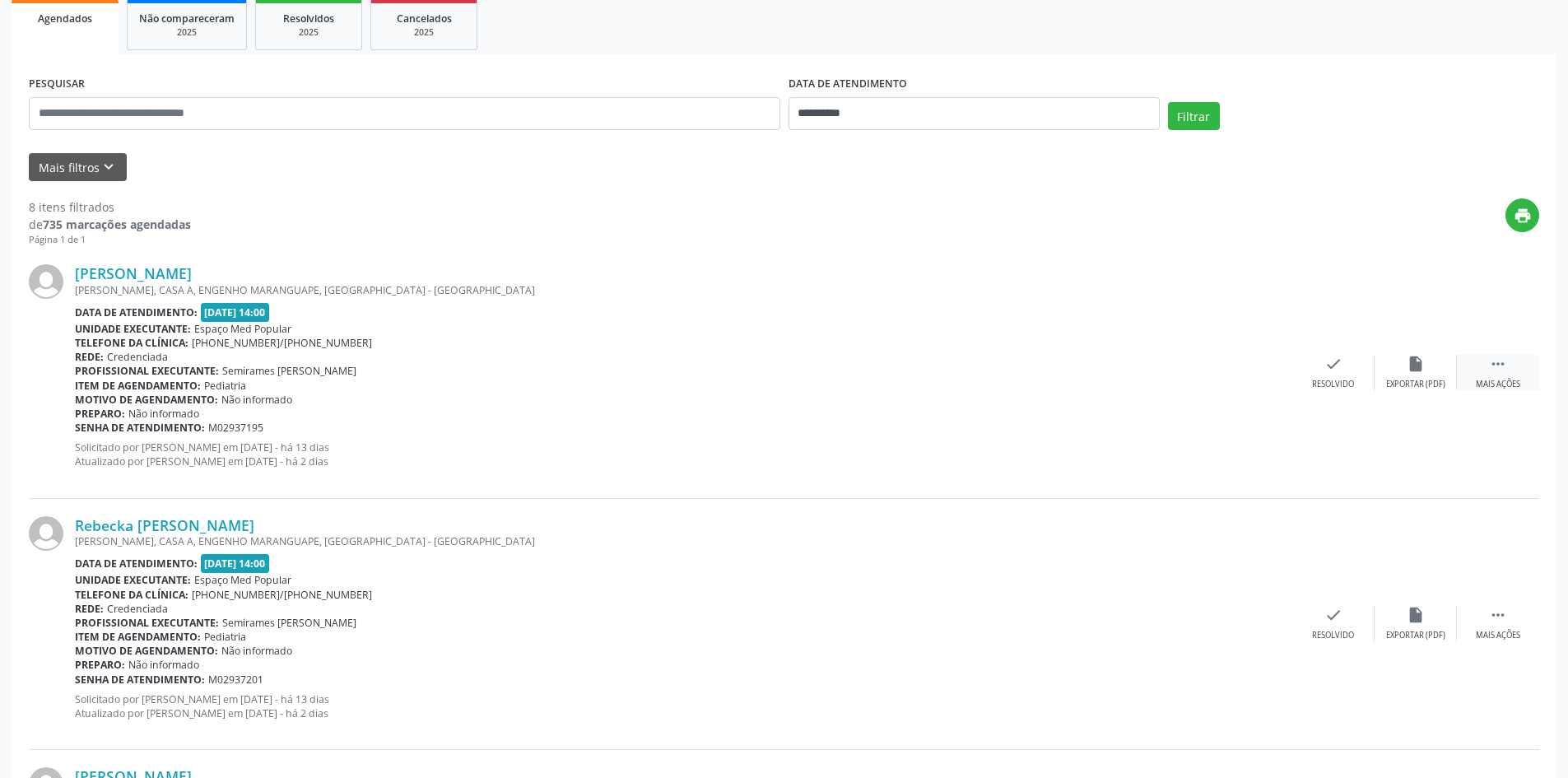
click at [1508, 373] on div " Mais ações" at bounding box center [1499, 372] width 83 height 35
click at [1425, 380] on div "Não compareceu" at bounding box center [1415, 385] width 70 height 12
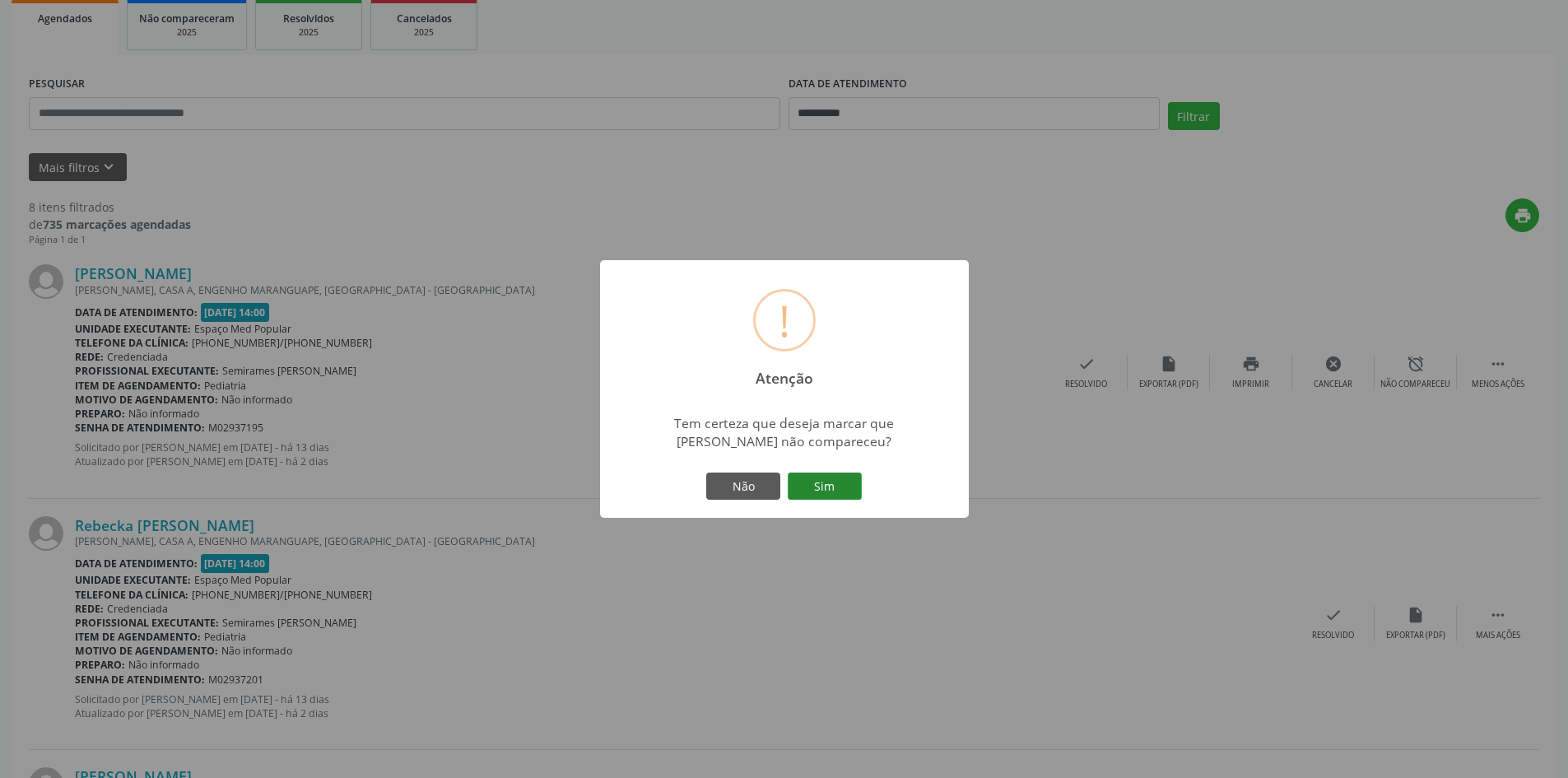
click at [830, 477] on button "Sim" at bounding box center [825, 486] width 74 height 28
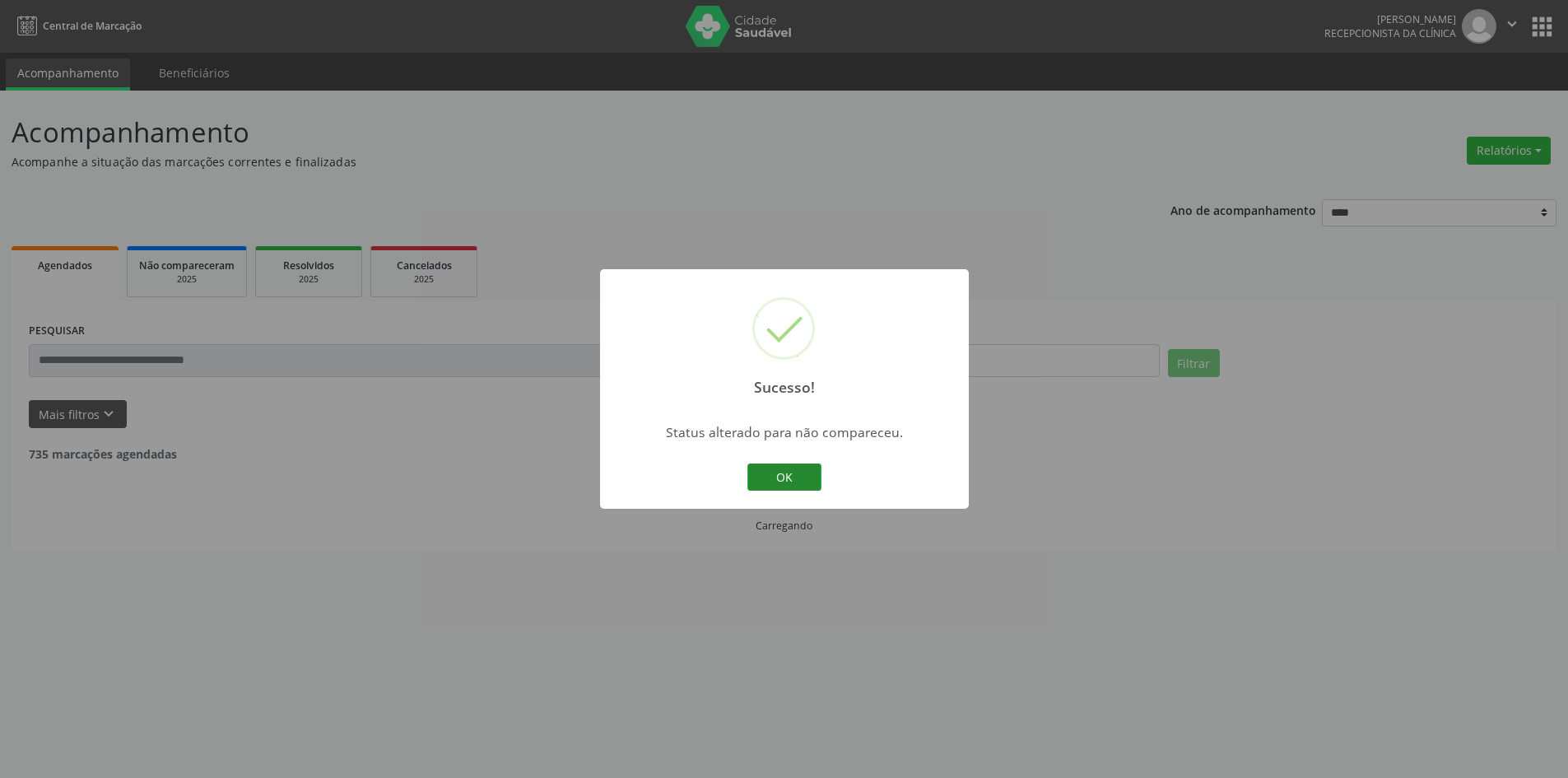
scroll to position [0, 0]
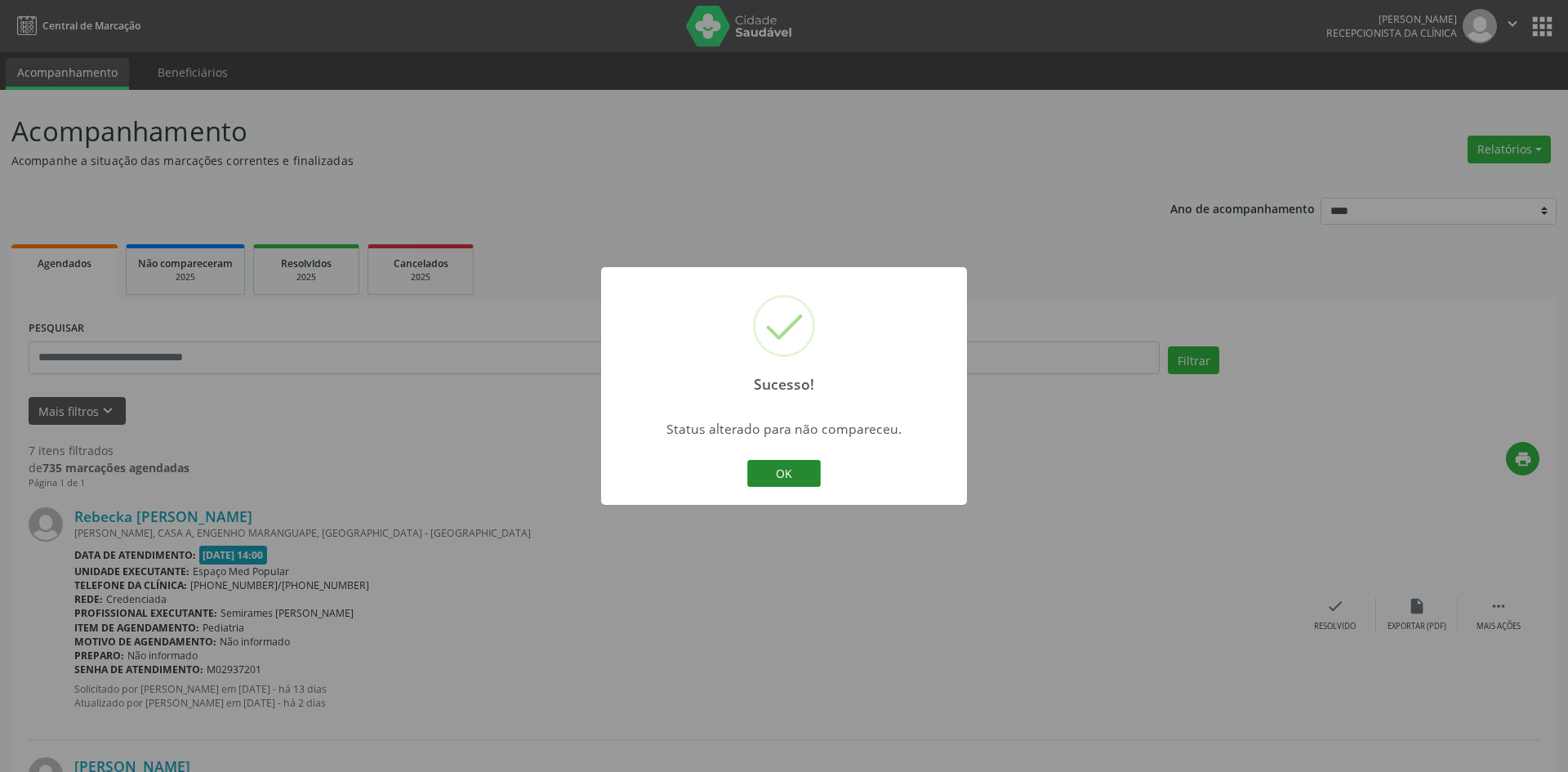
click at [820, 474] on div "Sucesso! × Status alterado para não compareceu. OK Cancel" at bounding box center [784, 386] width 366 height 239
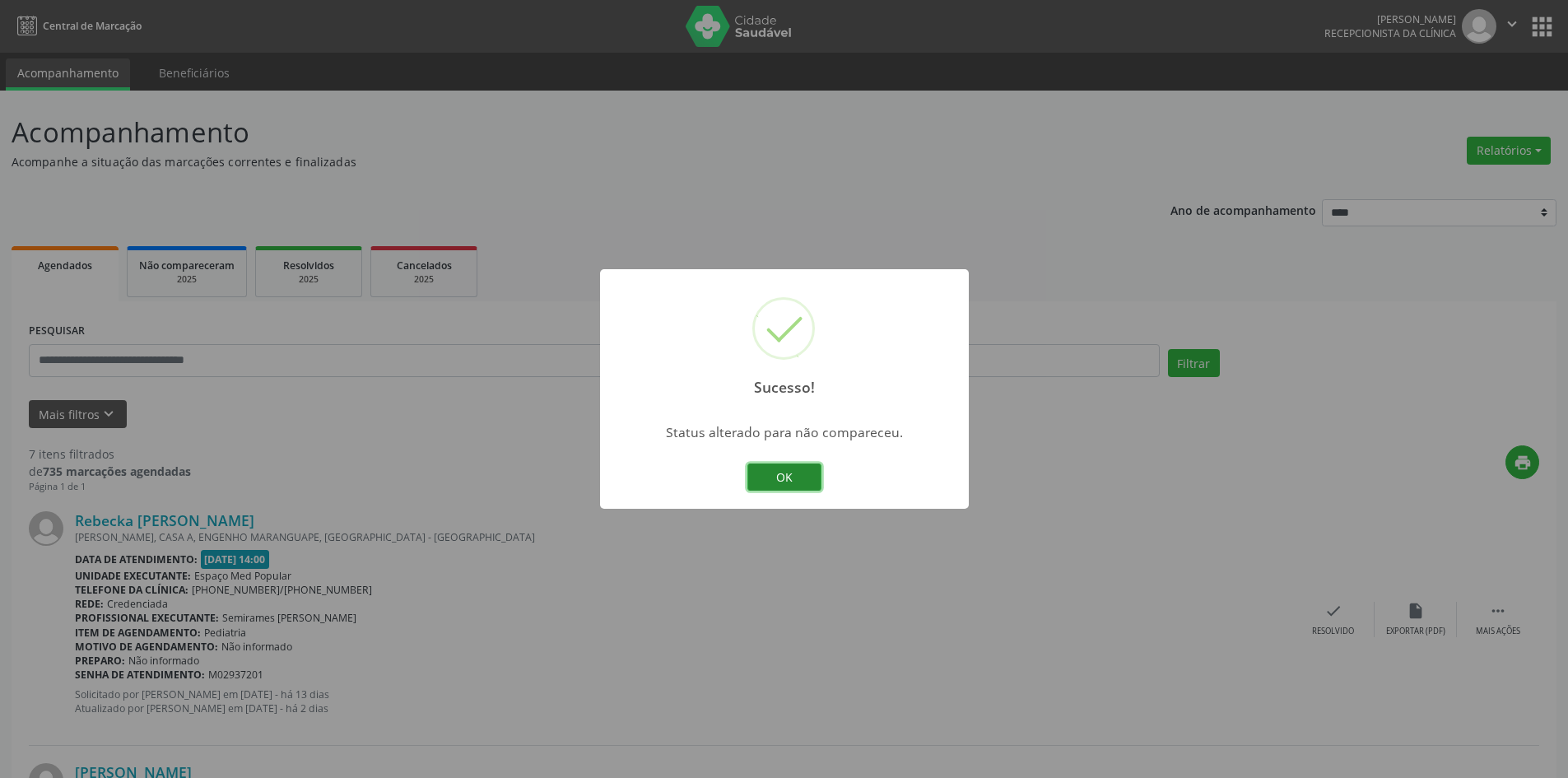
click at [756, 480] on button "OK" at bounding box center [785, 477] width 74 height 28
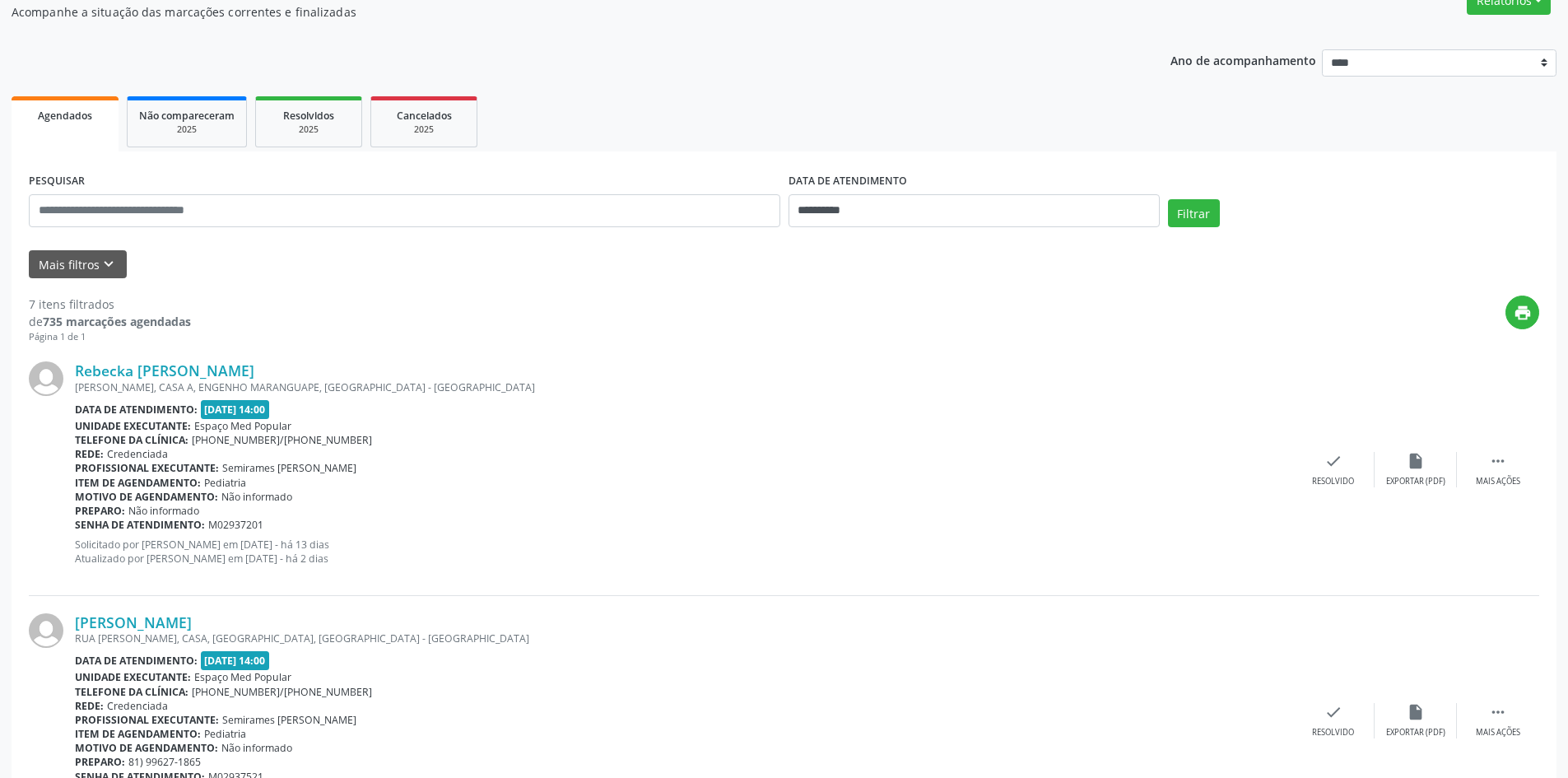
scroll to position [165, 0]
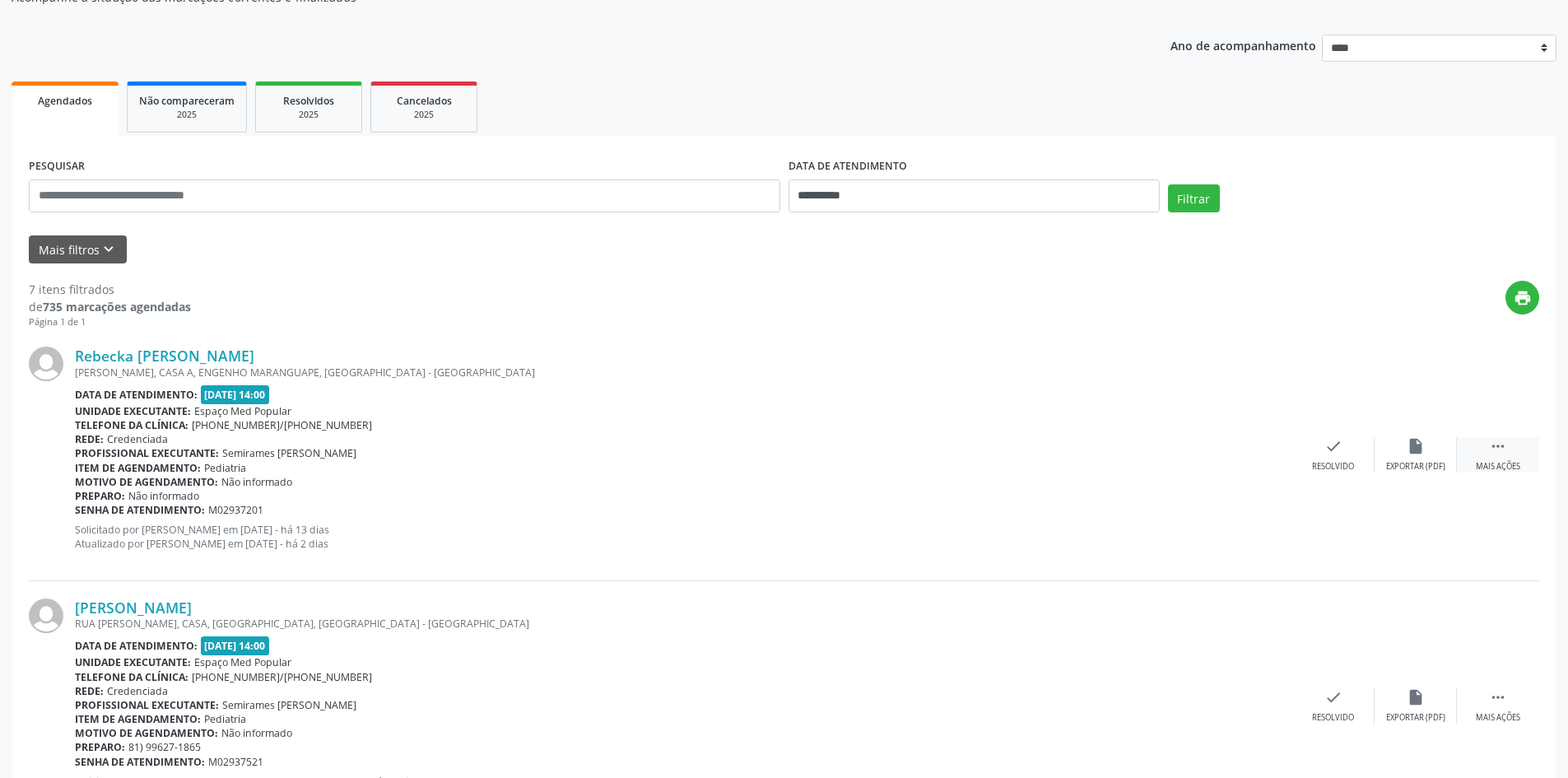
click at [1505, 457] on div " Mais ações" at bounding box center [1499, 455] width 83 height 35
click at [1418, 450] on icon "alarm_off" at bounding box center [1415, 446] width 18 height 18
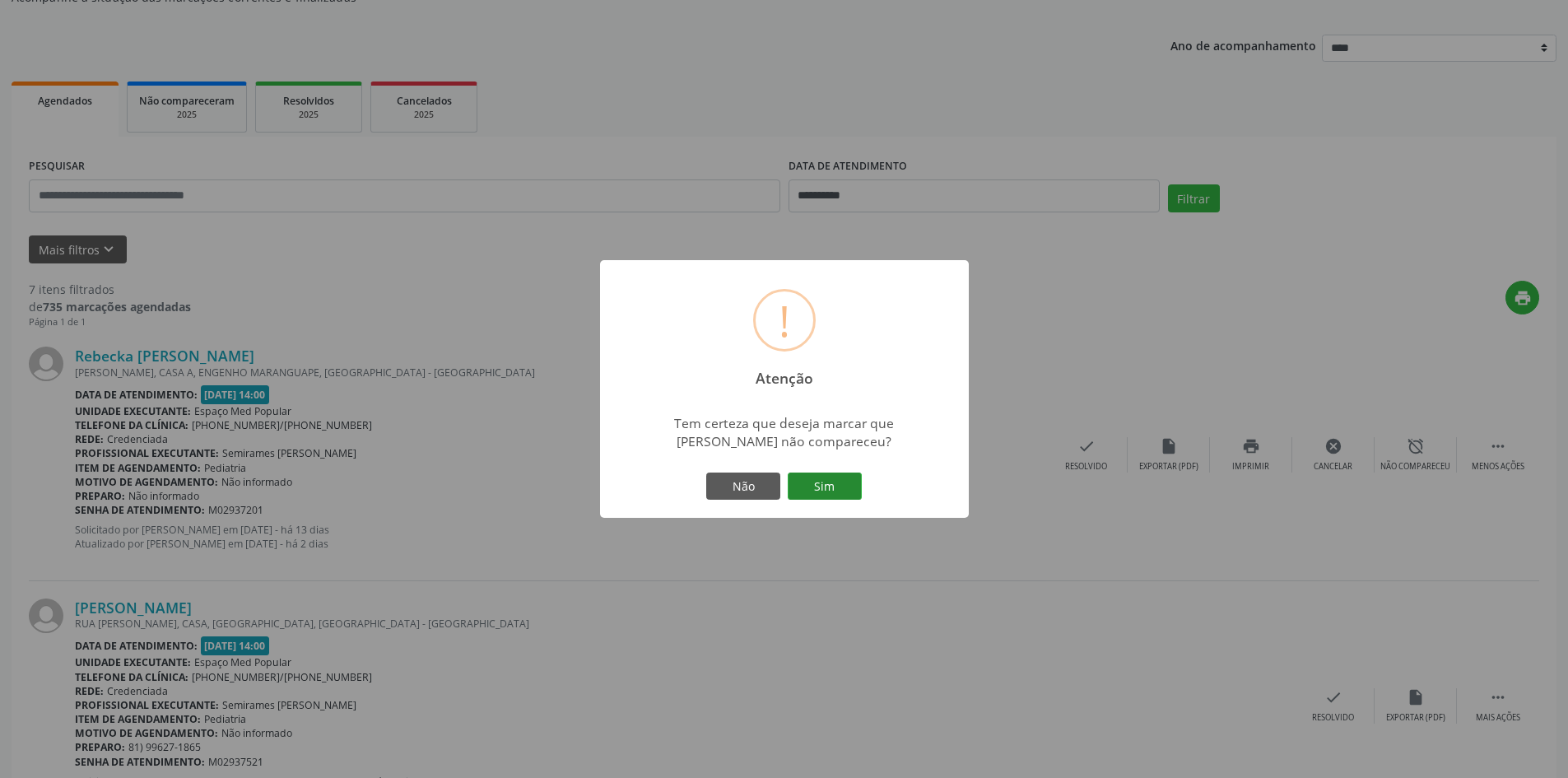
click at [847, 487] on button "Sim" at bounding box center [825, 486] width 74 height 28
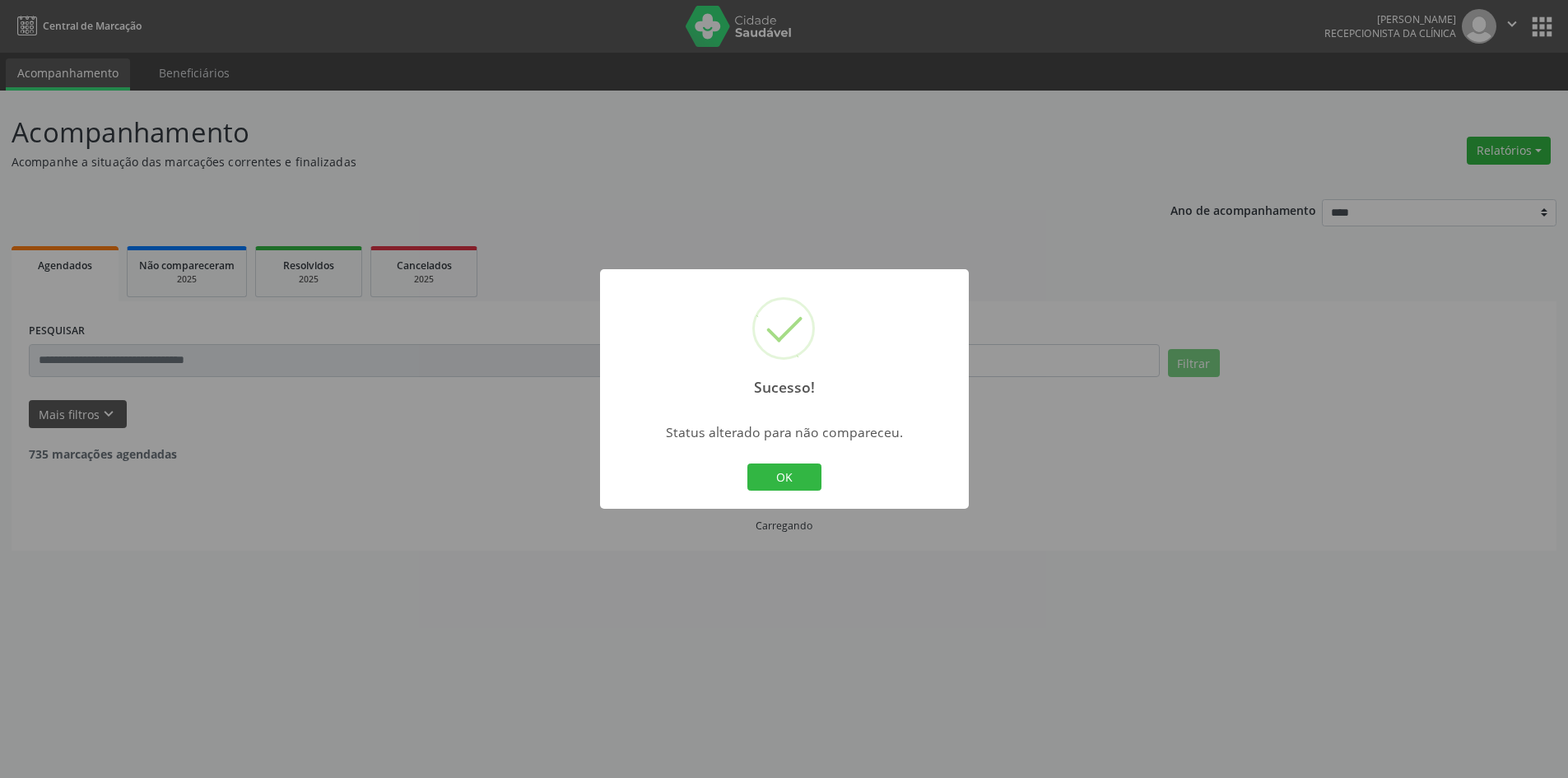
scroll to position [0, 0]
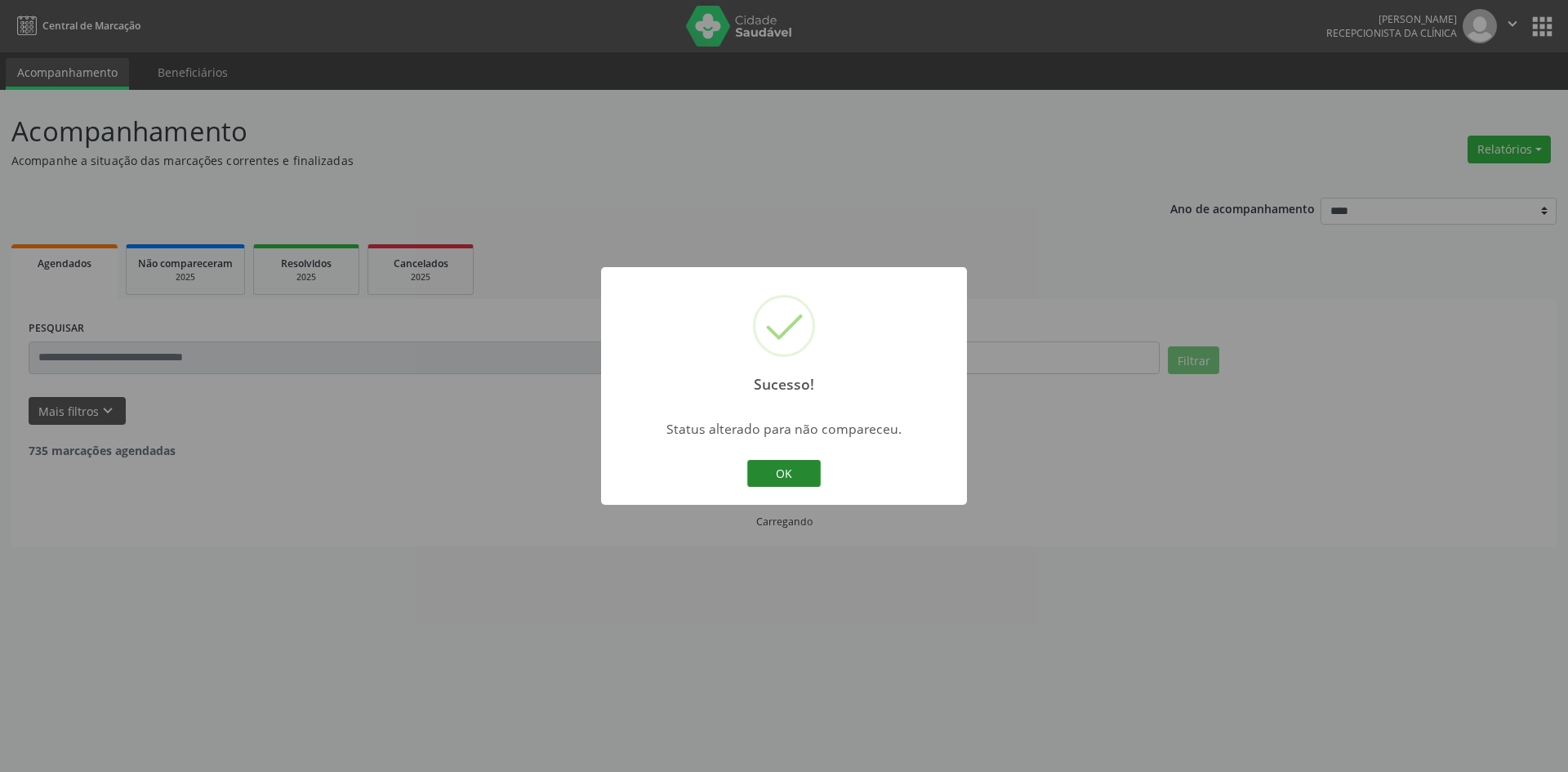
click at [773, 469] on button "OK" at bounding box center [784, 473] width 74 height 28
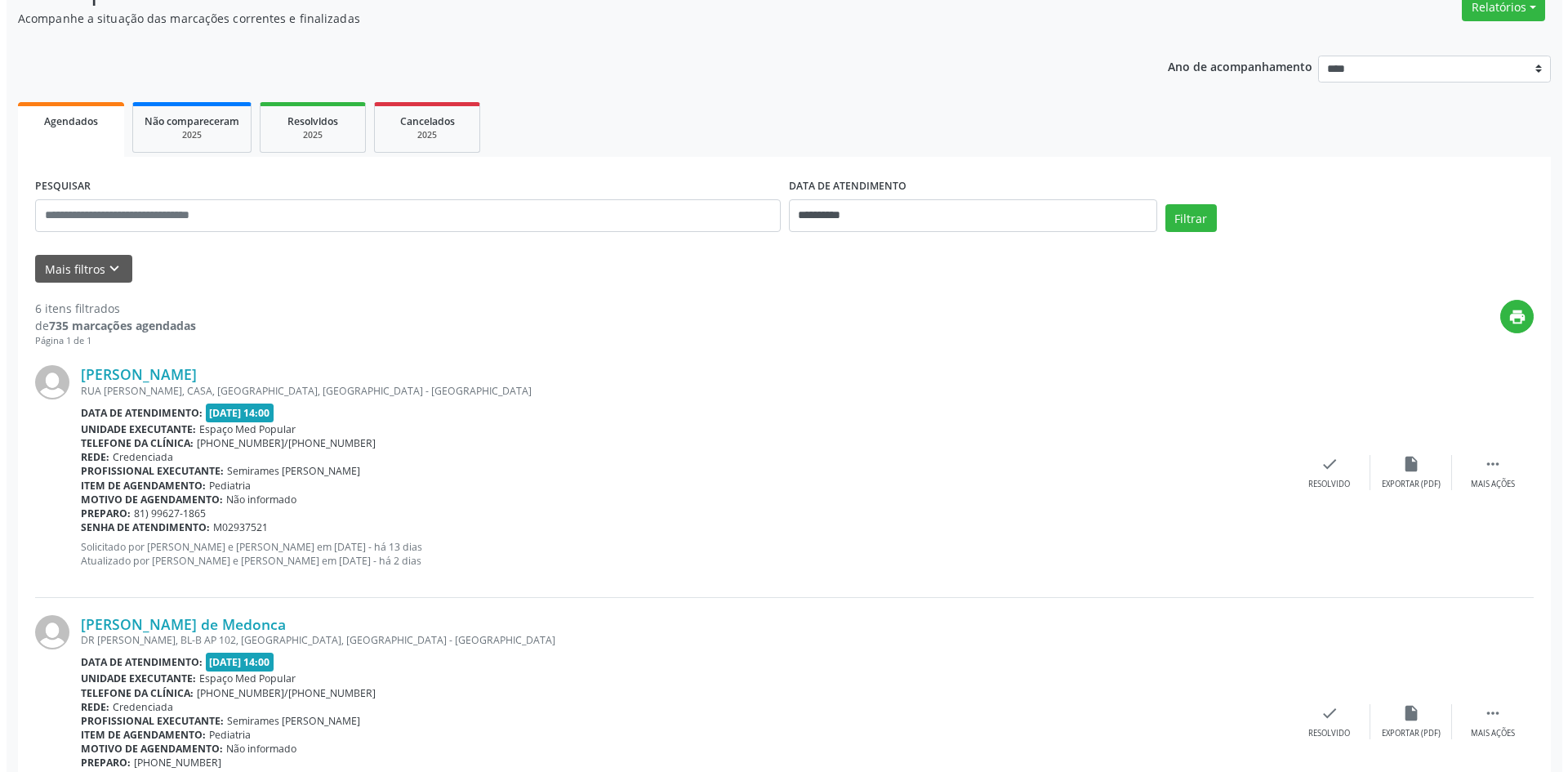
scroll to position [163, 0]
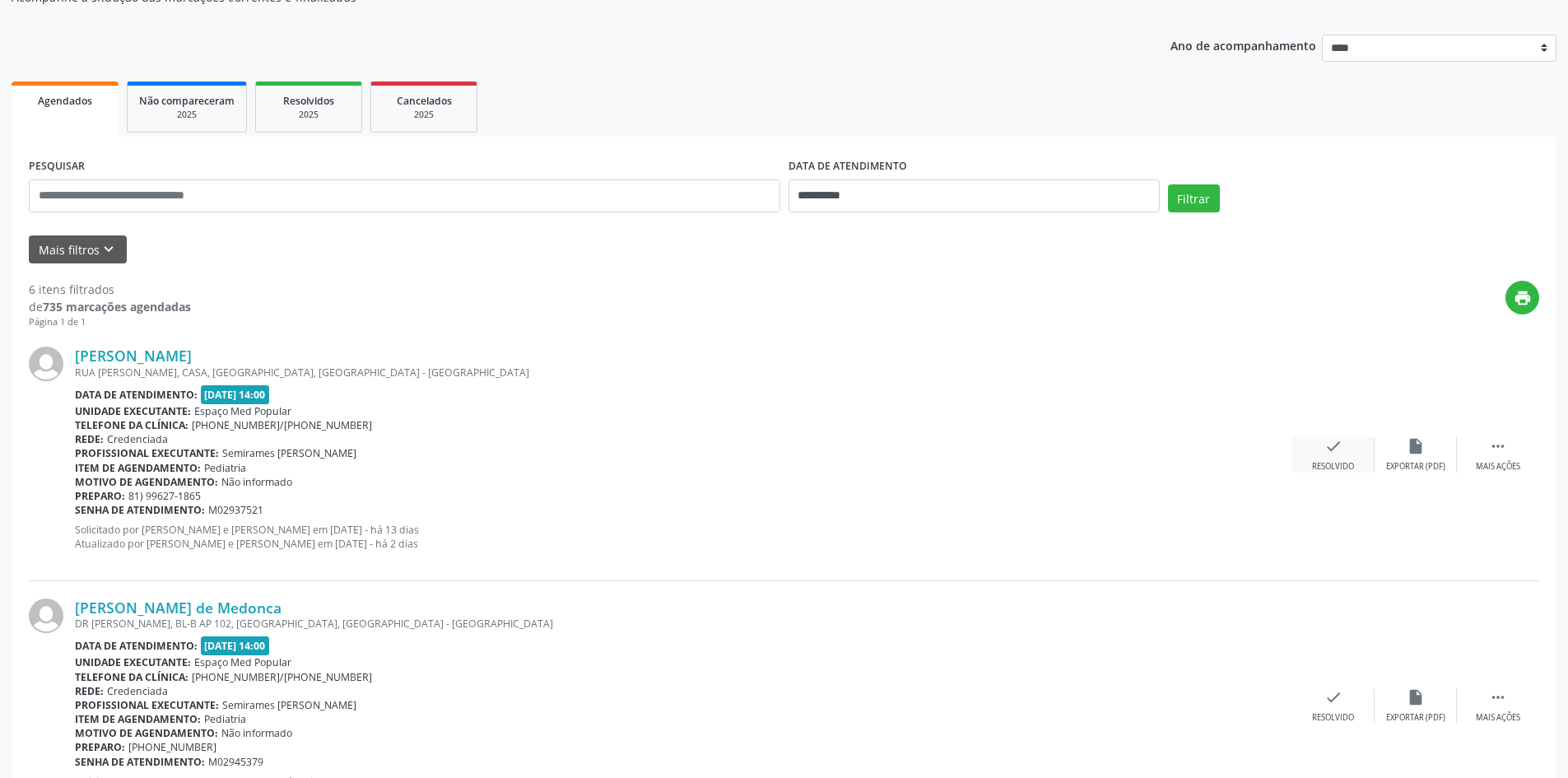
click at [1348, 459] on div "check Resolvido" at bounding box center [1334, 455] width 83 height 35
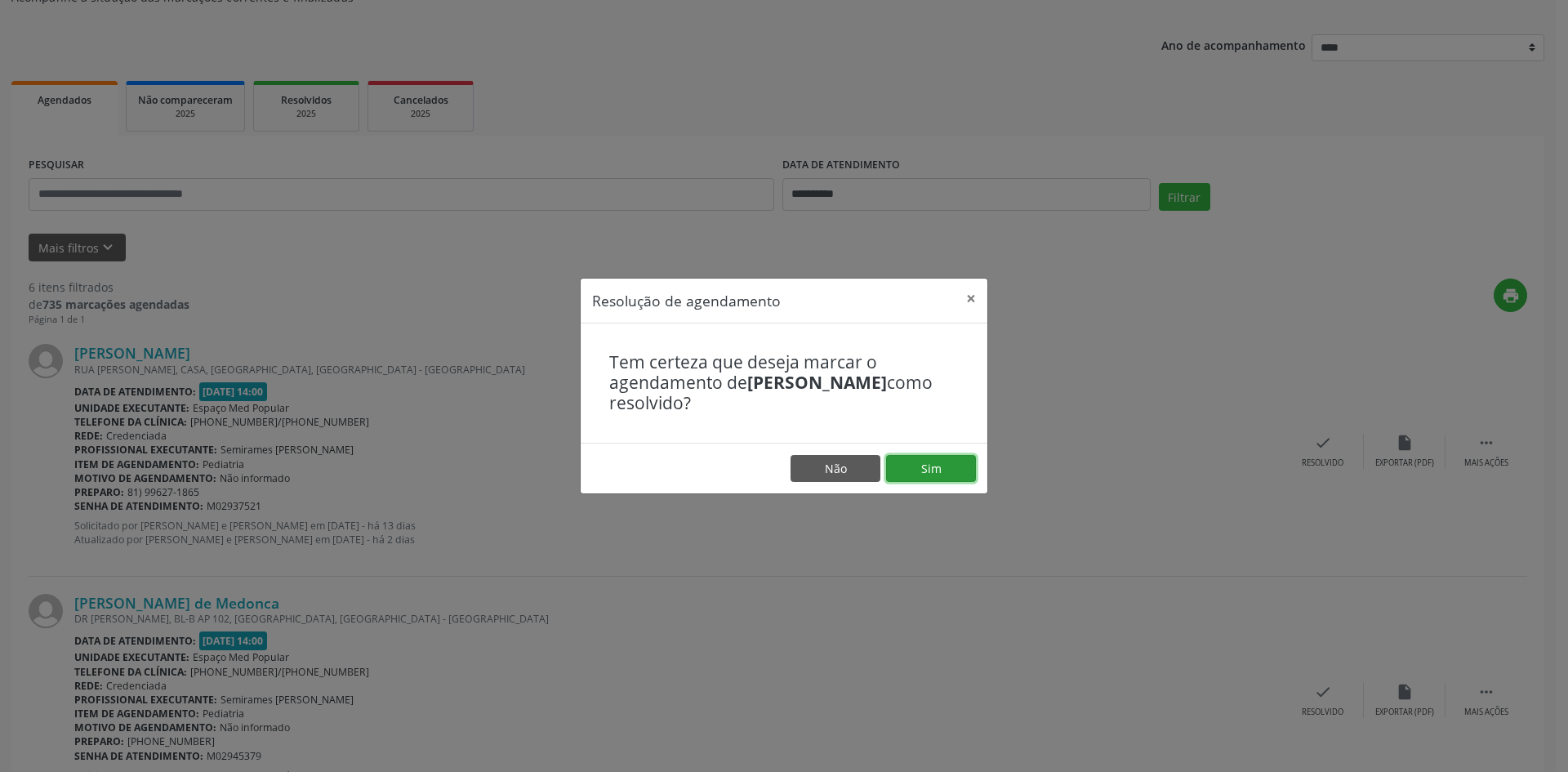
click at [928, 466] on button "Sim" at bounding box center [930, 468] width 90 height 28
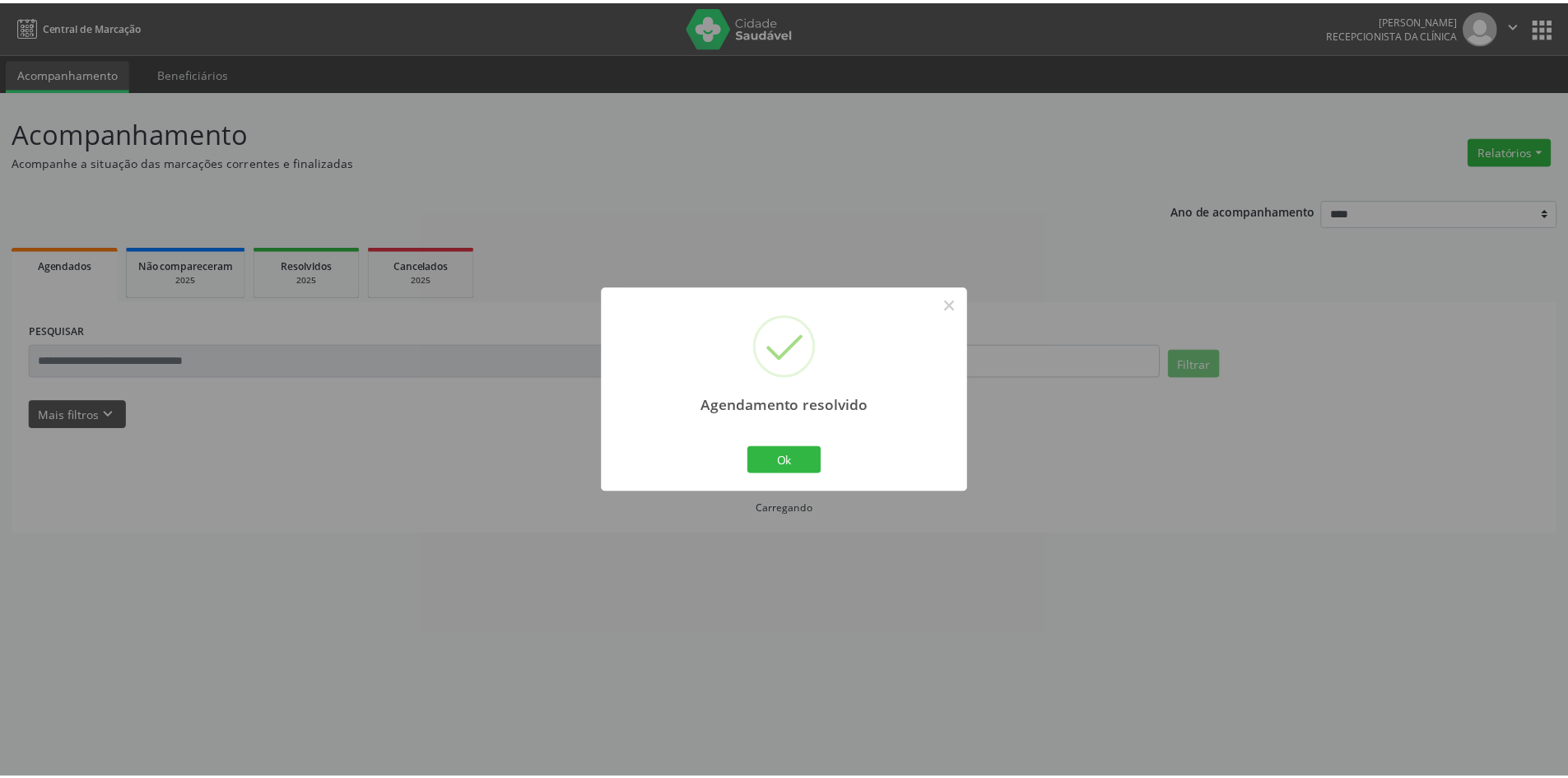
scroll to position [0, 0]
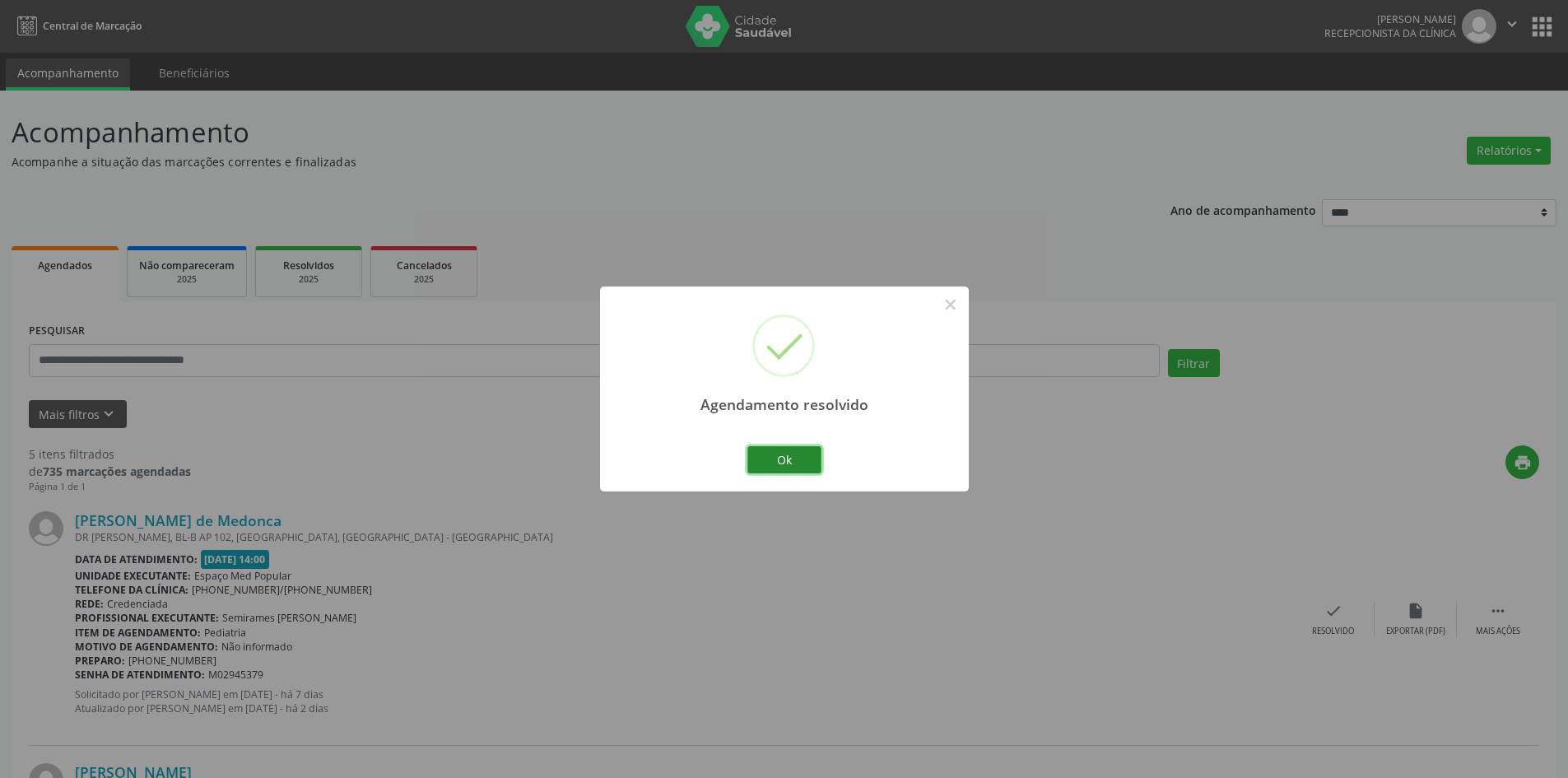
click at [771, 457] on button "Ok" at bounding box center [785, 460] width 74 height 28
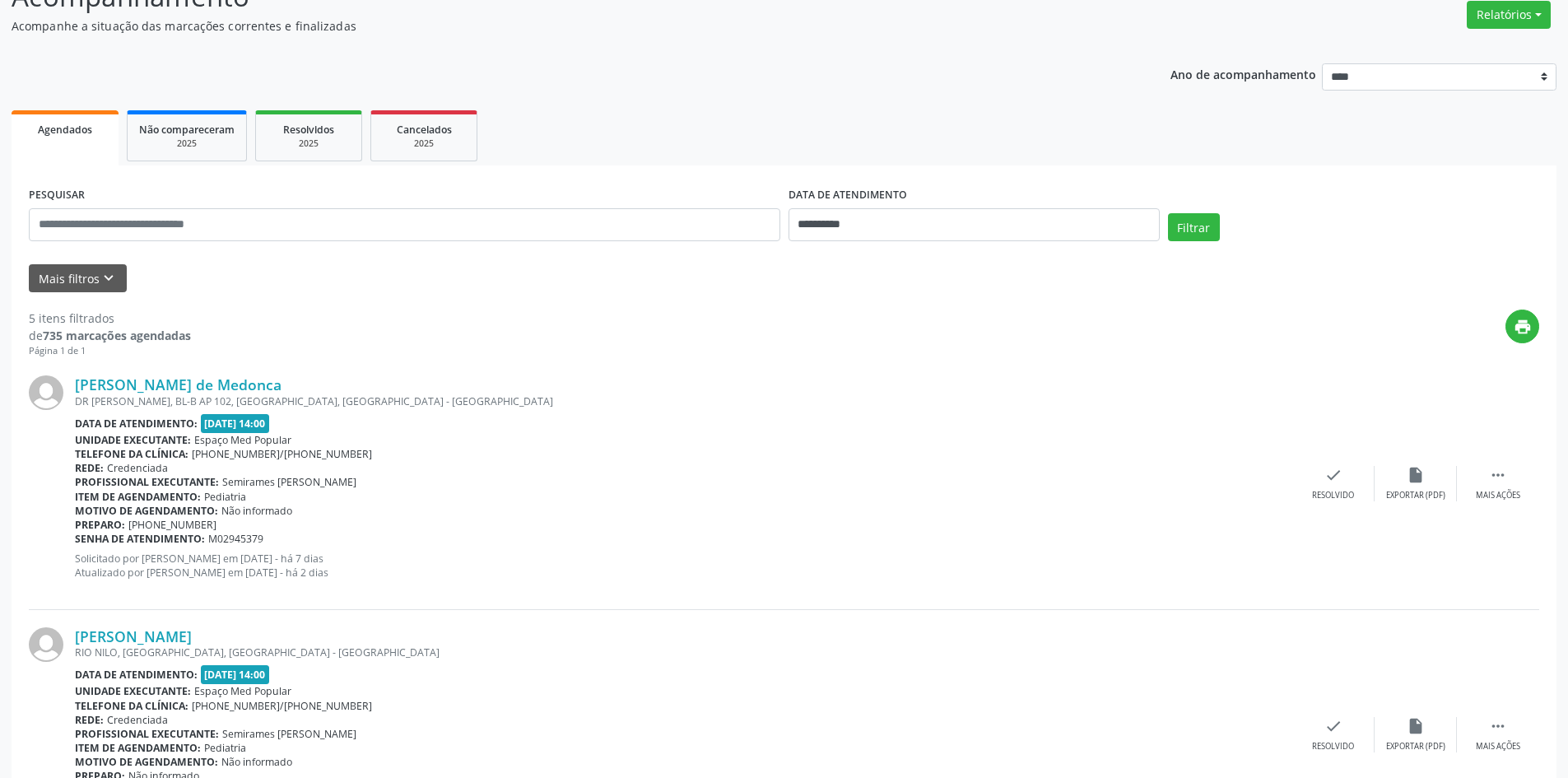
scroll to position [165, 0]
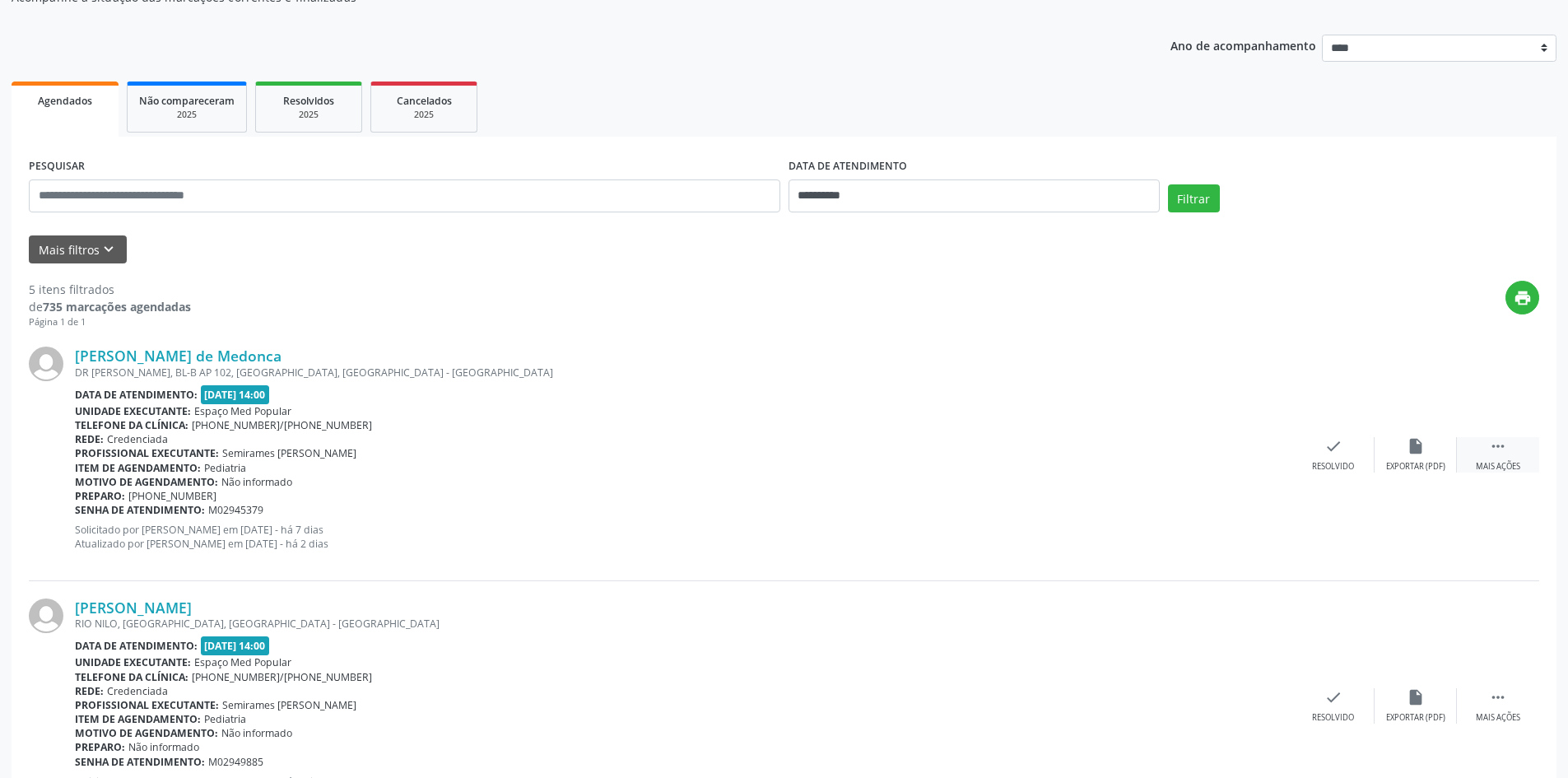
click at [1490, 462] on div "Mais ações" at bounding box center [1498, 467] width 45 height 12
click at [1423, 469] on div "Não compareceu" at bounding box center [1415, 467] width 70 height 12
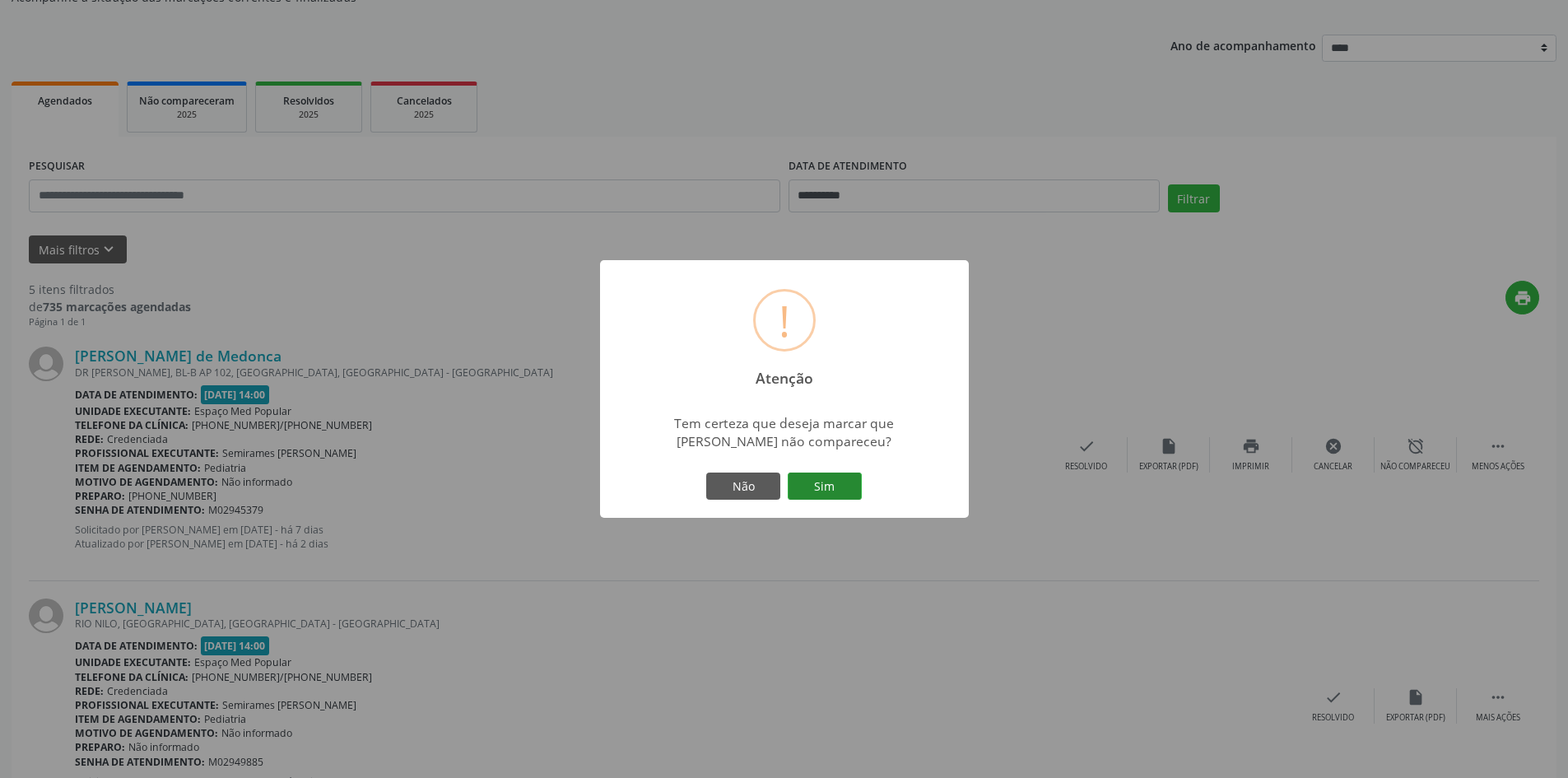
click at [829, 489] on button "Sim" at bounding box center [825, 486] width 74 height 28
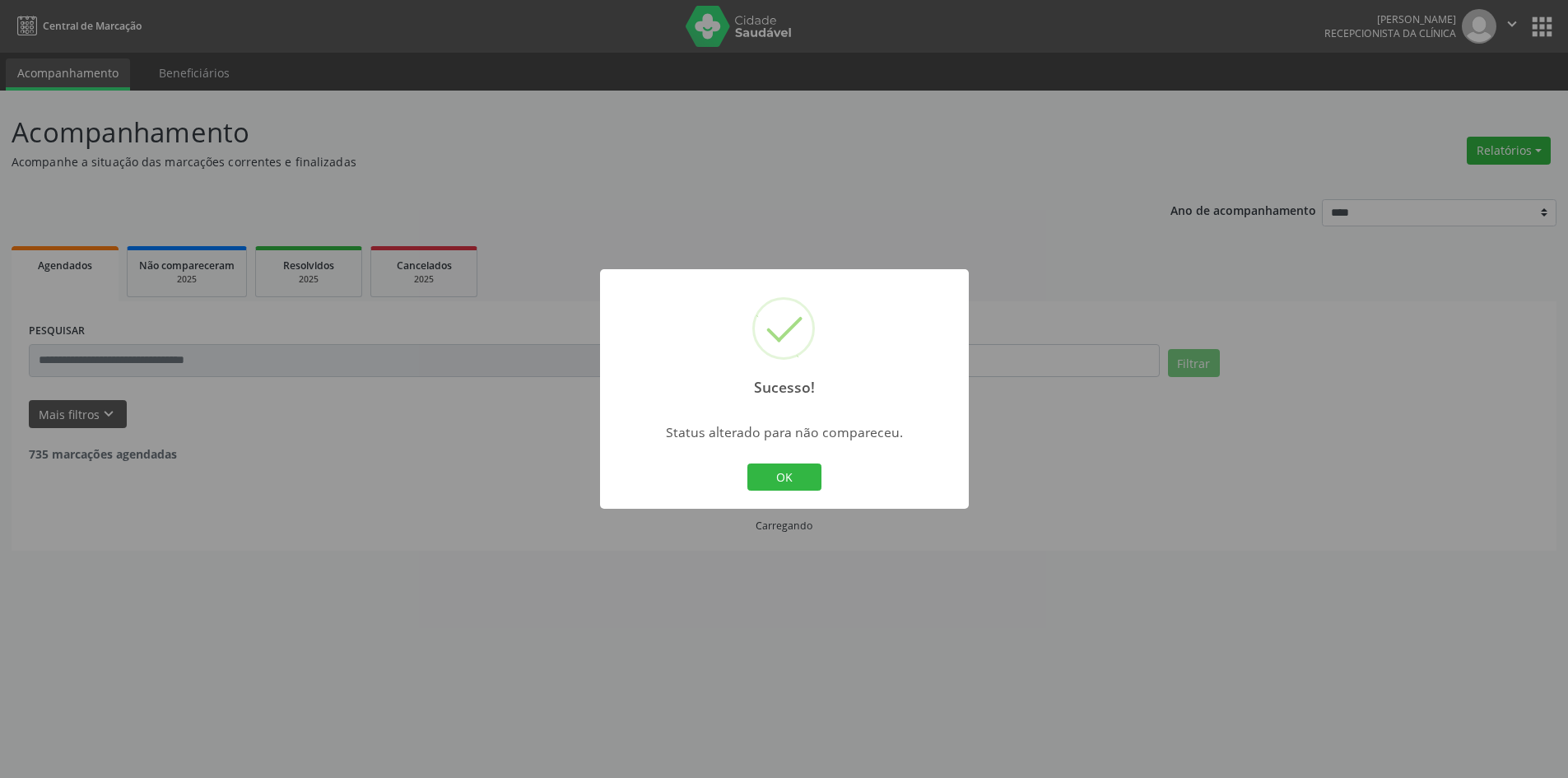
scroll to position [0, 0]
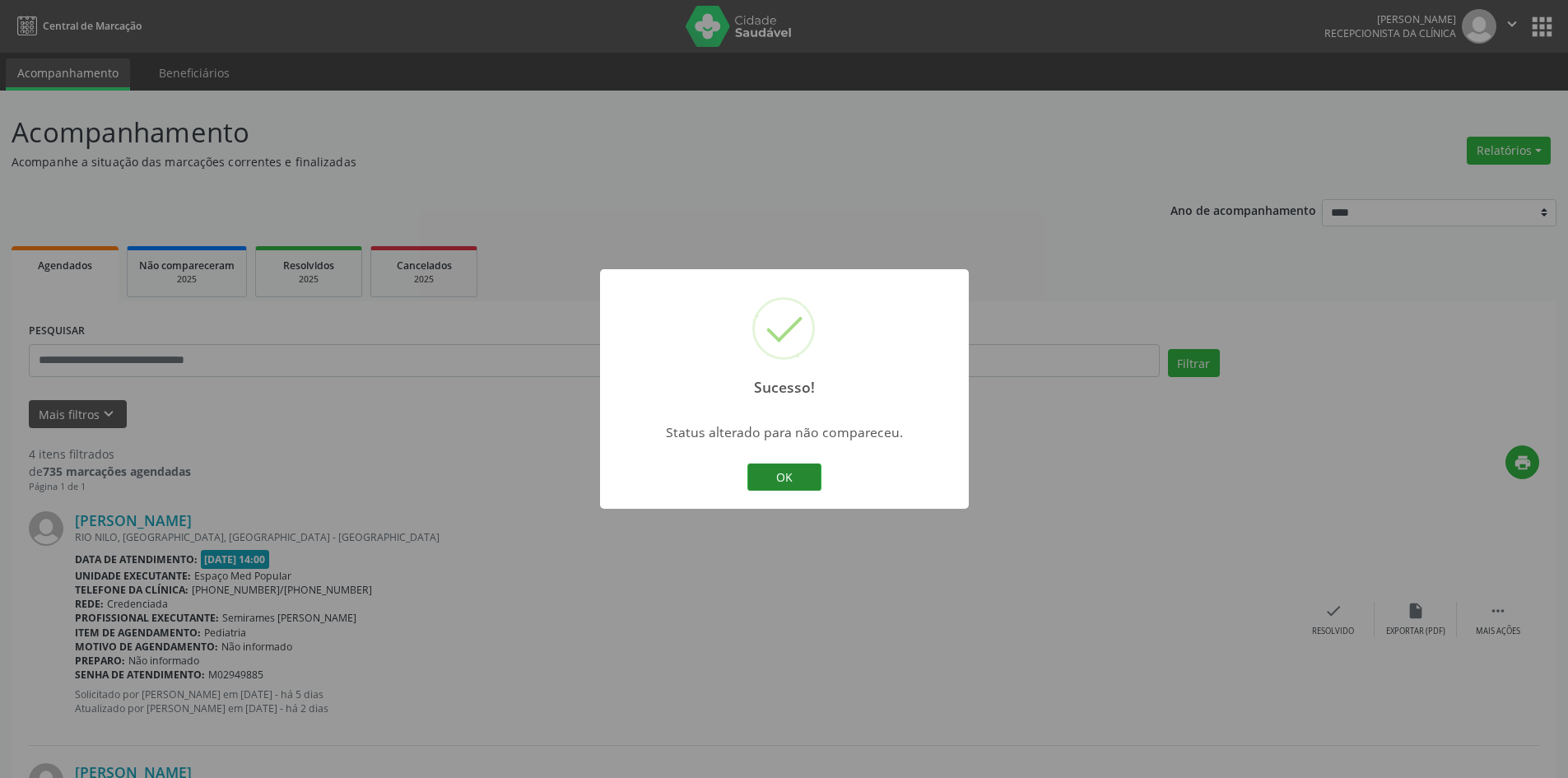
click at [804, 470] on button "OK" at bounding box center [785, 477] width 74 height 28
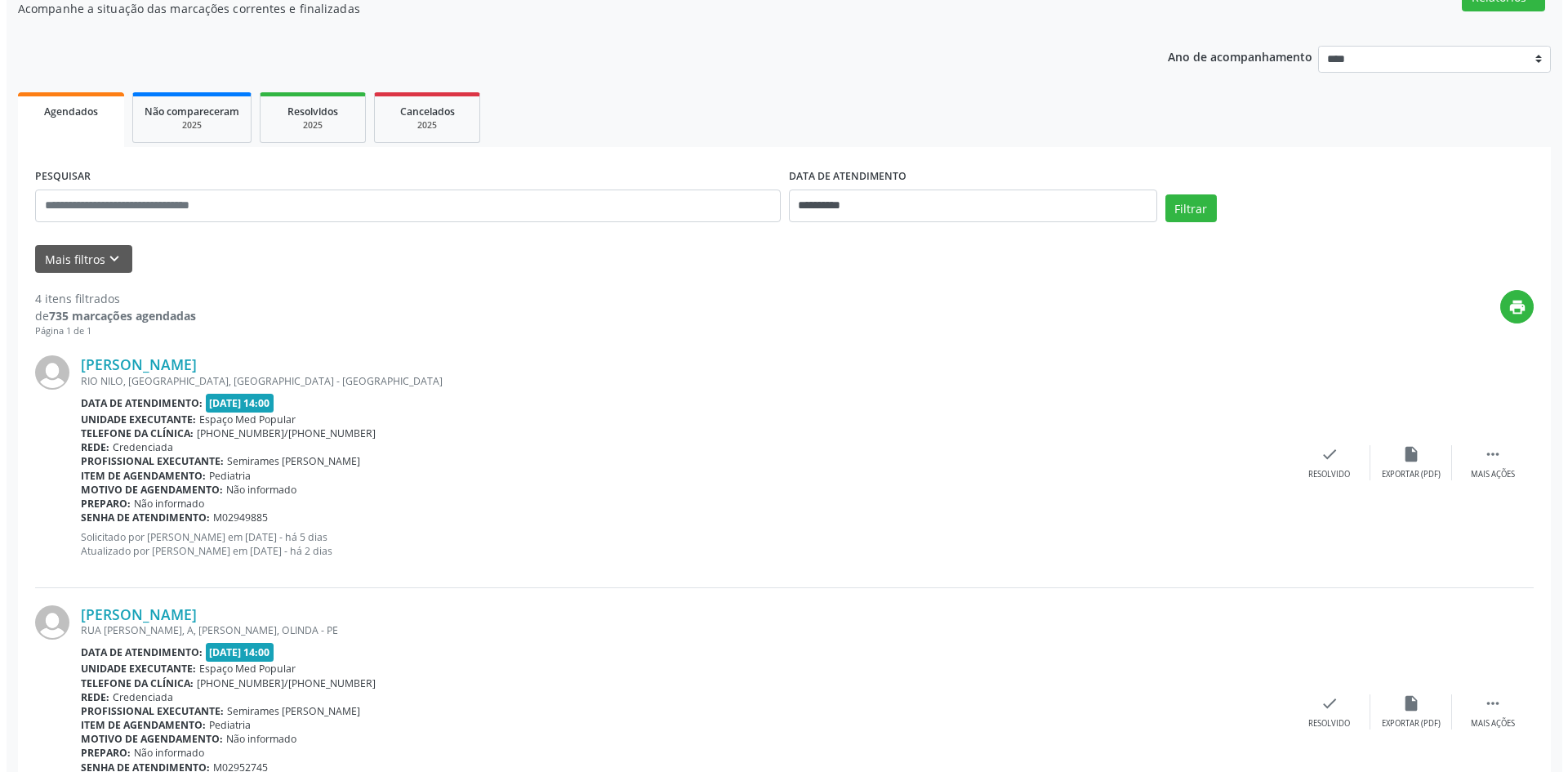
scroll to position [163, 0]
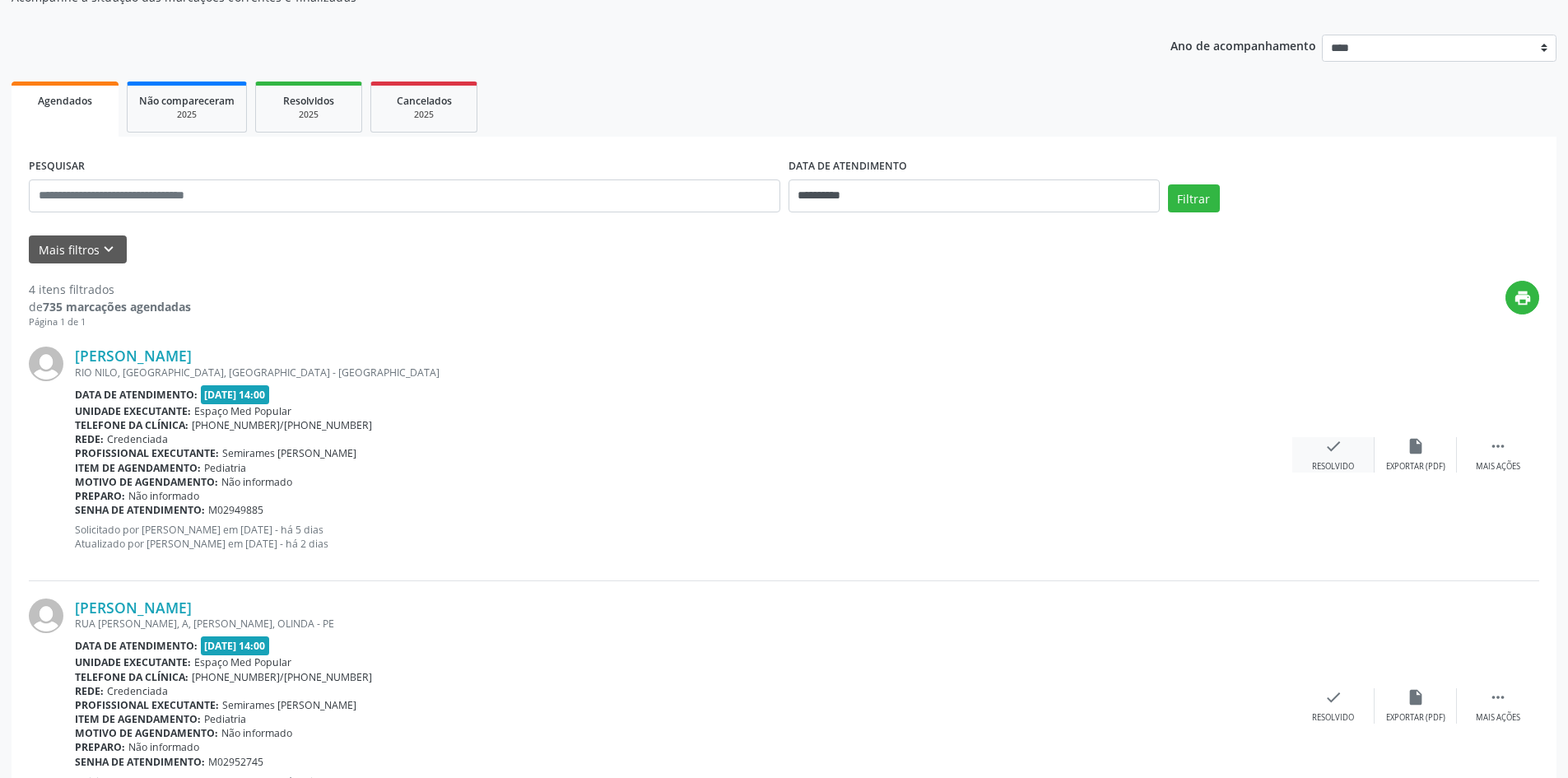
click at [1317, 451] on div "check Resolvido" at bounding box center [1334, 455] width 83 height 35
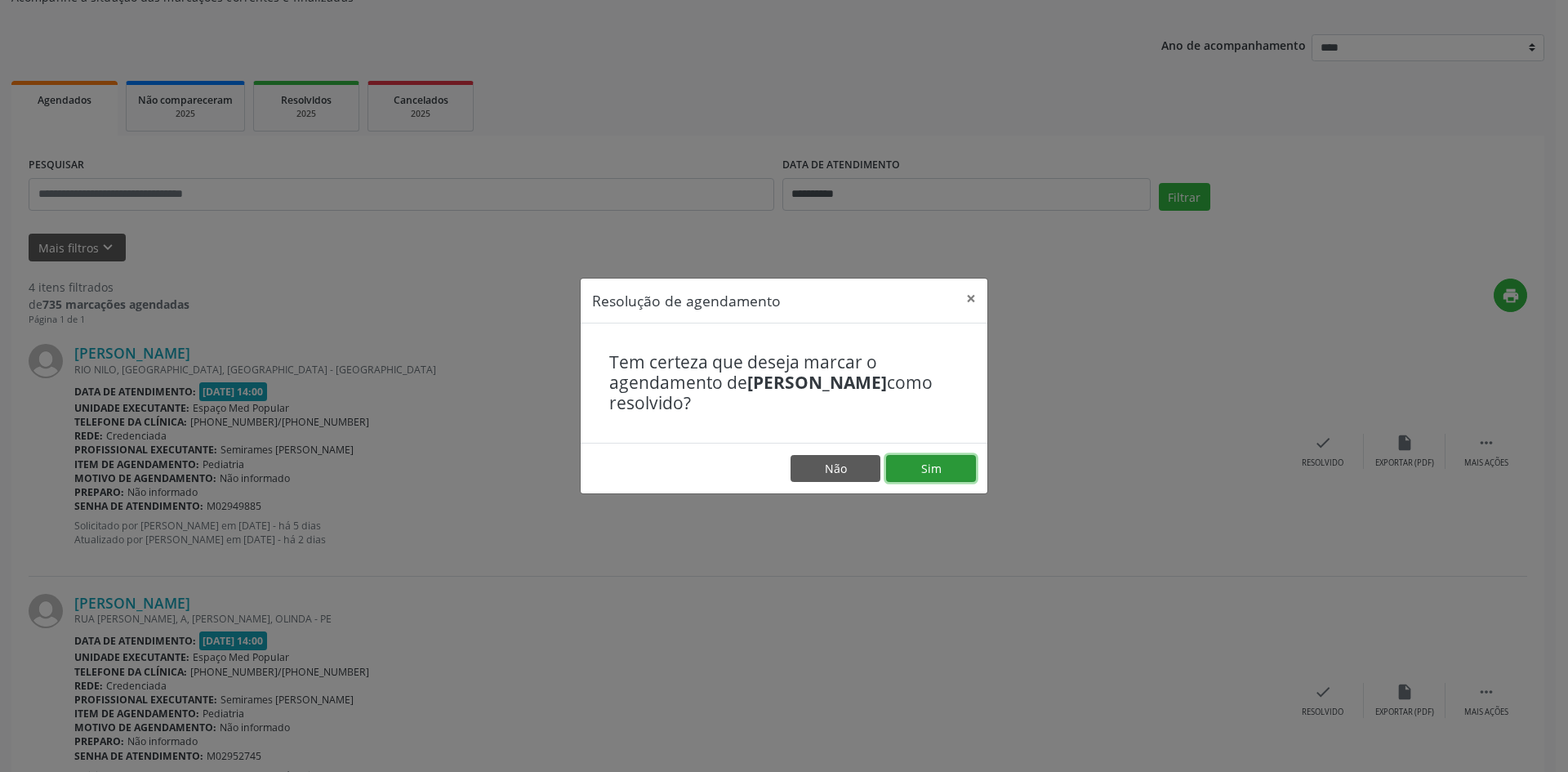
click at [943, 465] on button "Sim" at bounding box center [930, 468] width 90 height 28
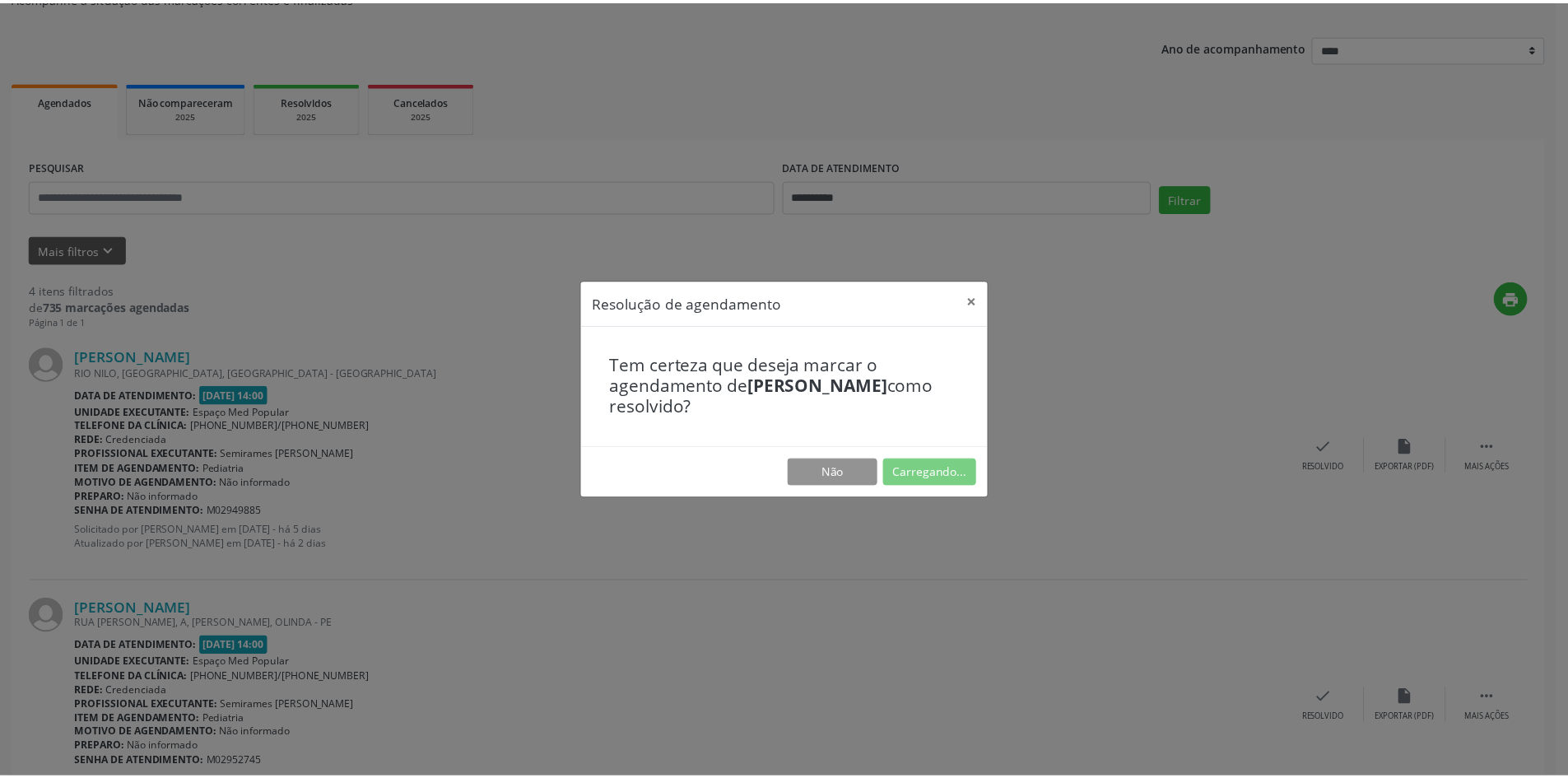
scroll to position [0, 0]
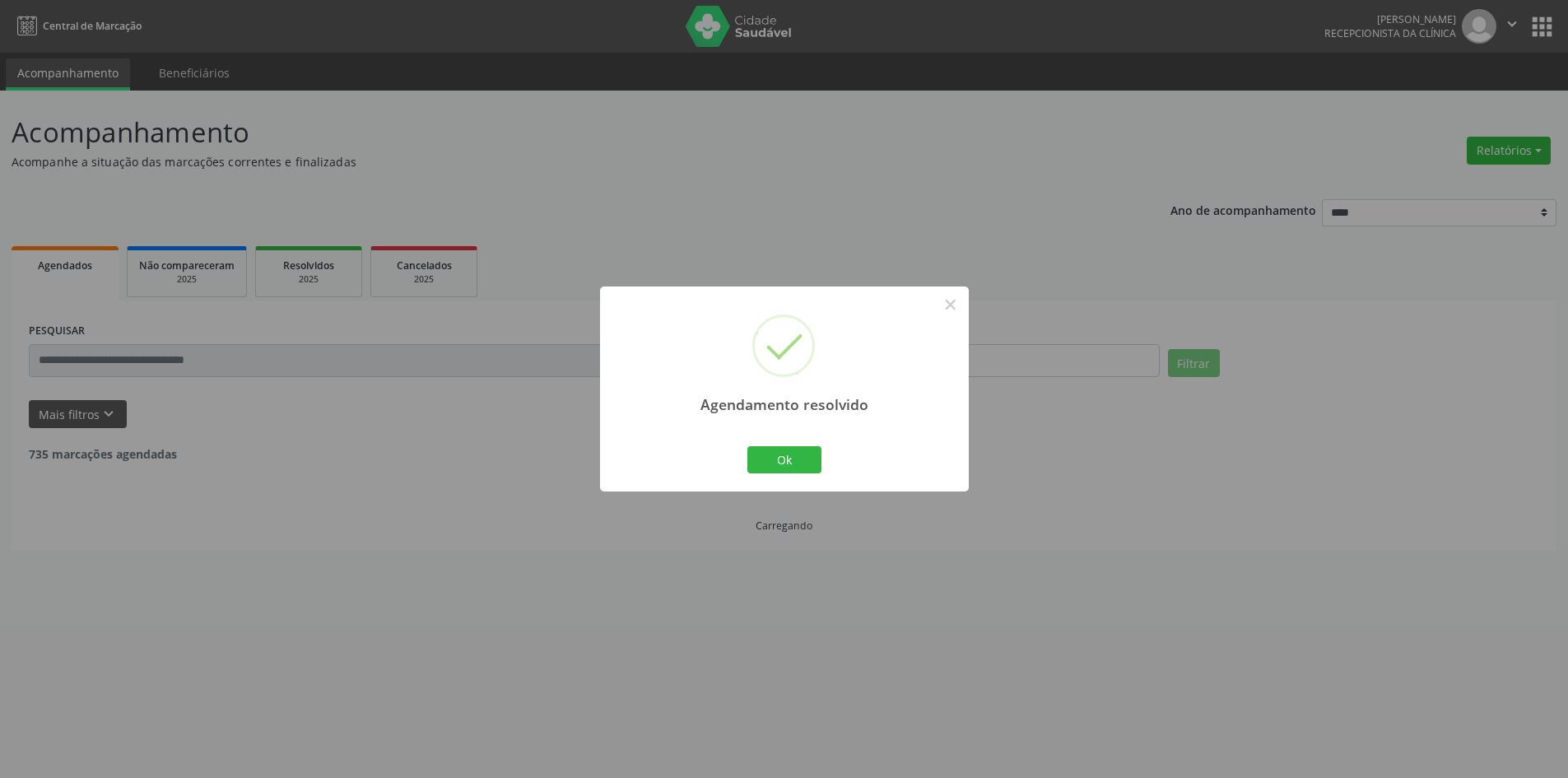
click at [827, 470] on div "Agendamento resolvido × Ok Cancel" at bounding box center [784, 388] width 369 height 205
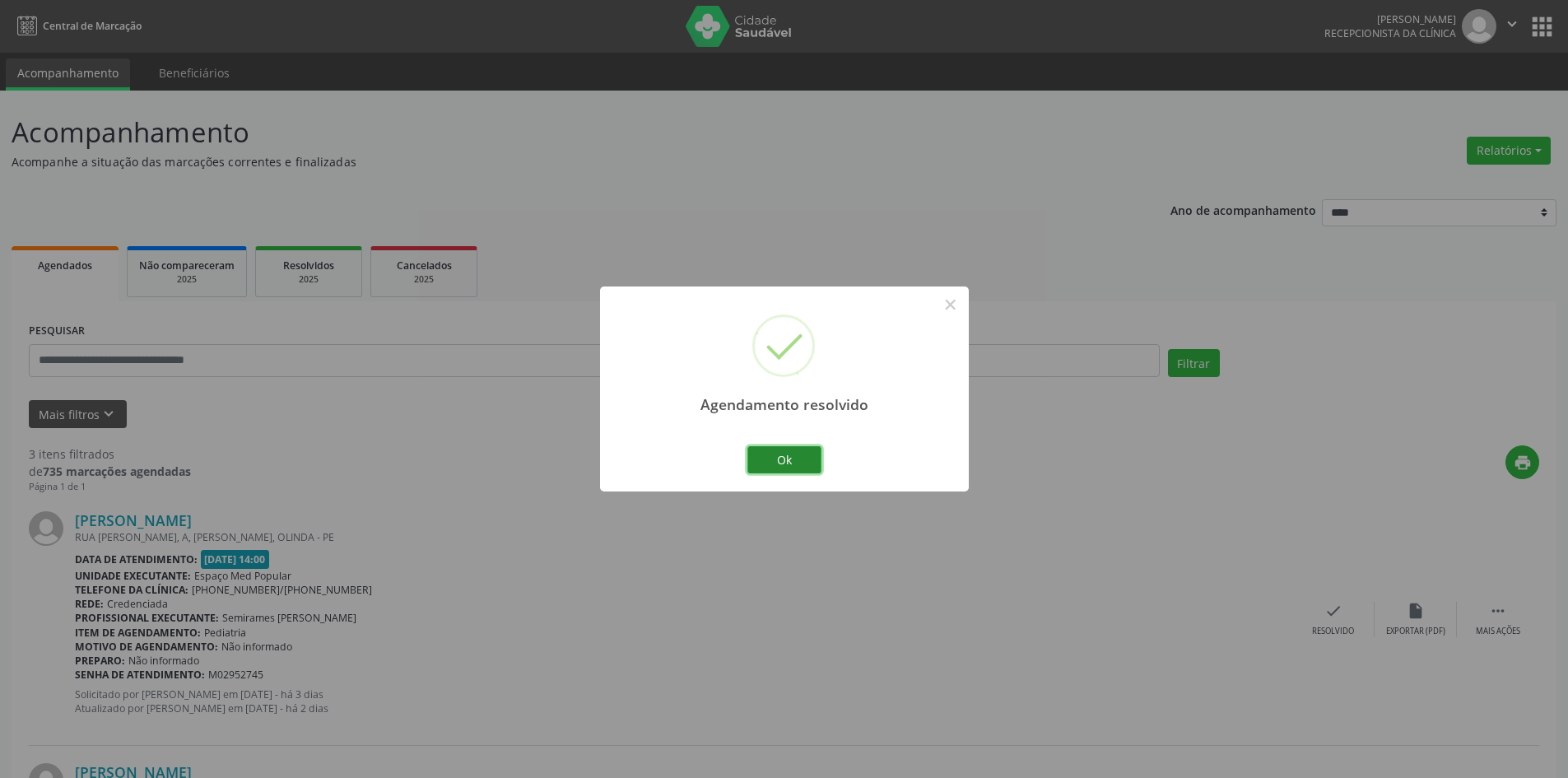
click at [793, 469] on button "Ok" at bounding box center [785, 460] width 74 height 28
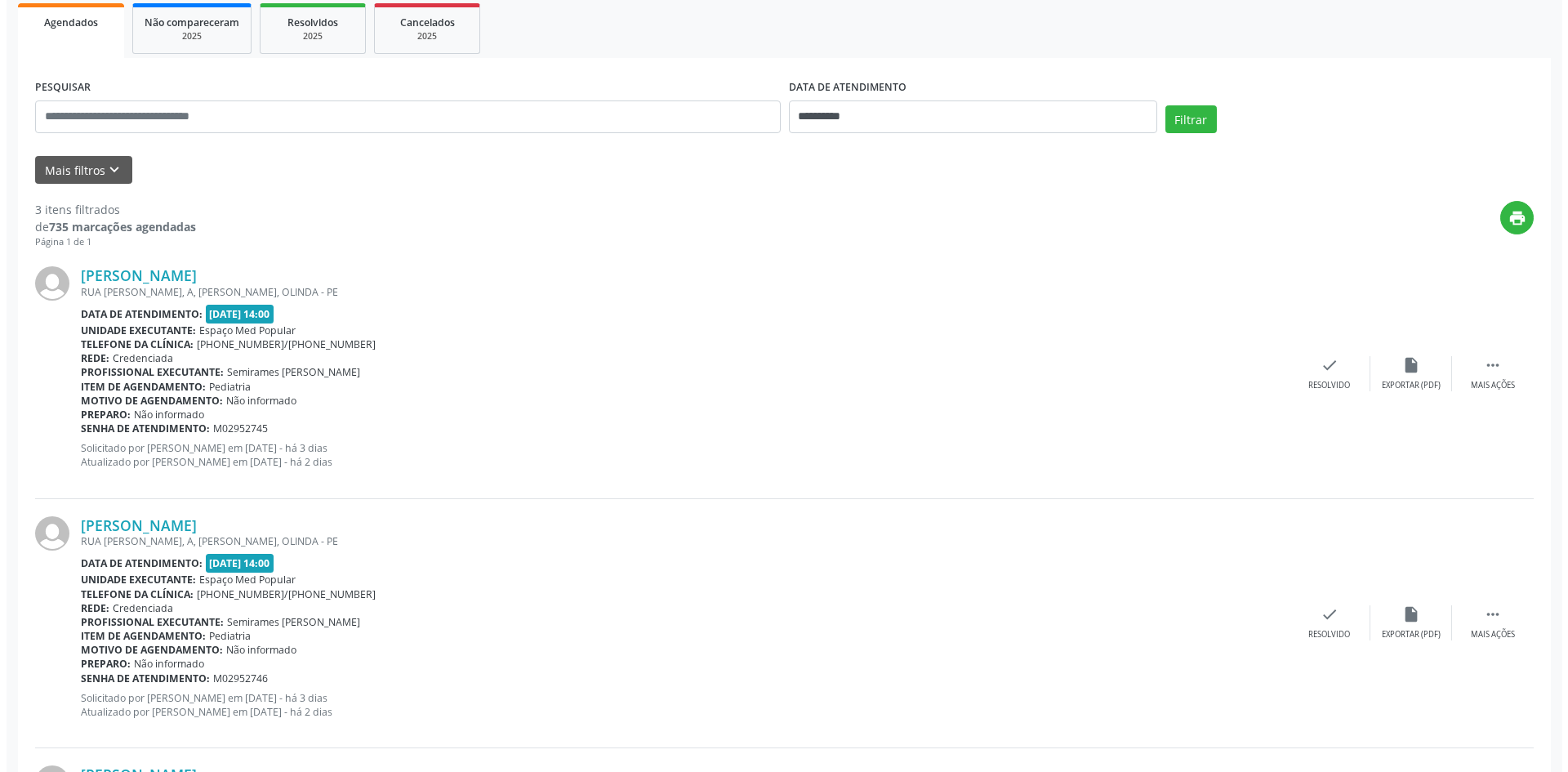
scroll to position [245, 0]
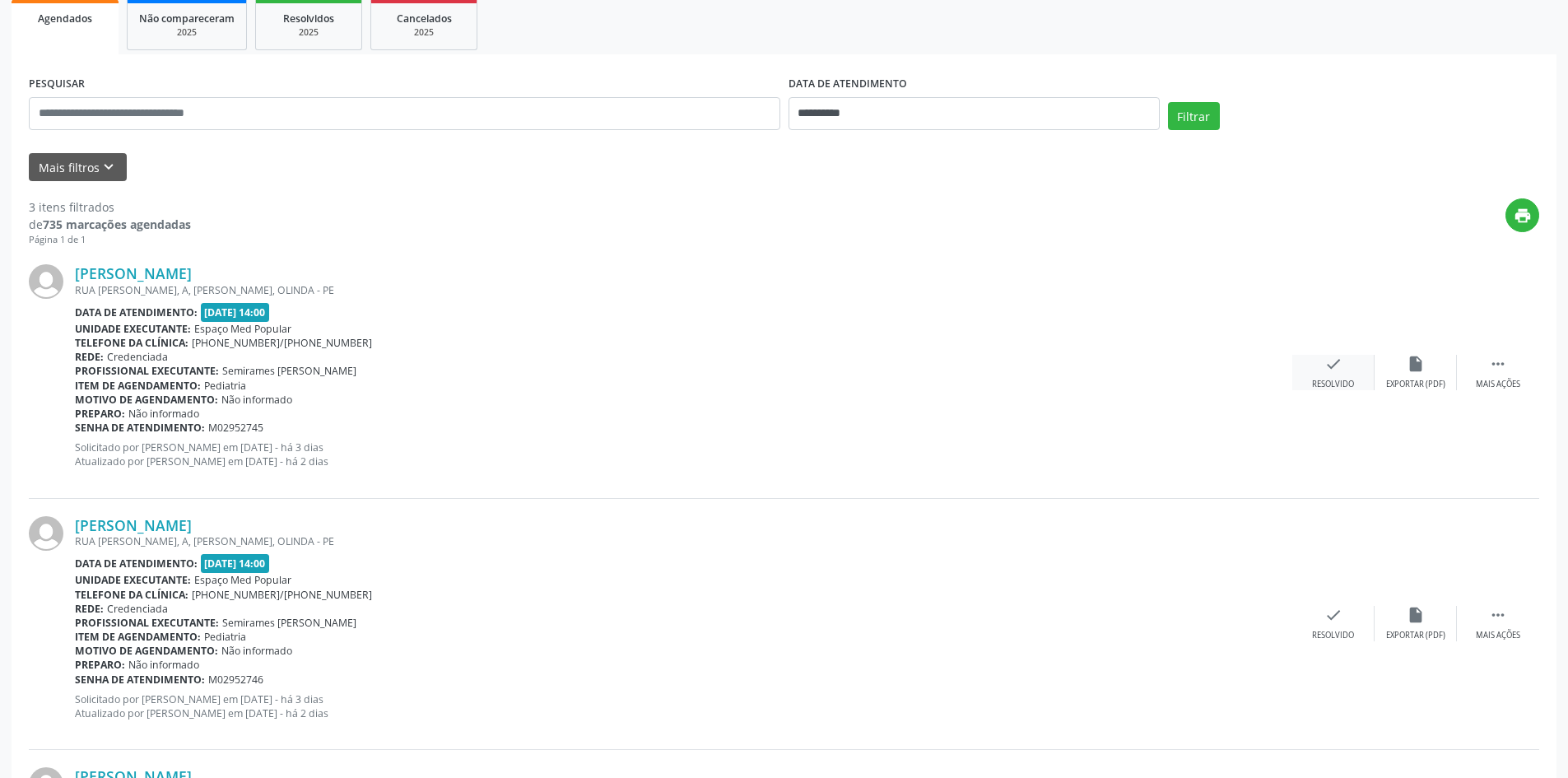
click at [1333, 386] on div "Resolvido" at bounding box center [1333, 385] width 42 height 12
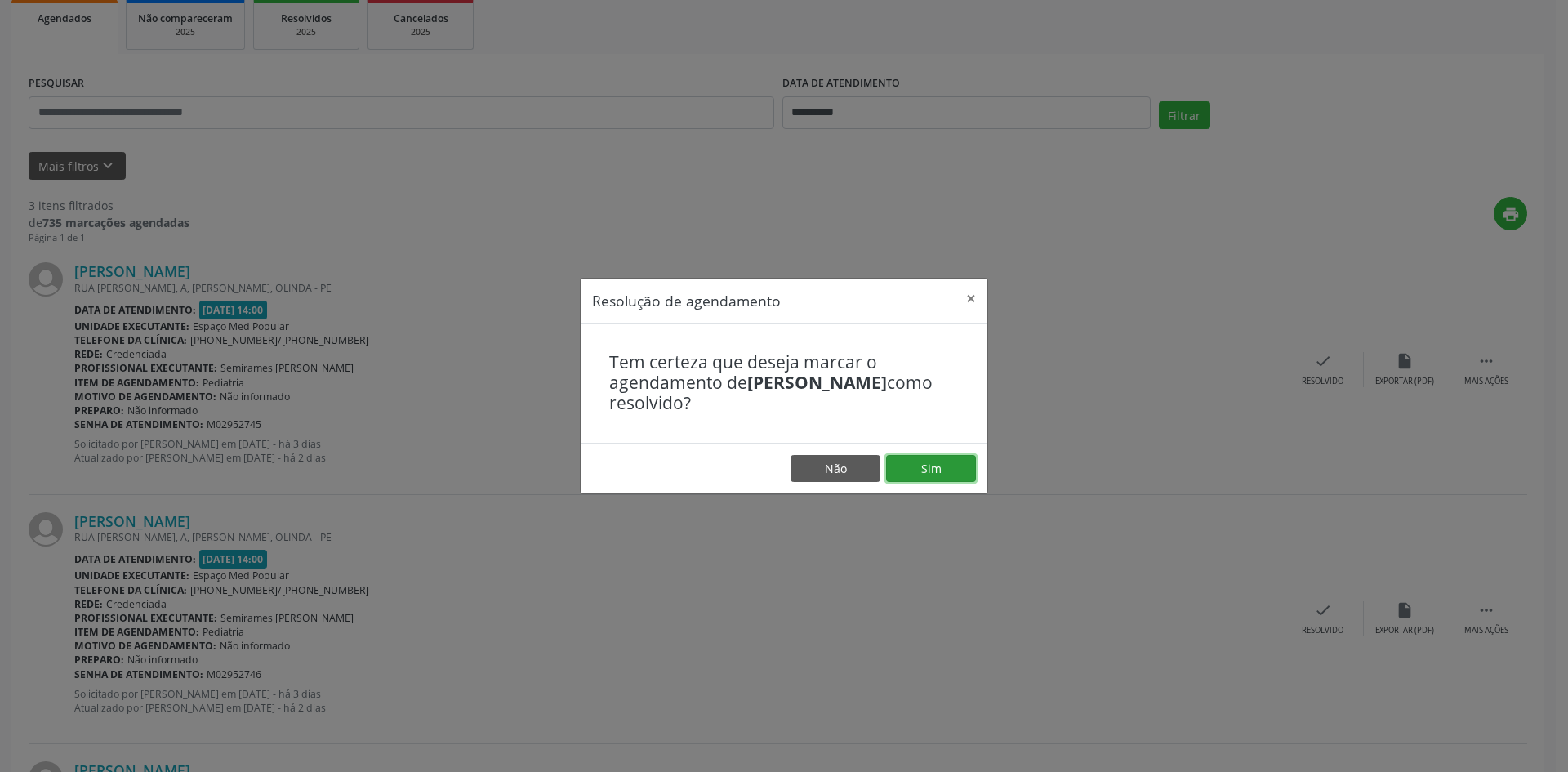
click at [914, 472] on button "Sim" at bounding box center [930, 468] width 90 height 28
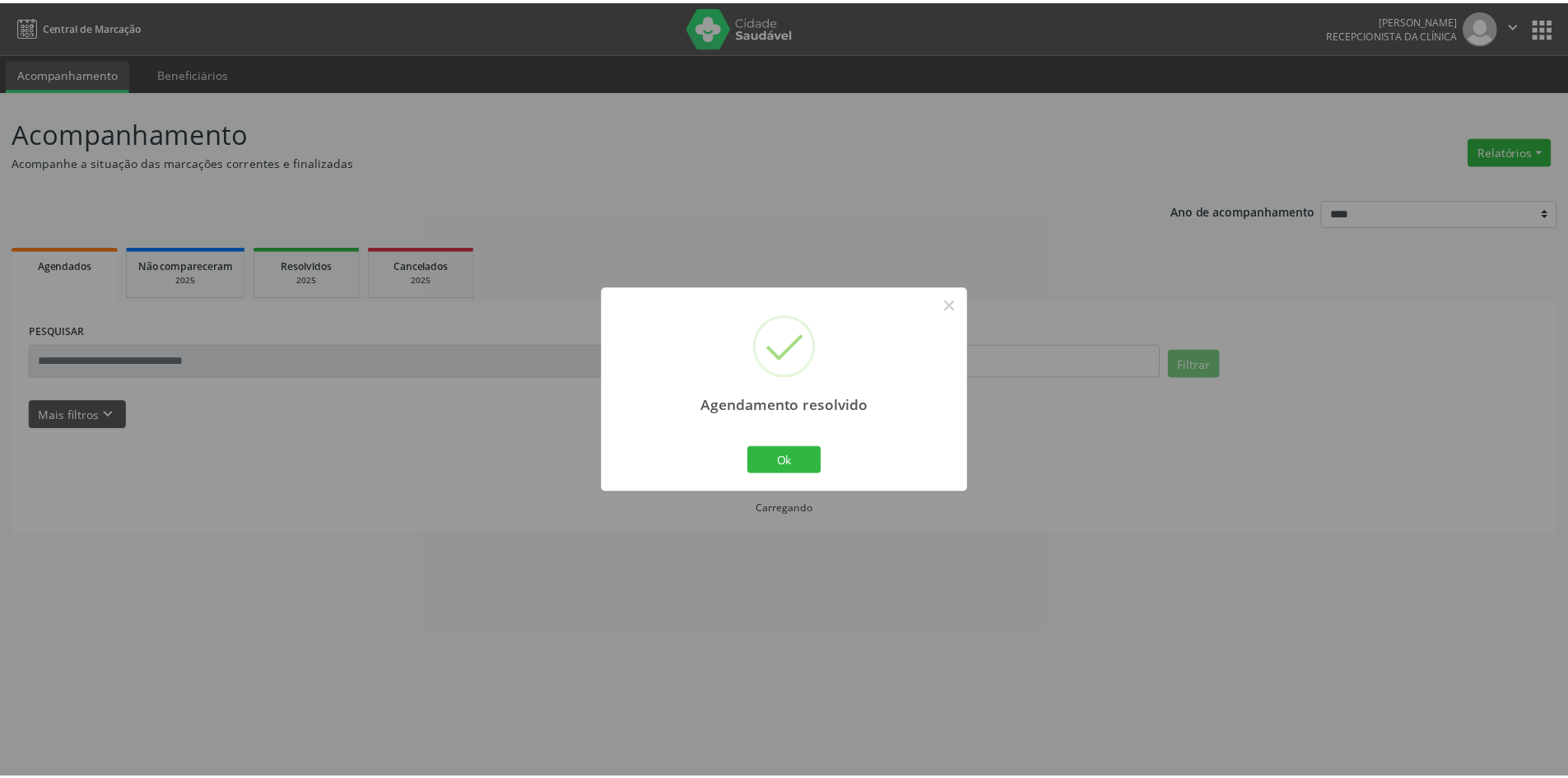
scroll to position [0, 0]
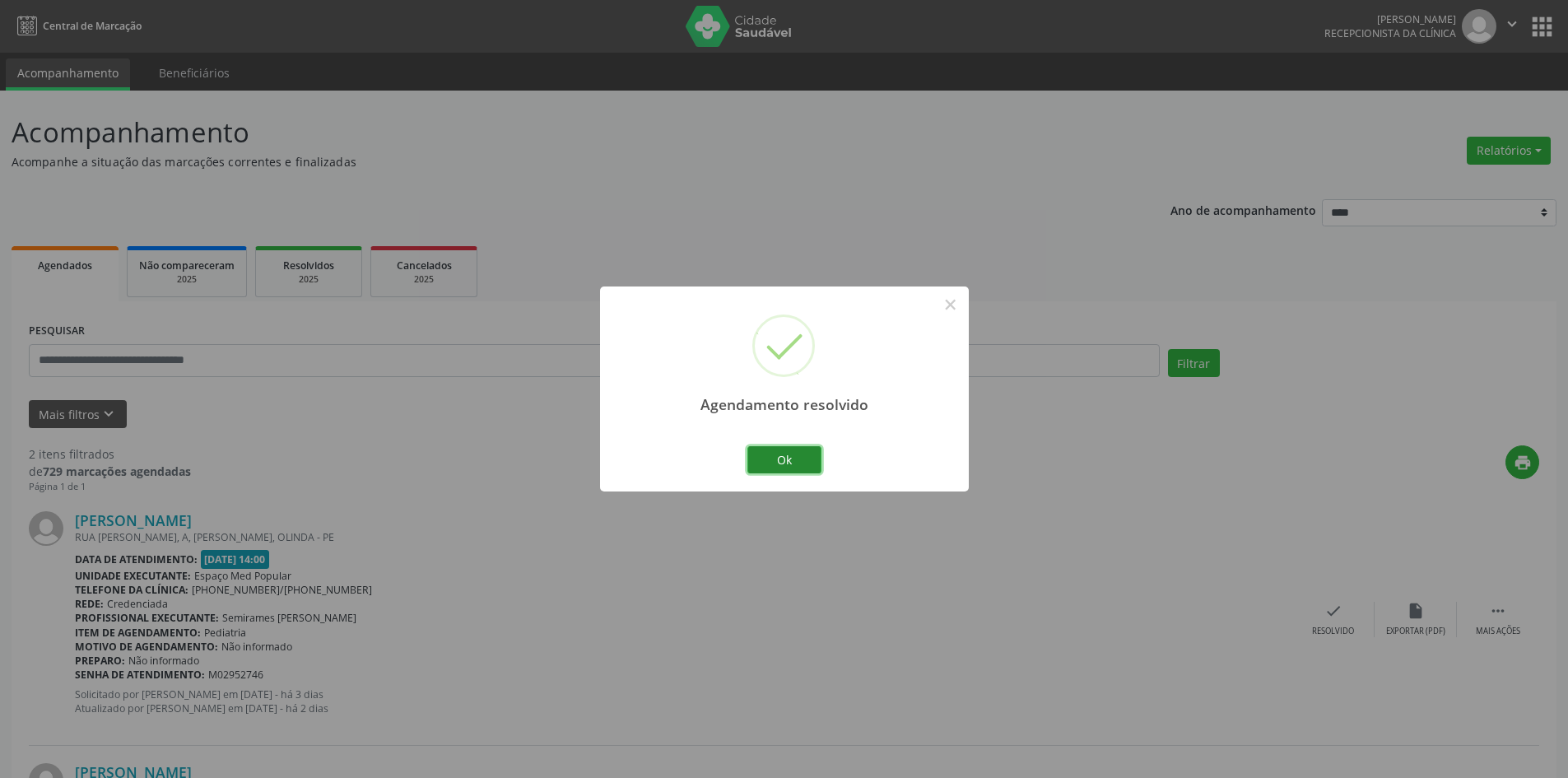
click at [818, 458] on button "Ok" at bounding box center [785, 460] width 74 height 28
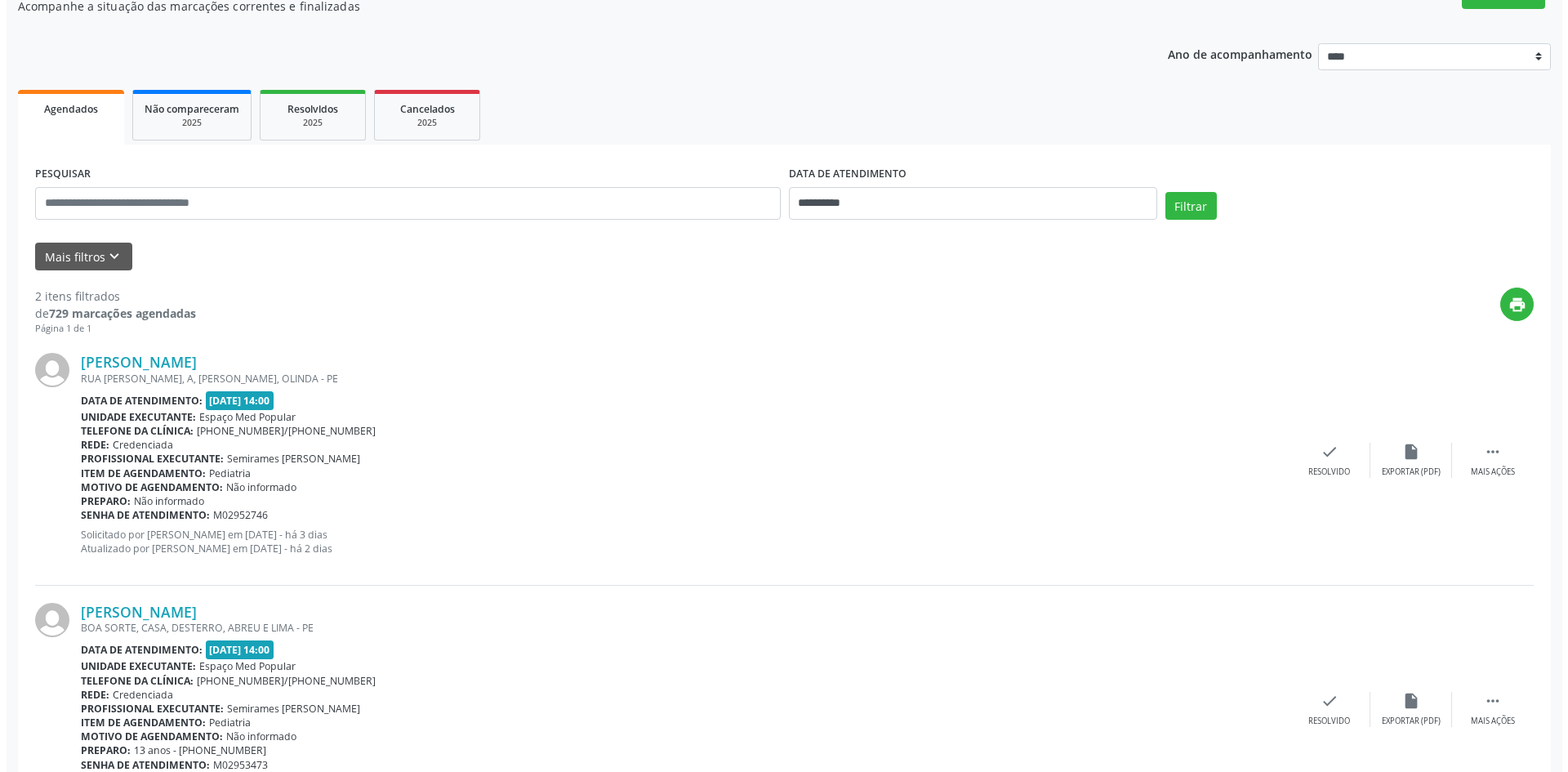
scroll to position [163, 0]
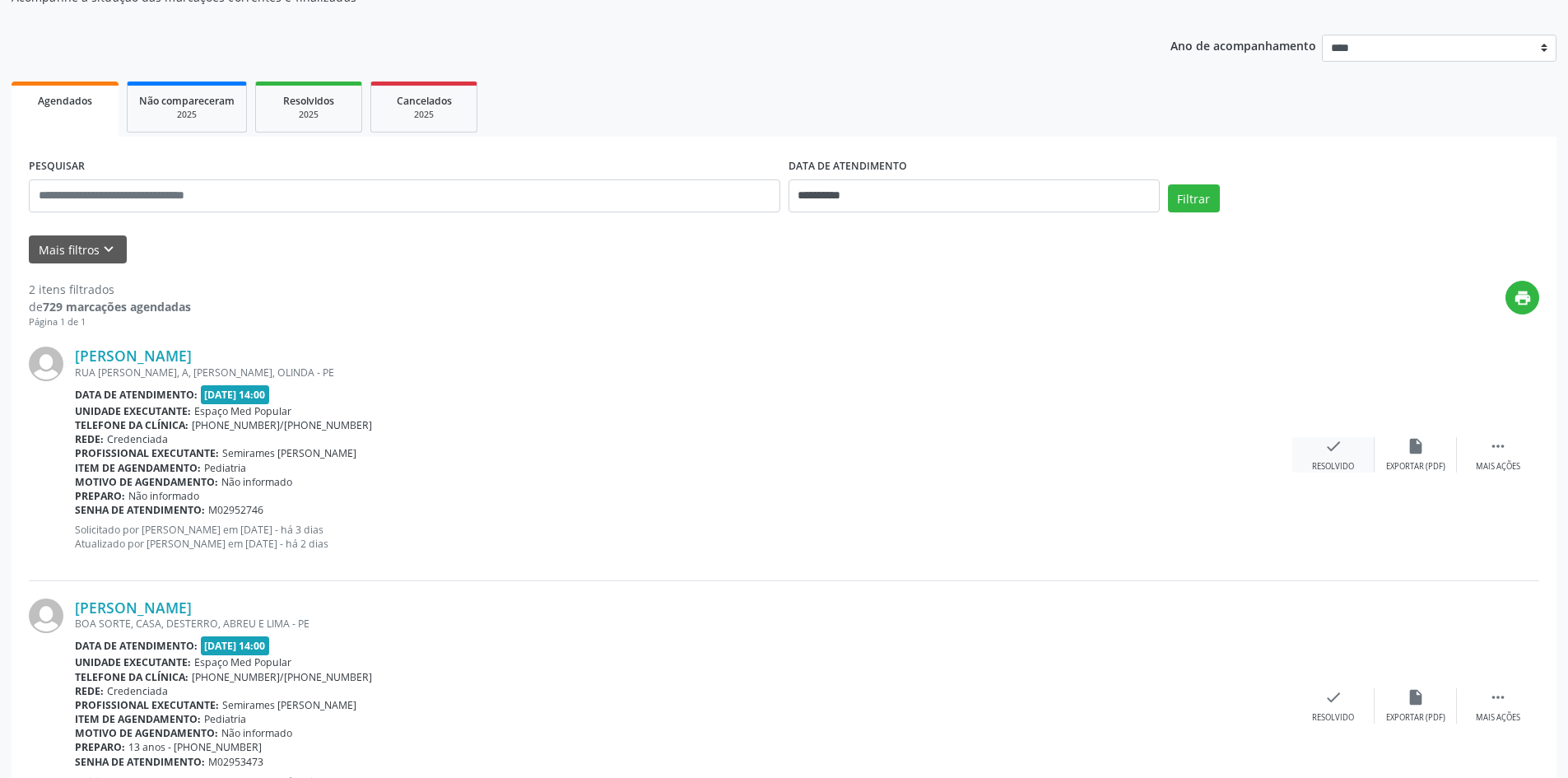
click at [1323, 452] on div "check Resolvido" at bounding box center [1334, 455] width 83 height 35
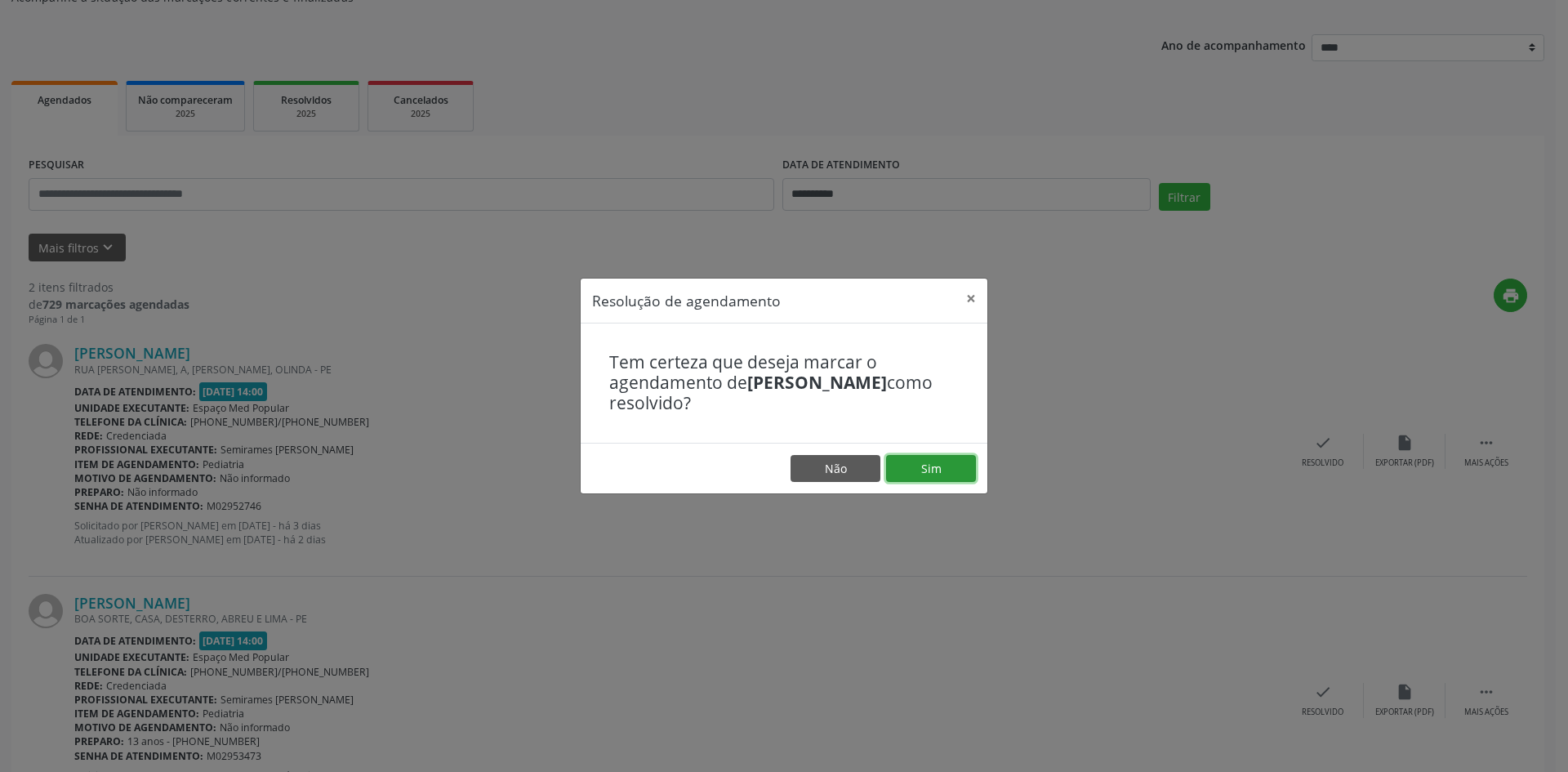
click at [955, 467] on button "Sim" at bounding box center [930, 468] width 90 height 28
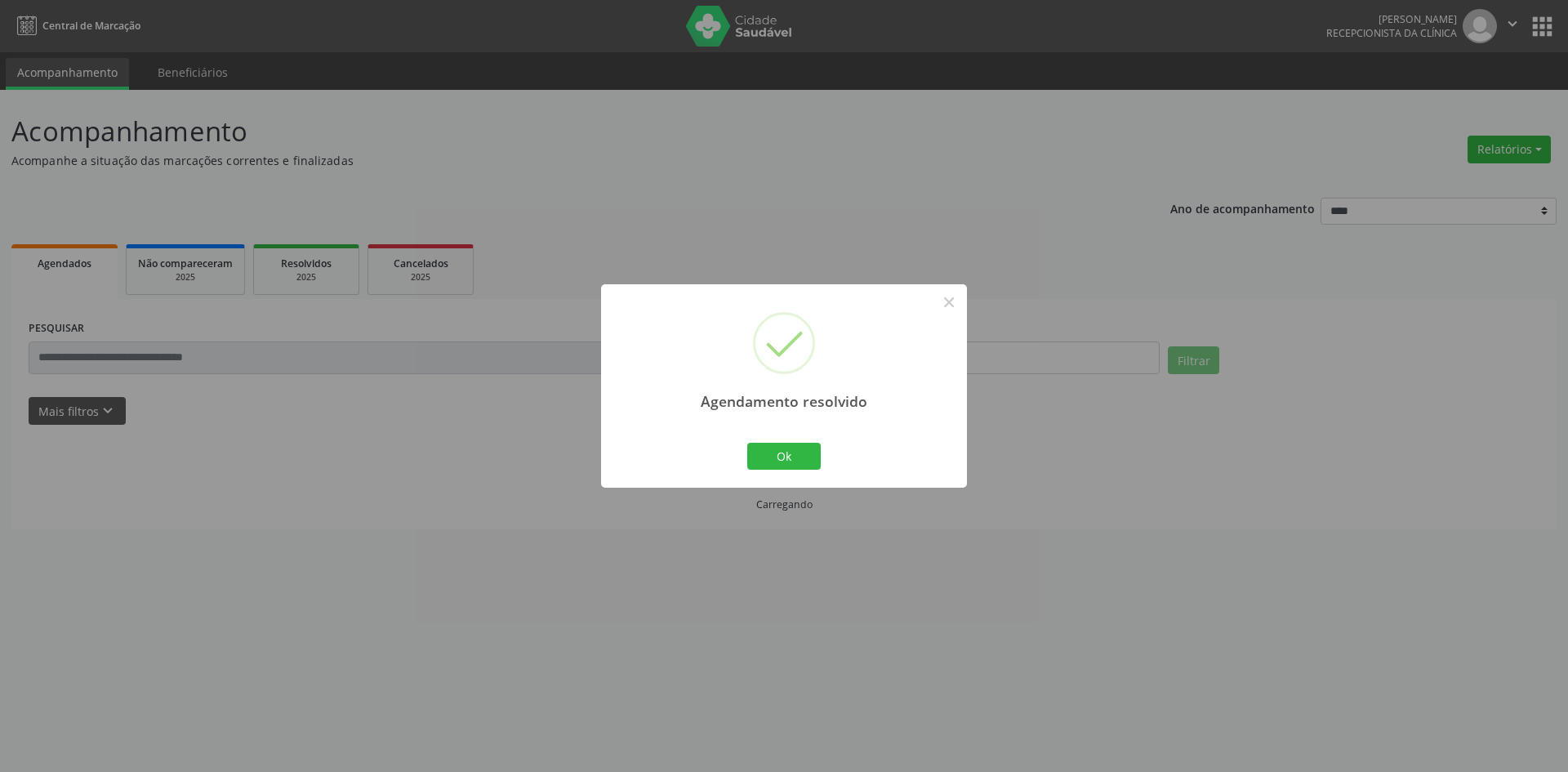
scroll to position [0, 0]
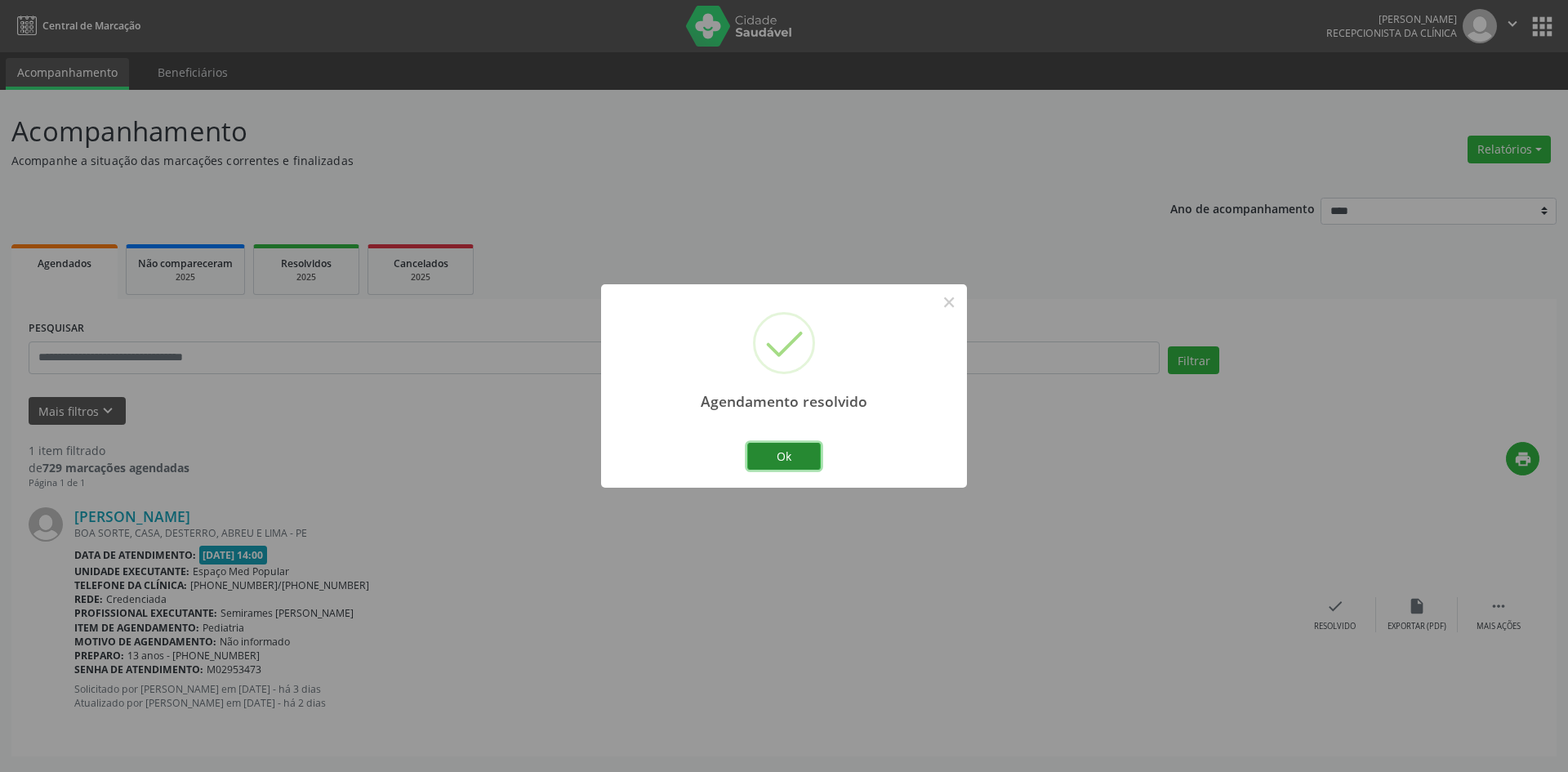
click at [793, 461] on button "Ok" at bounding box center [784, 456] width 74 height 28
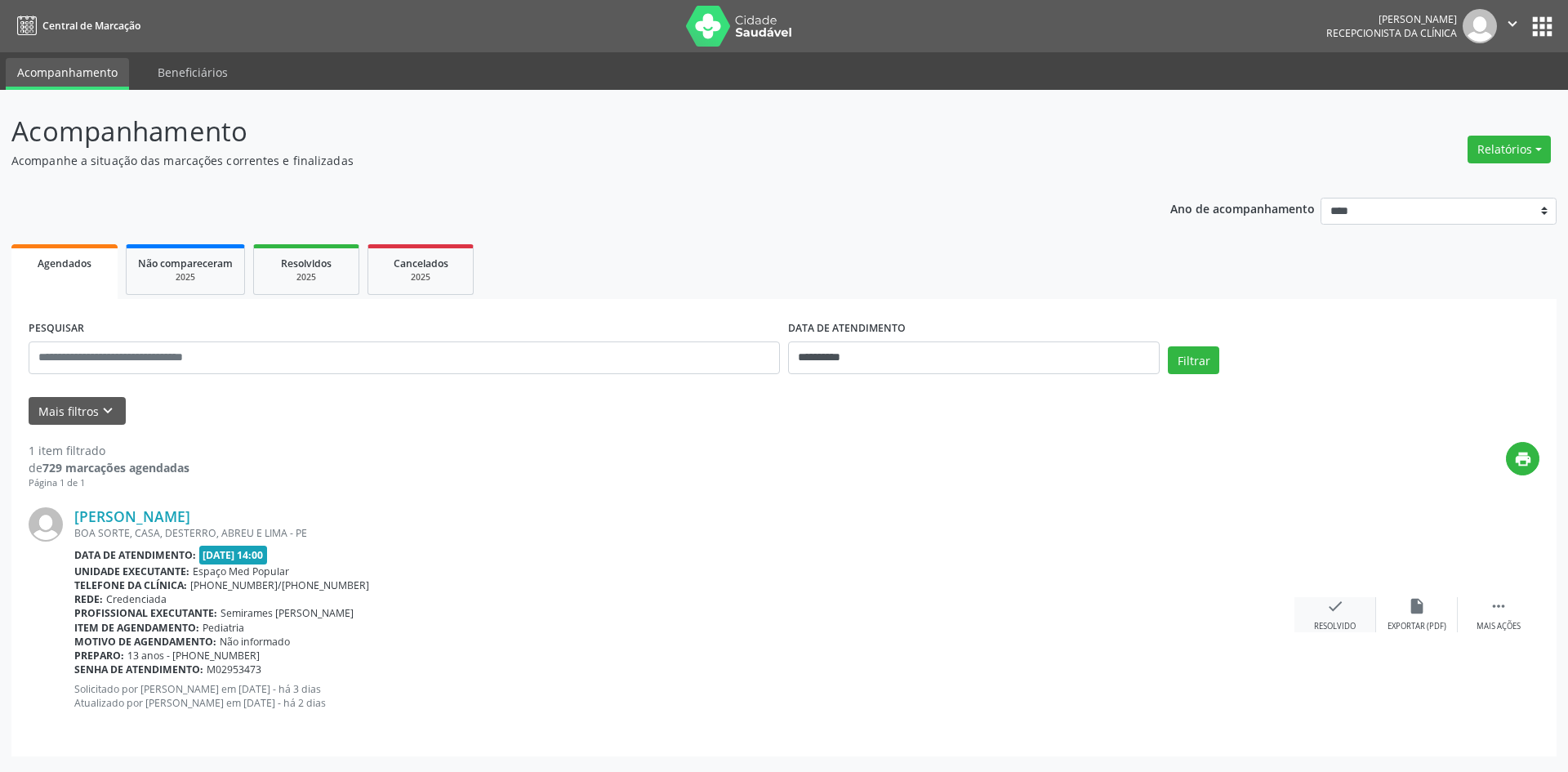
click at [1350, 613] on div "check Resolvido" at bounding box center [1335, 615] width 82 height 35
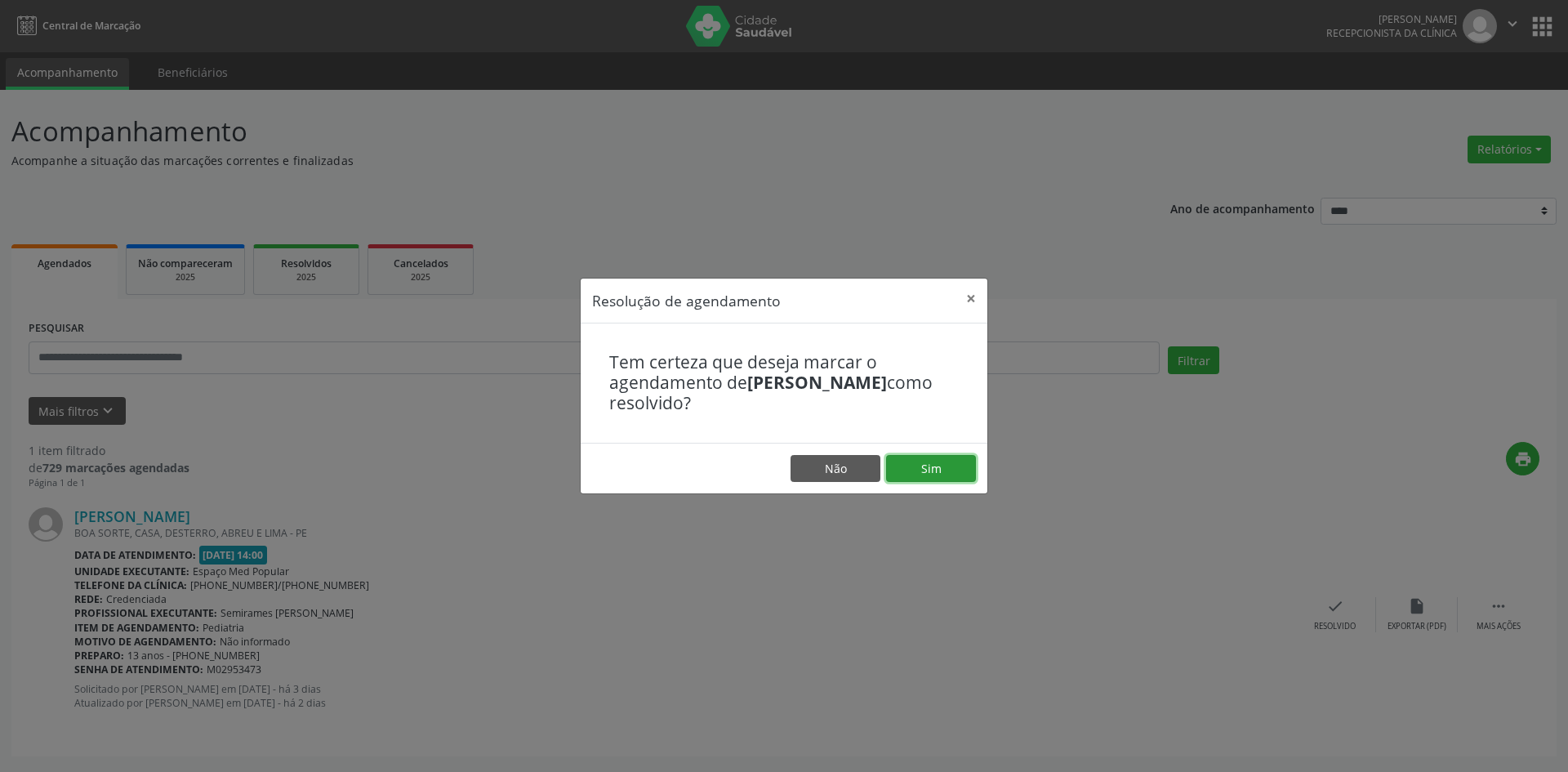
click at [959, 465] on button "Sim" at bounding box center [930, 468] width 90 height 28
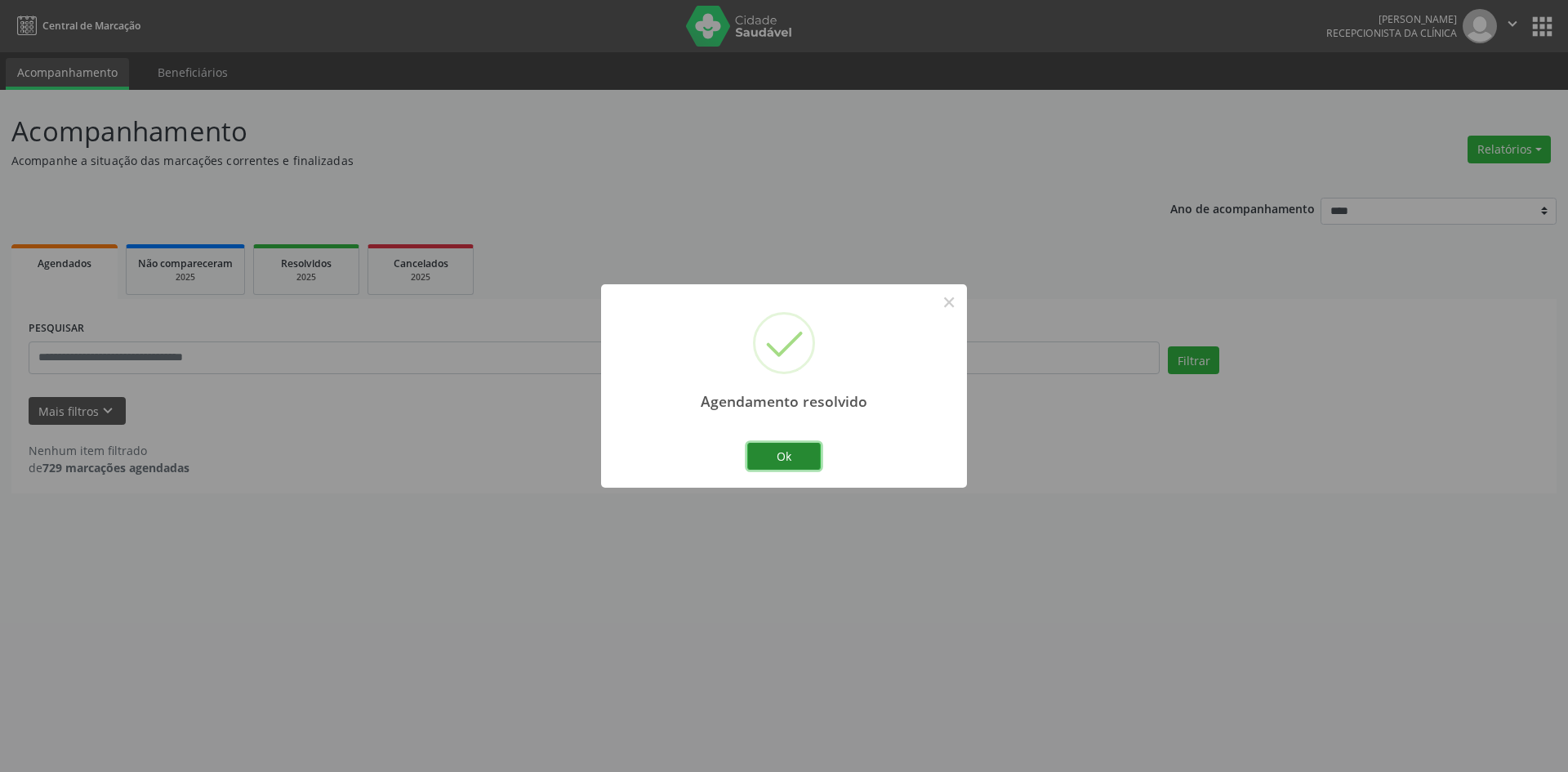
click at [778, 461] on button "Ok" at bounding box center [784, 456] width 74 height 28
